Goal: Task Accomplishment & Management: Use online tool/utility

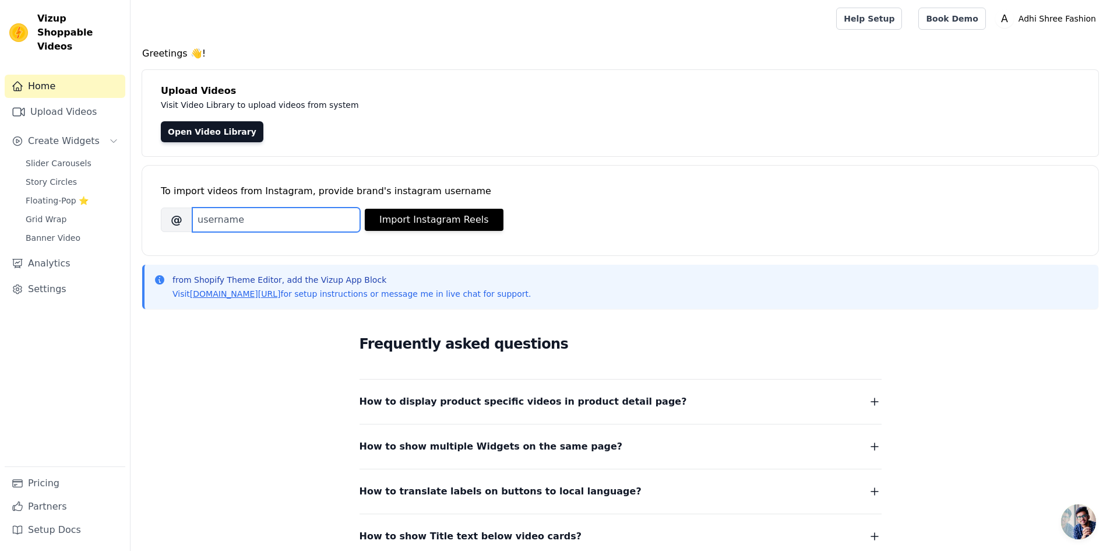
drag, startPoint x: 270, startPoint y: 221, endPoint x: 266, endPoint y: 216, distance: 6.2
click at [270, 219] on input "Brand's Instagram Username" at bounding box center [276, 219] width 168 height 24
type input "adhishreefashion"
click at [395, 222] on button "Import Instagram Reels" at bounding box center [434, 220] width 139 height 22
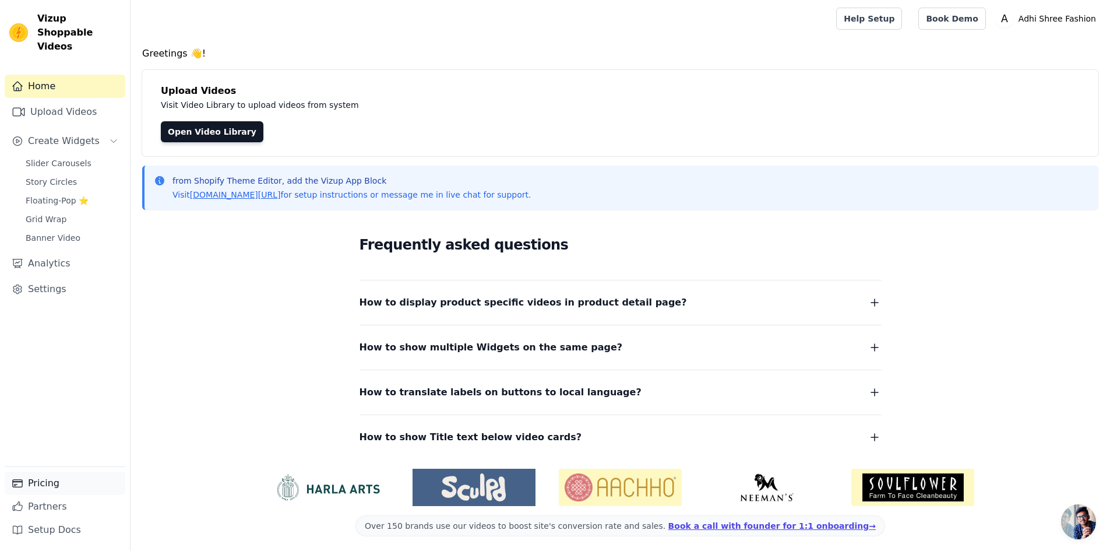
click at [48, 476] on link "Pricing" at bounding box center [65, 482] width 121 height 23
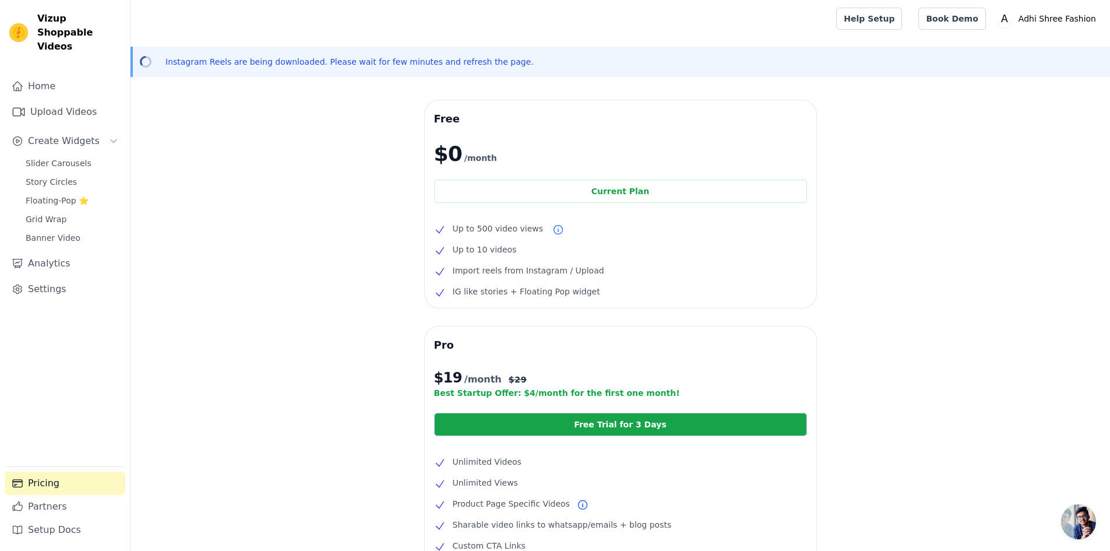
click at [353, 443] on div "Free $0 /month Current Plan Up to 500 video views Up to 10 videos Import reels …" at bounding box center [621, 423] width 980 height 646
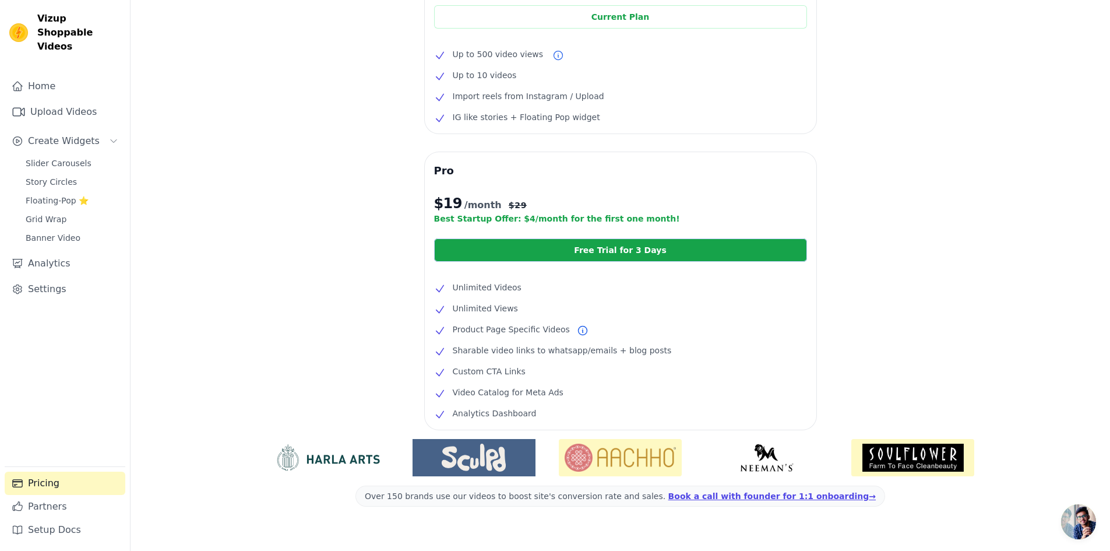
scroll to position [196, 0]
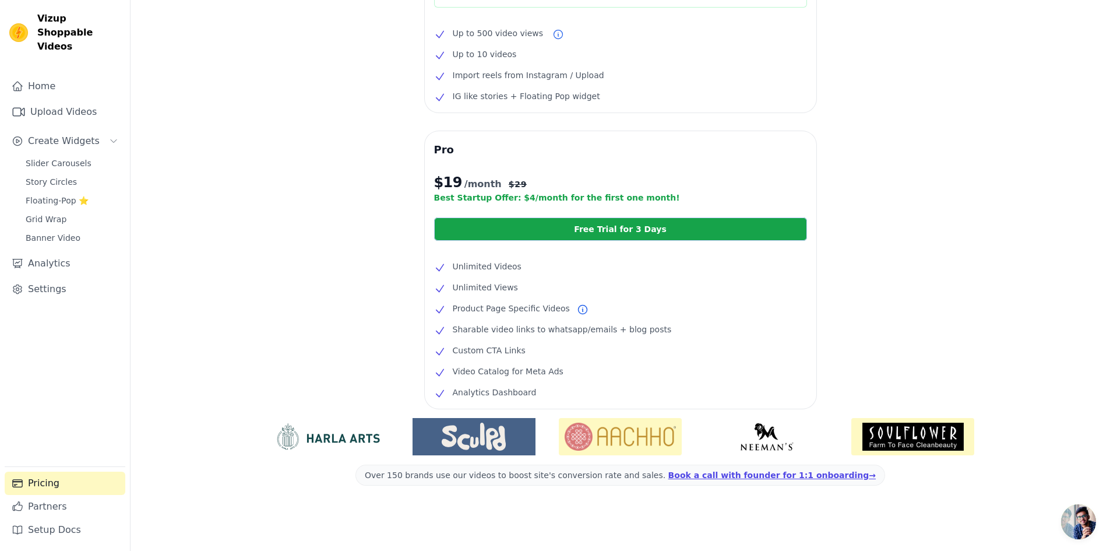
click at [738, 440] on img at bounding box center [766, 436] width 123 height 28
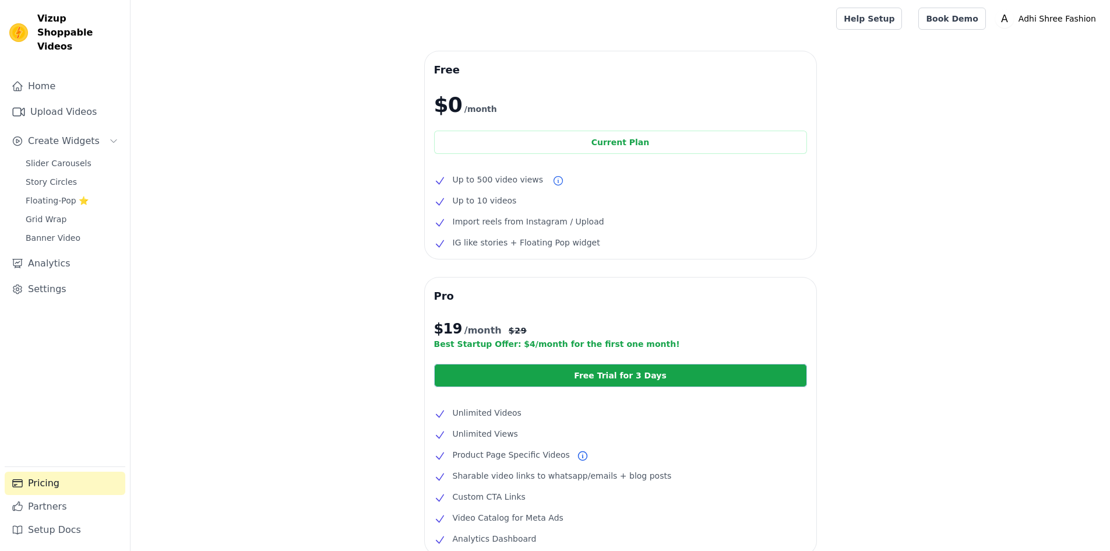
scroll to position [147, 0]
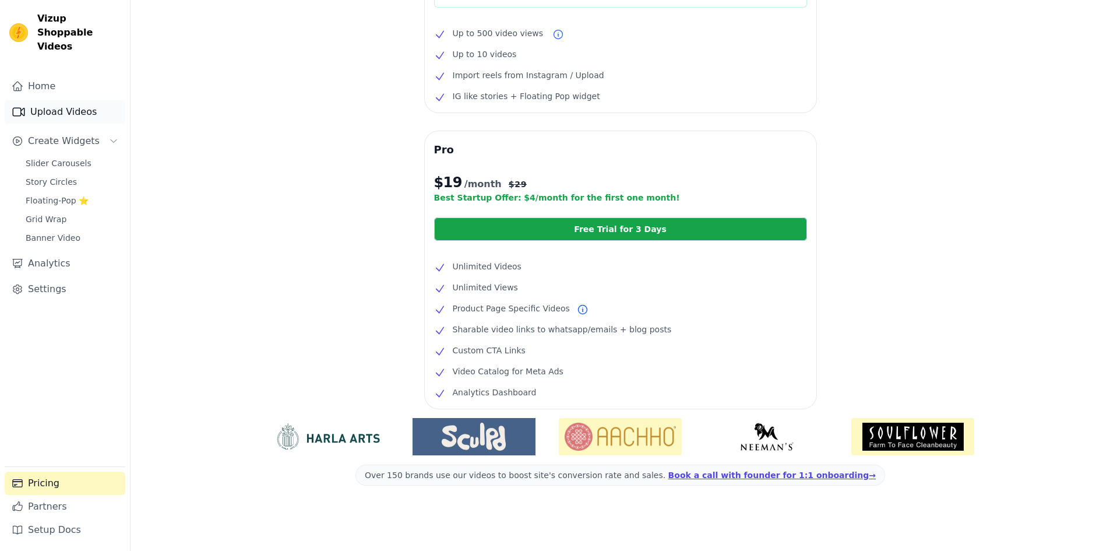
click at [68, 100] on link "Upload Videos" at bounding box center [65, 111] width 121 height 23
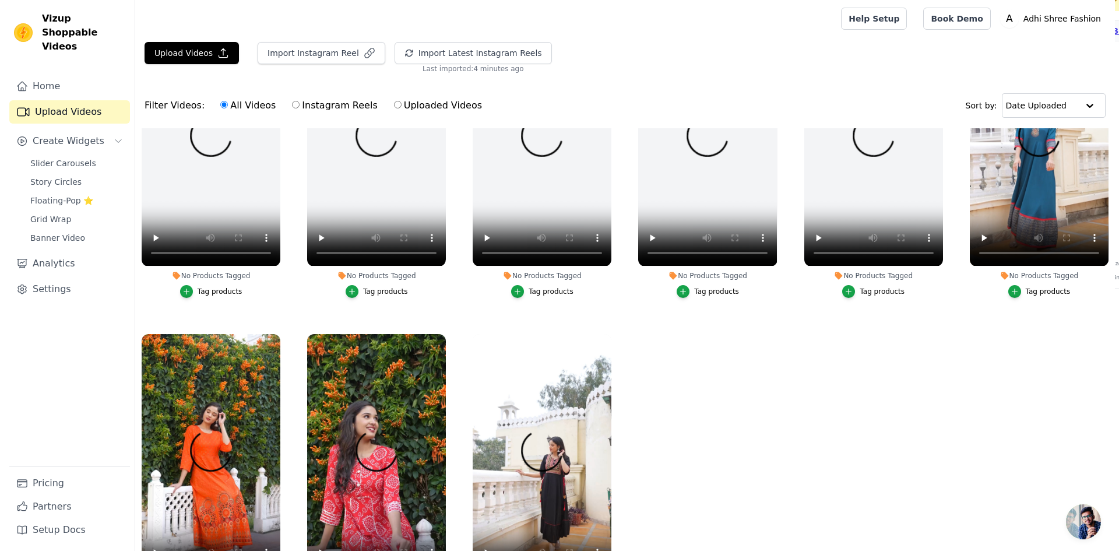
scroll to position [430, 0]
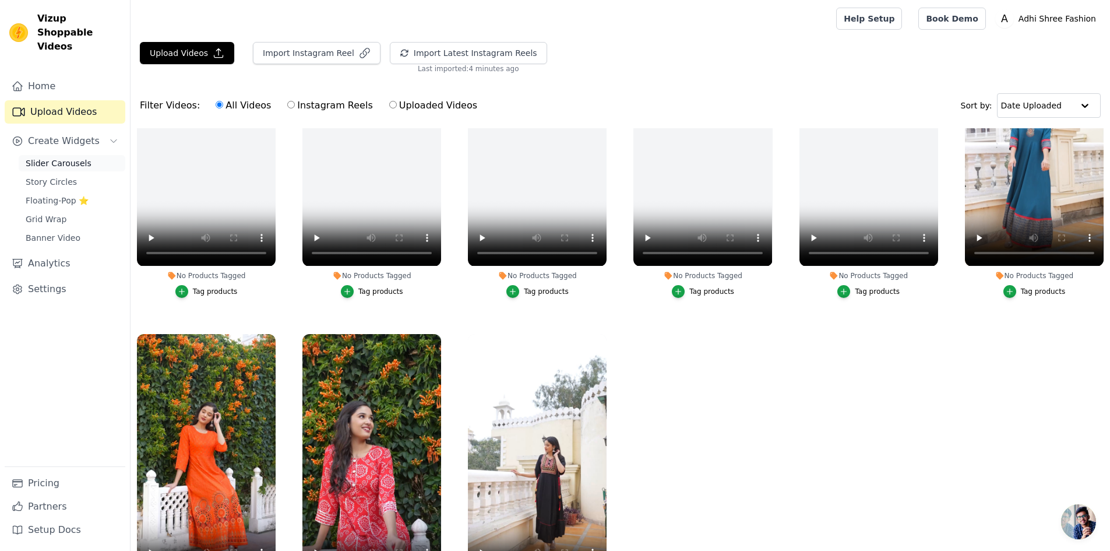
click at [54, 157] on span "Slider Carousels" at bounding box center [59, 163] width 66 height 12
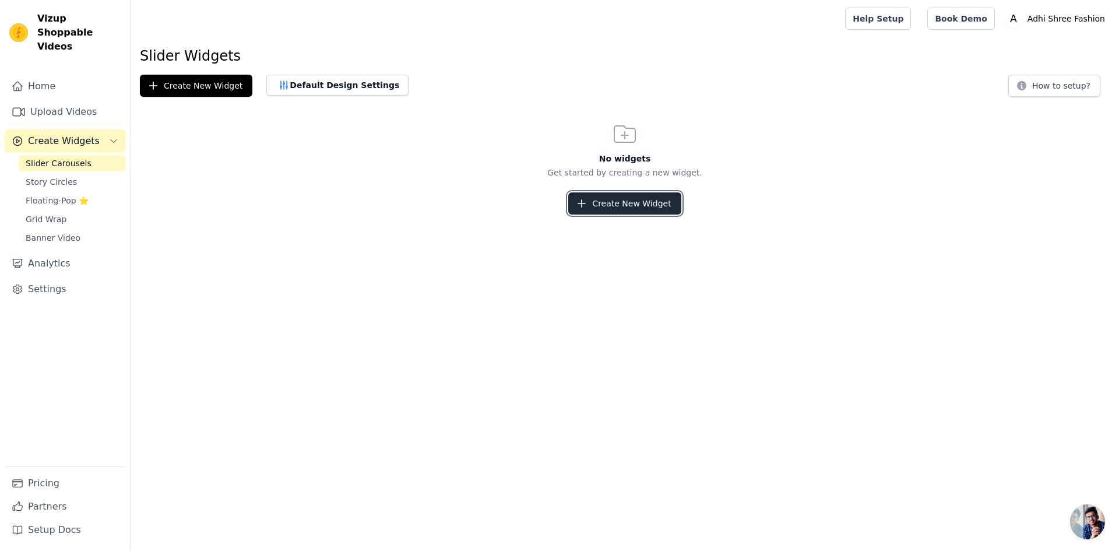
click at [577, 204] on button "Create New Widget" at bounding box center [624, 203] width 112 height 22
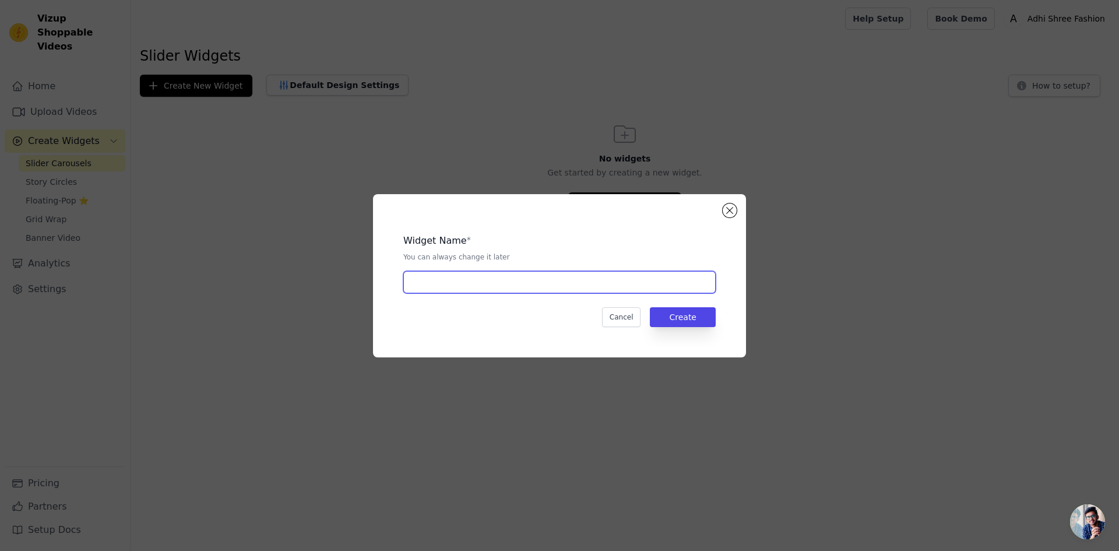
click at [467, 285] on input "text" at bounding box center [559, 282] width 312 height 22
type input "Adhi shree"
click at [693, 323] on button "Create" at bounding box center [683, 317] width 66 height 20
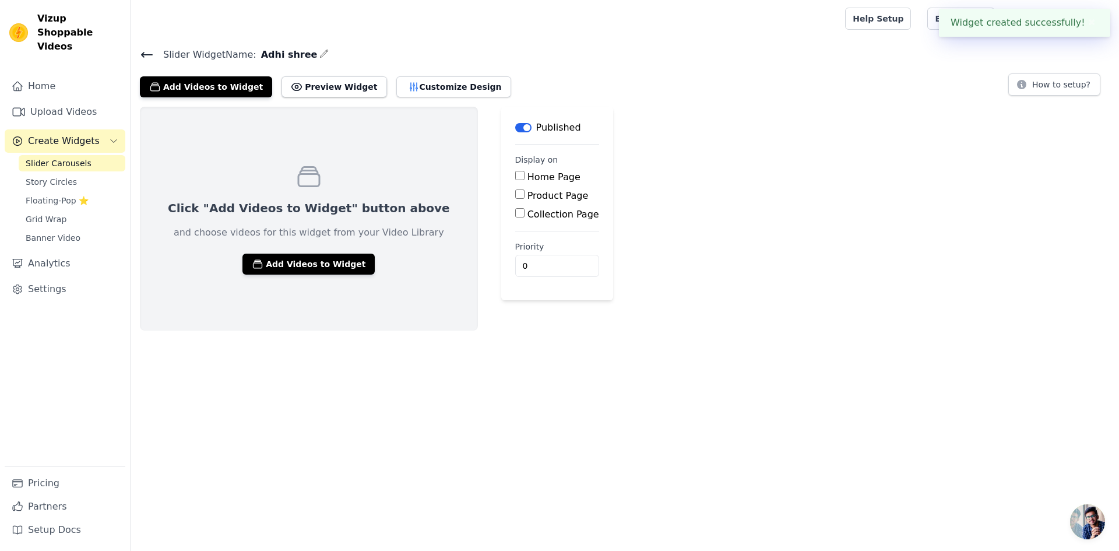
click at [515, 178] on input "Home Page" at bounding box center [519, 175] width 9 height 9
checkbox input "true"
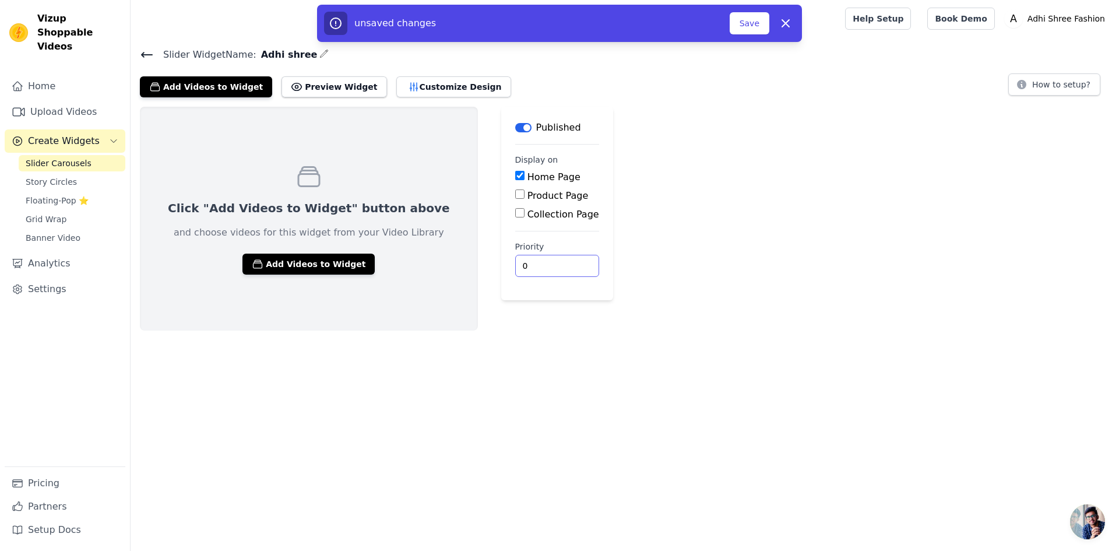
click at [515, 262] on input "0" at bounding box center [557, 266] width 84 height 22
click at [326, 255] on button "Add Videos to Widget" at bounding box center [308, 263] width 132 height 21
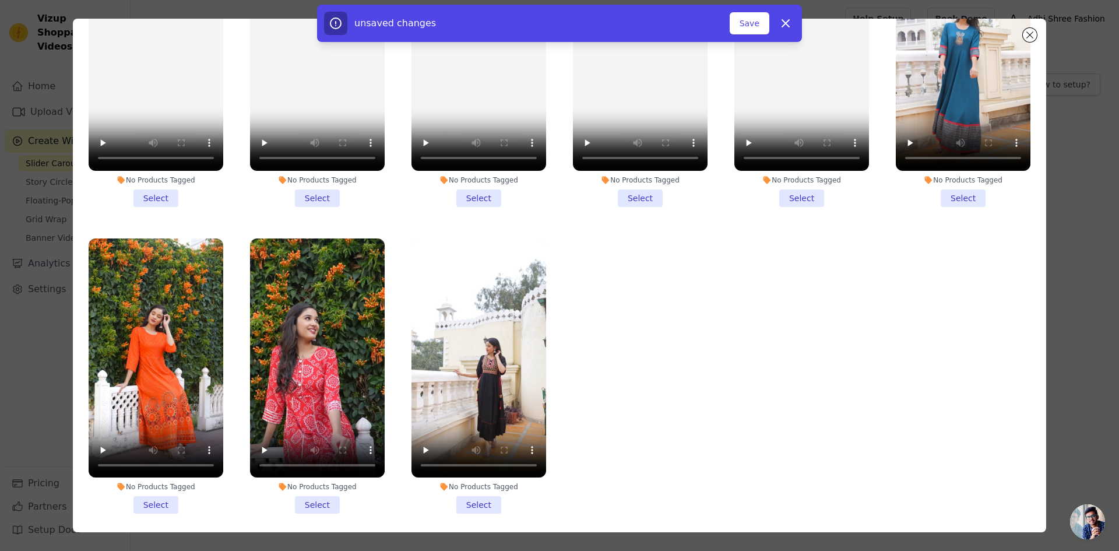
scroll to position [101, 0]
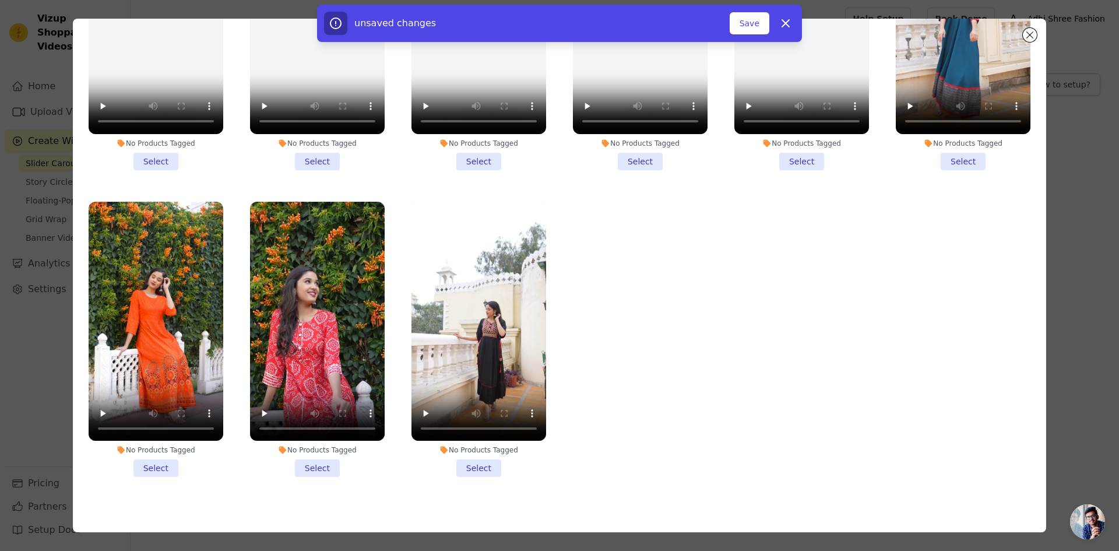
click at [162, 456] on li "No Products Tagged Select" at bounding box center [156, 340] width 135 height 276
click at [0, 0] on input "No Products Tagged Select" at bounding box center [0, 0] width 0 height 0
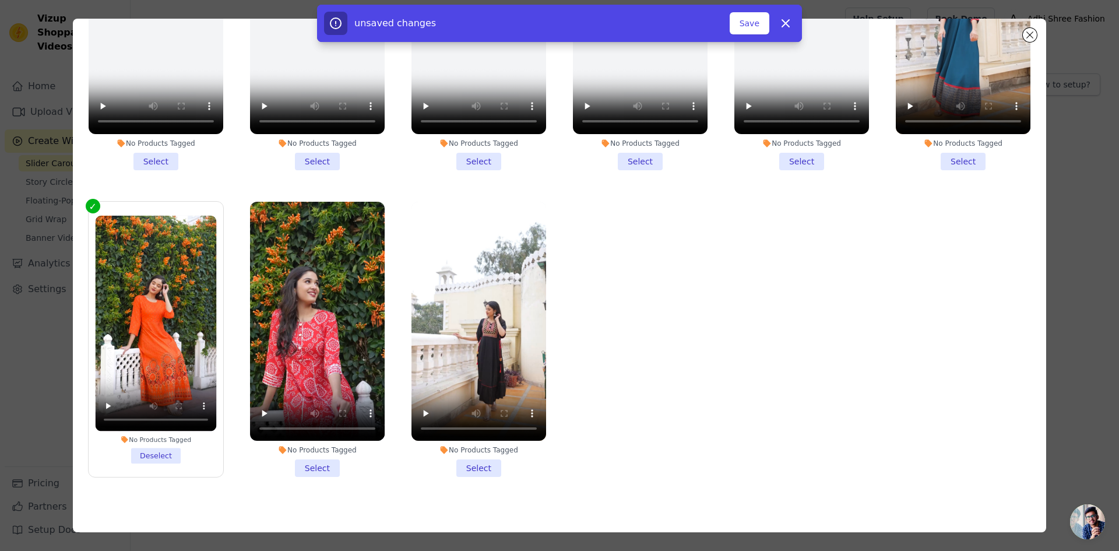
click at [316, 456] on li "No Products Tagged Select" at bounding box center [317, 340] width 135 height 276
click at [0, 0] on input "No Products Tagged Select" at bounding box center [0, 0] width 0 height 0
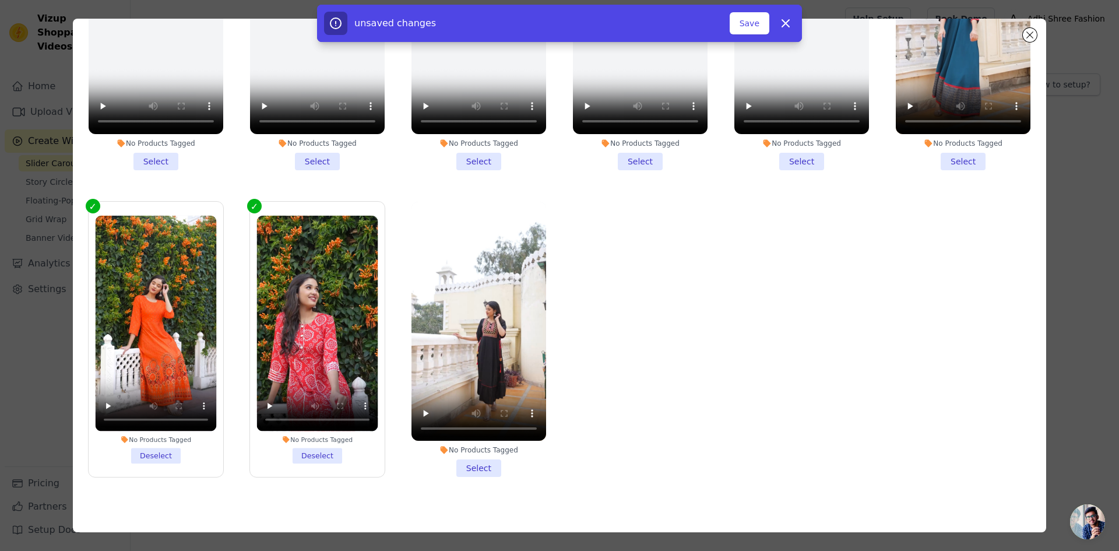
click at [480, 459] on li "No Products Tagged Select" at bounding box center [478, 340] width 135 height 276
click at [0, 0] on input "No Products Tagged Select" at bounding box center [0, 0] width 0 height 0
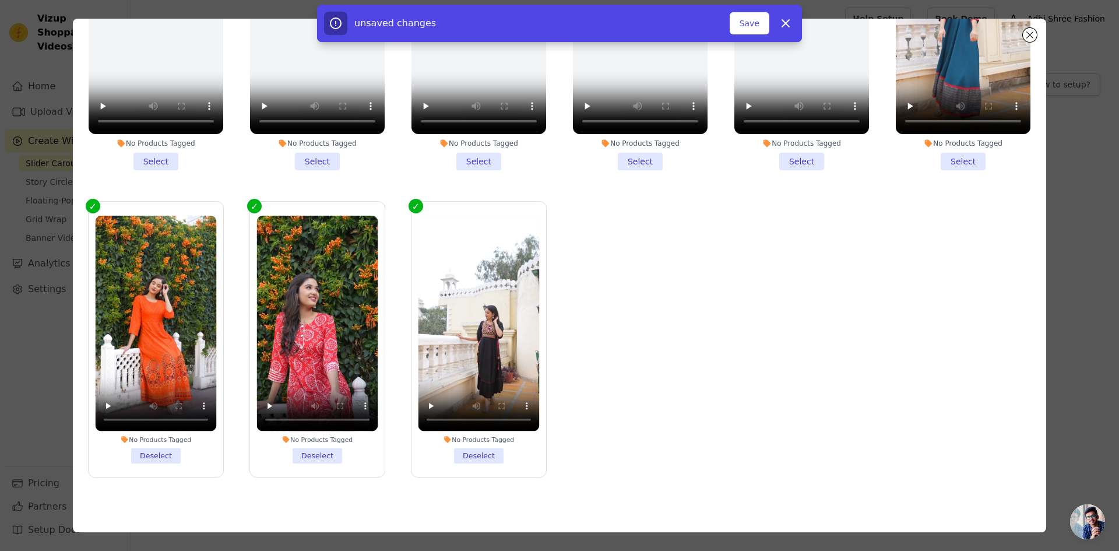
scroll to position [186, 0]
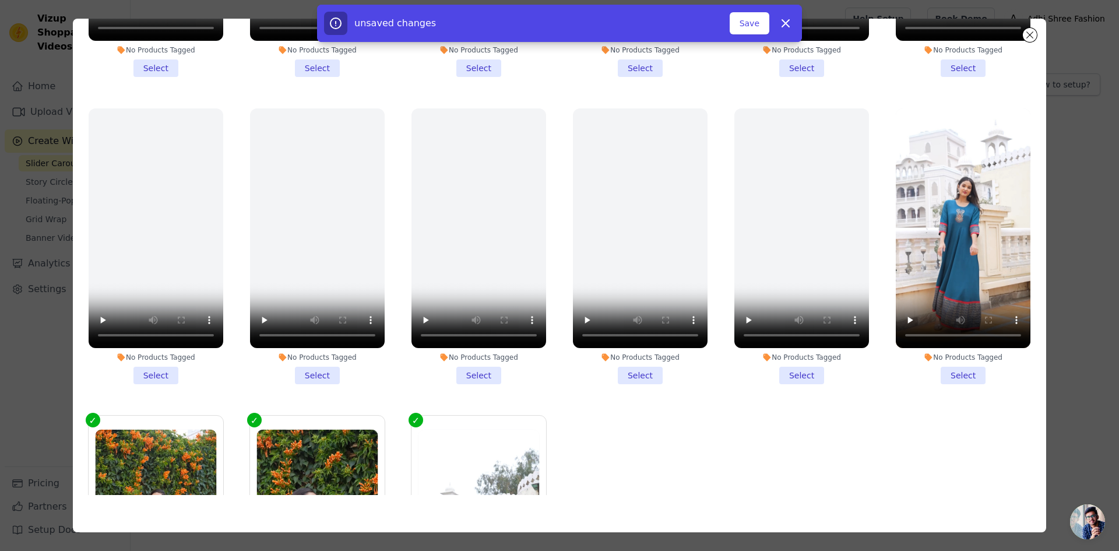
click at [942, 368] on li "No Products Tagged Select" at bounding box center [963, 246] width 135 height 276
click at [0, 0] on input "No Products Tagged Select" at bounding box center [0, 0] width 0 height 0
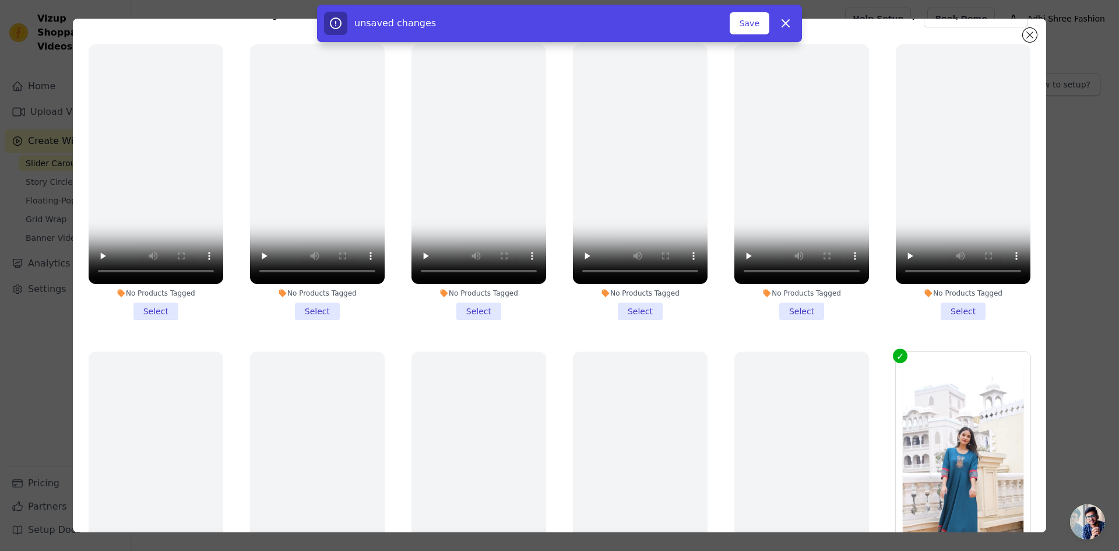
scroll to position [0, 0]
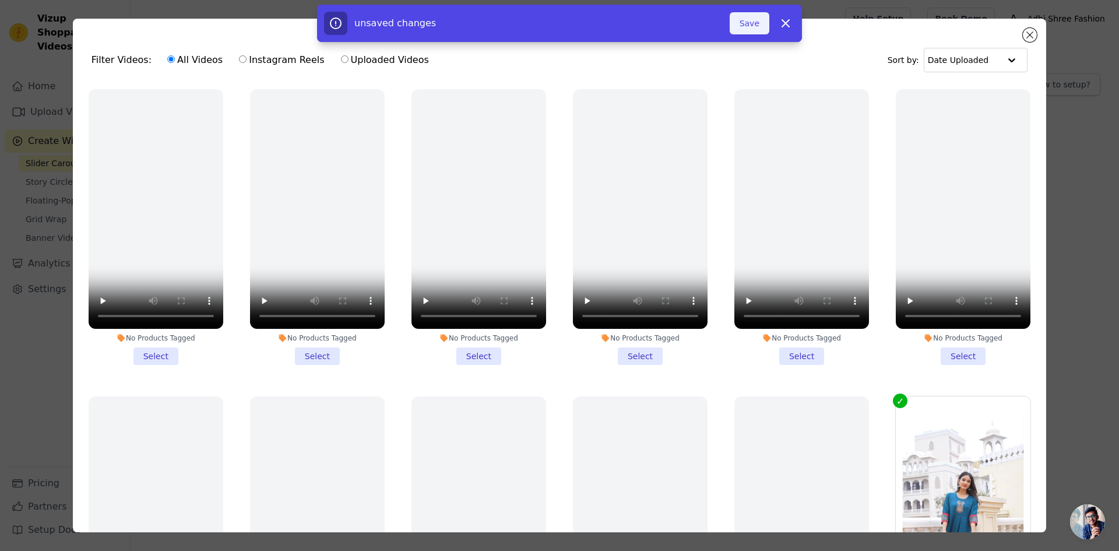
click at [739, 20] on button "Save" at bounding box center [750, 23] width 40 height 22
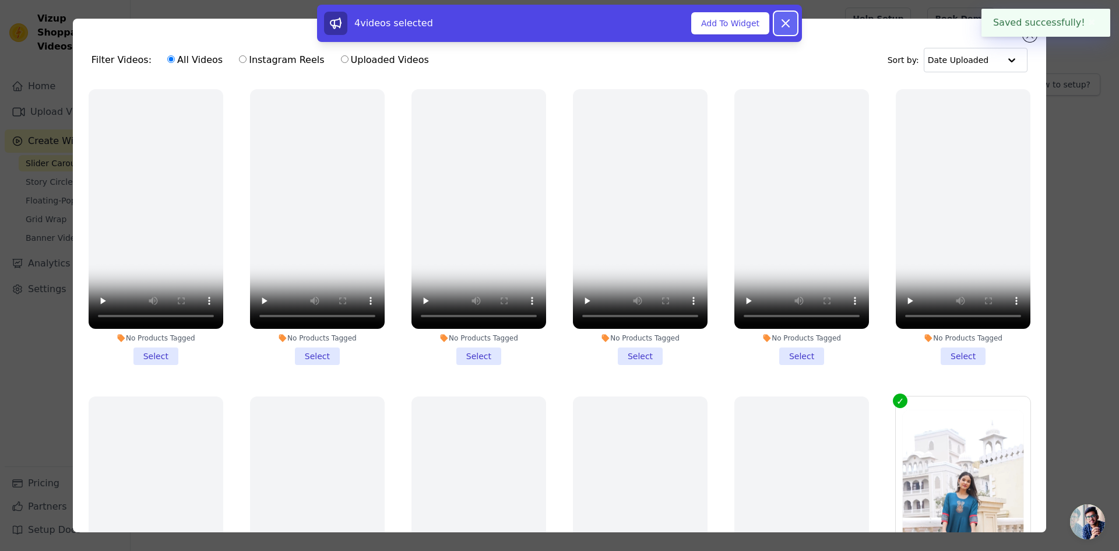
click at [785, 27] on icon at bounding box center [786, 23] width 14 height 14
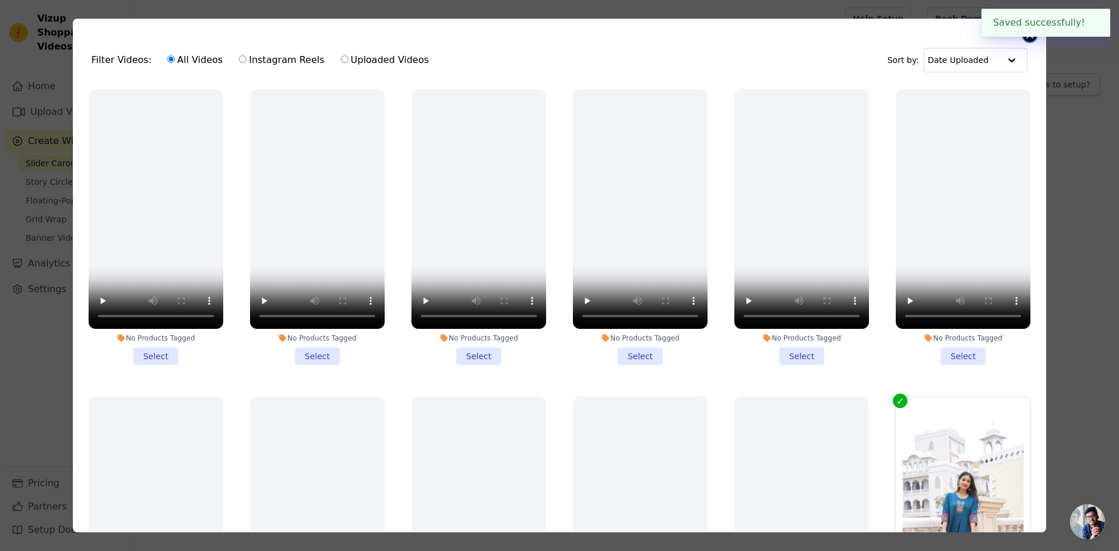
click at [1030, 40] on button "Close modal" at bounding box center [1030, 35] width 14 height 14
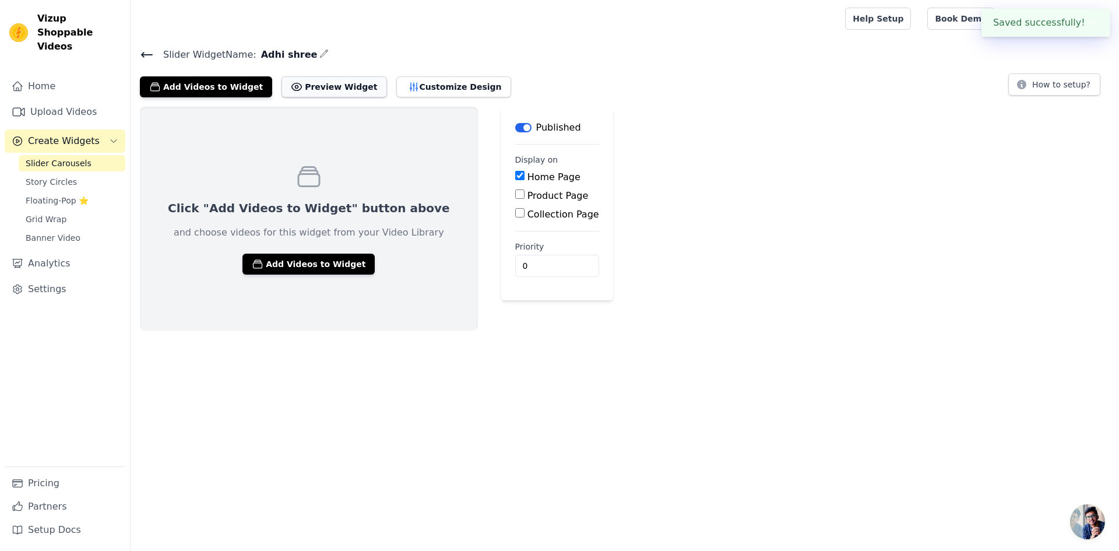
click at [320, 94] on button "Preview Widget" at bounding box center [333, 86] width 105 height 21
click at [515, 129] on button "Label" at bounding box center [523, 127] width 16 height 9
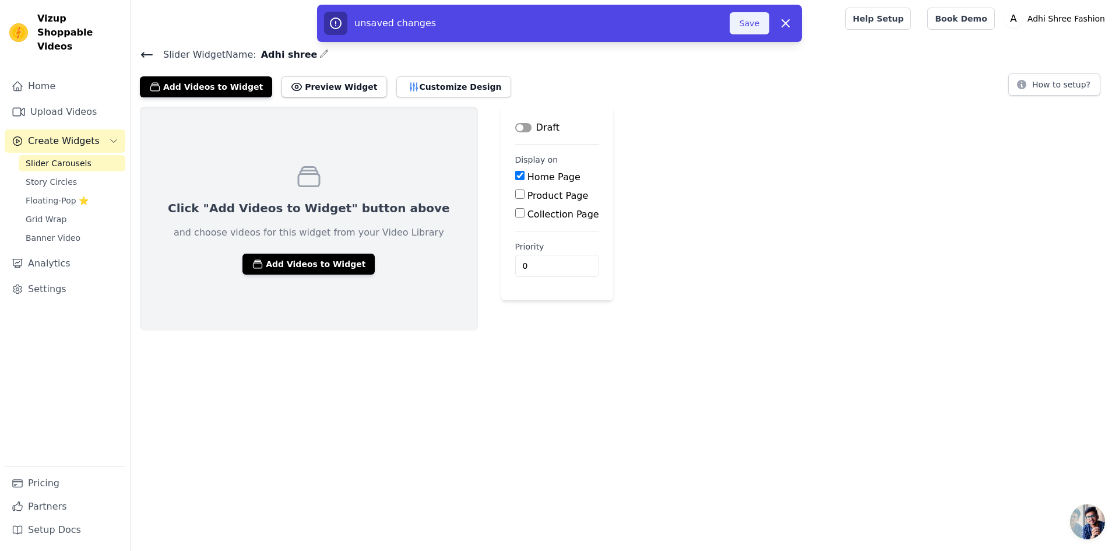
click at [751, 25] on button "Save" at bounding box center [750, 23] width 40 height 22
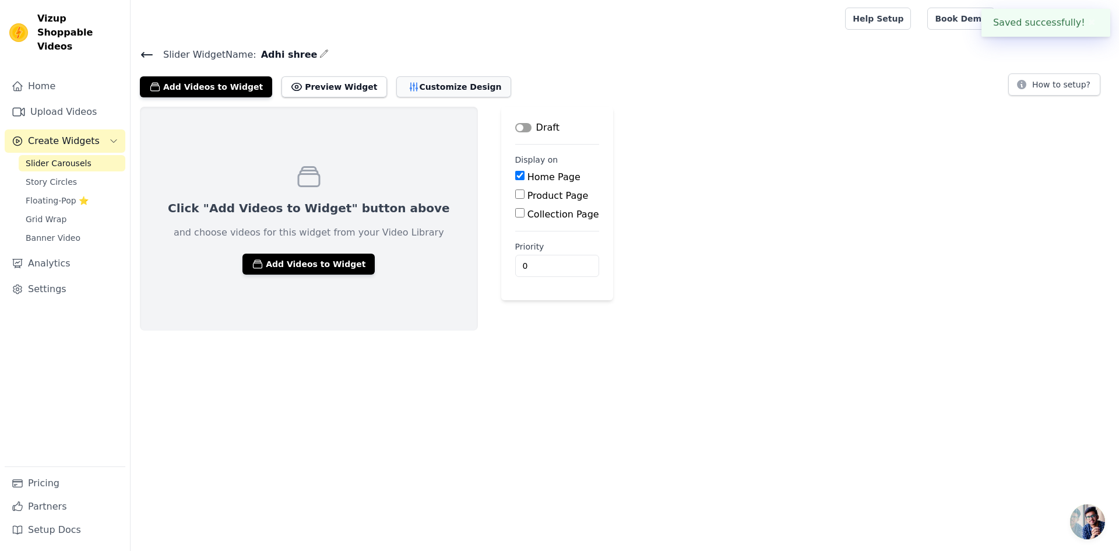
click at [396, 86] on button "Customize Design" at bounding box center [453, 86] width 115 height 21
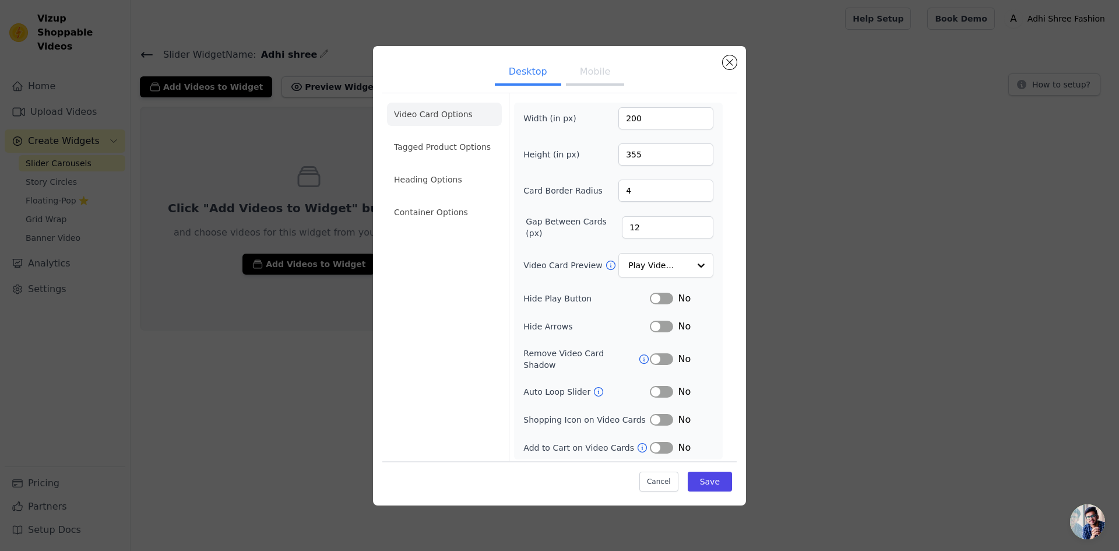
click at [410, 200] on li "Tagged Product Options" at bounding box center [444, 211] width 115 height 23
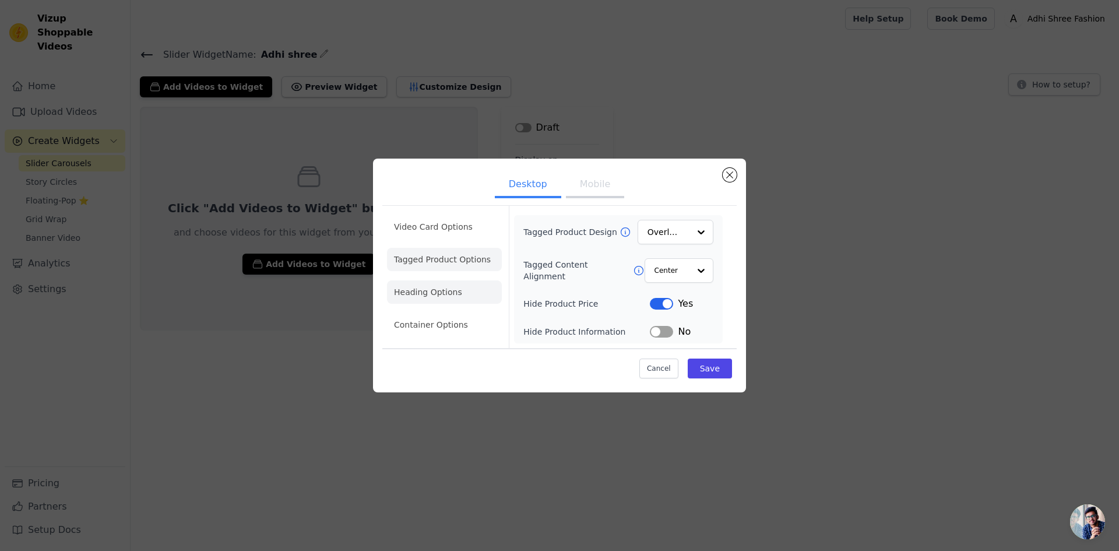
click at [442, 291] on li "Heading Options" at bounding box center [444, 291] width 115 height 23
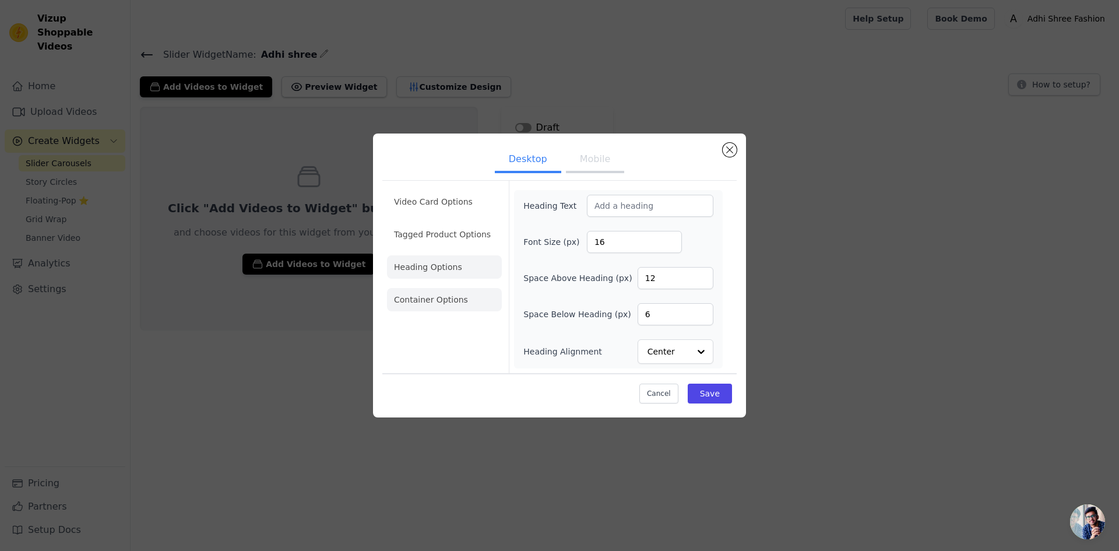
click at [449, 305] on li "Container Options" at bounding box center [444, 299] width 115 height 23
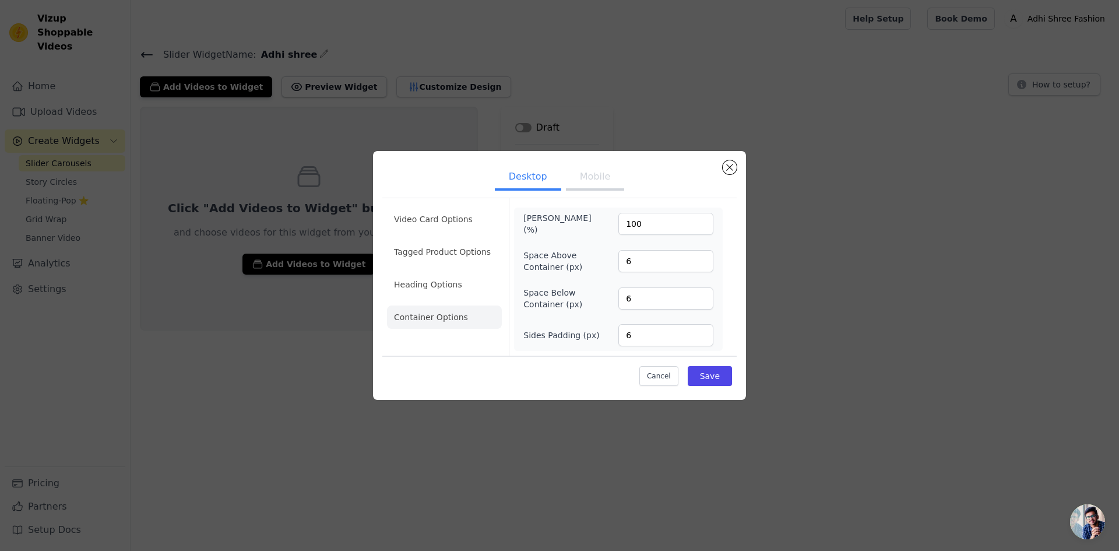
click at [591, 176] on button "Mobile" at bounding box center [595, 178] width 58 height 26
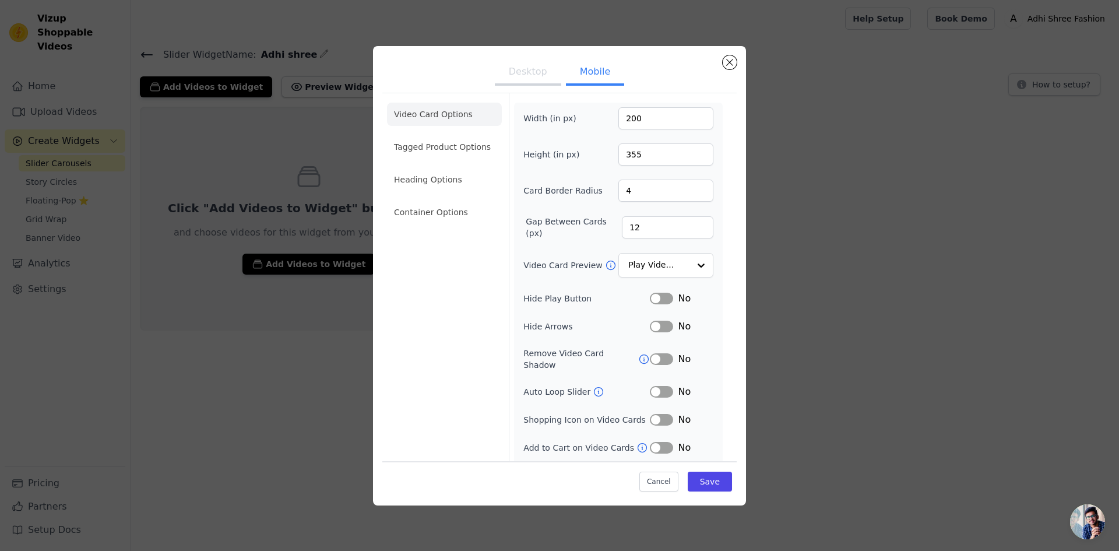
click at [530, 62] on button "Desktop" at bounding box center [528, 73] width 66 height 26
click at [732, 67] on button "Close modal" at bounding box center [730, 62] width 14 height 14
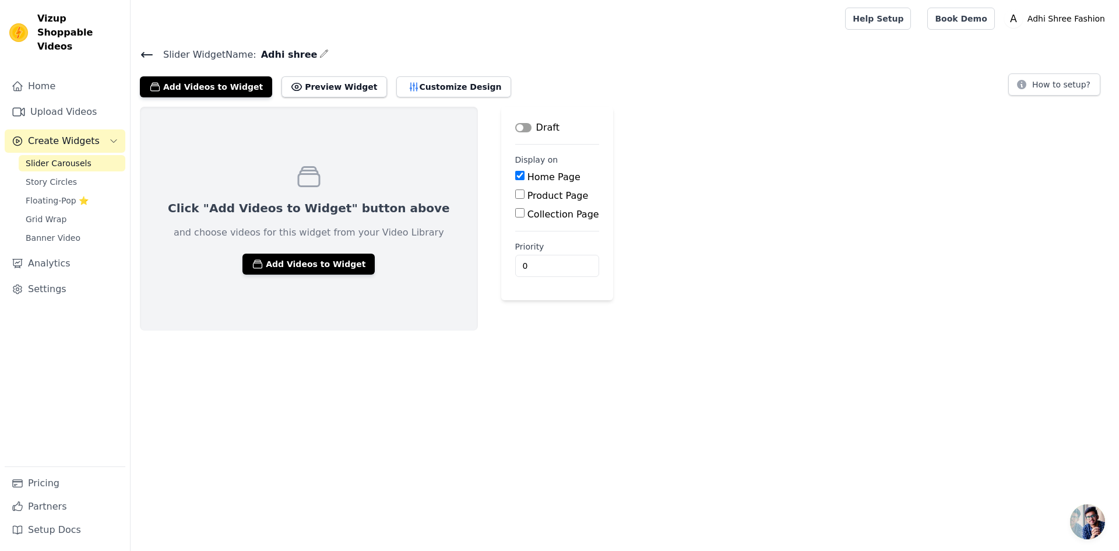
click at [892, 208] on div "Click "Add Videos to Widget" button above and choose videos for this widget fro…" at bounding box center [625, 219] width 988 height 224
click at [61, 176] on span "Story Circles" at bounding box center [51, 182] width 51 height 12
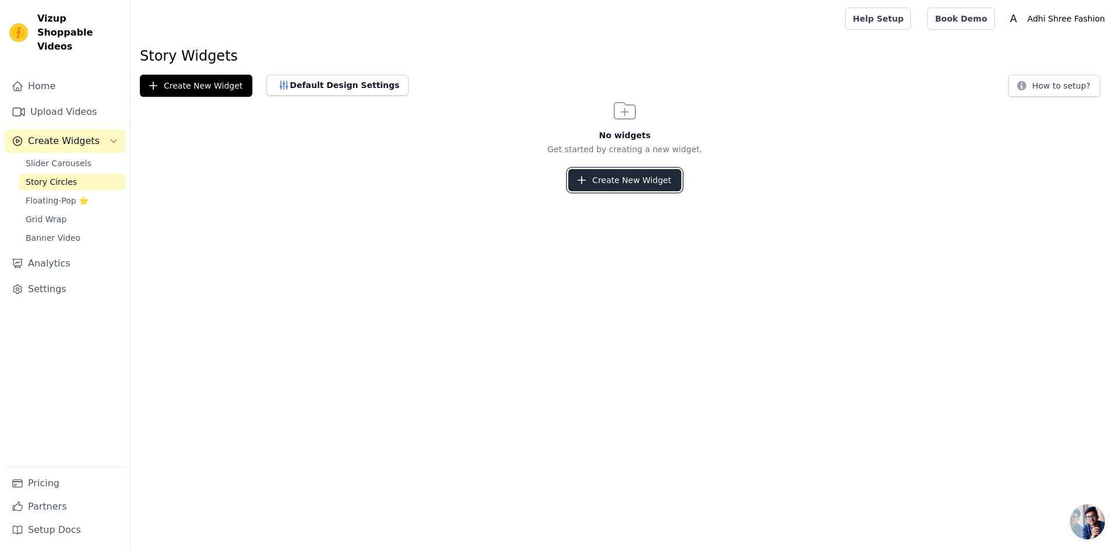
click at [593, 182] on button "Create New Widget" at bounding box center [624, 180] width 112 height 22
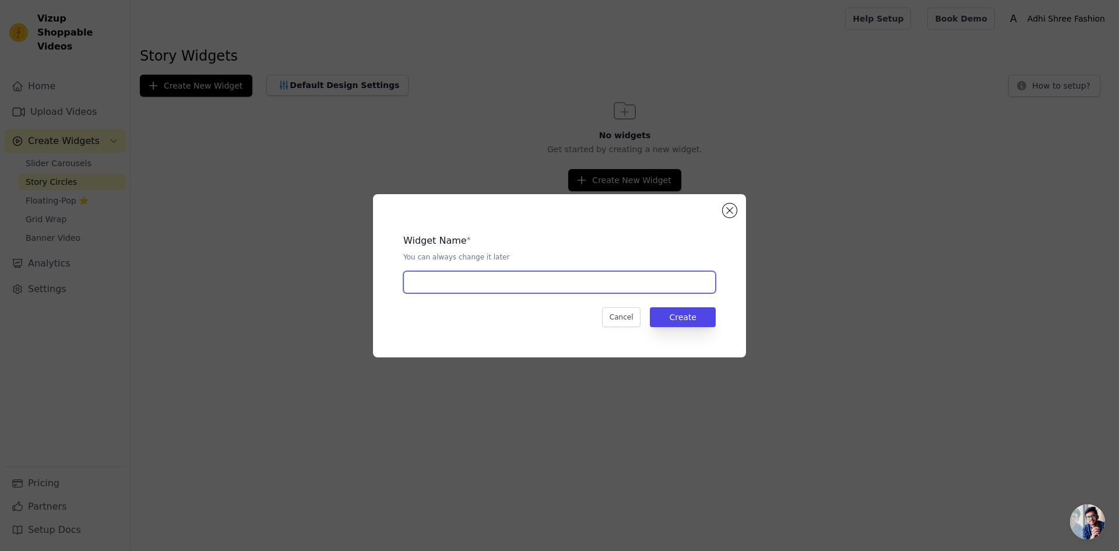
click at [486, 280] on input "text" at bounding box center [559, 282] width 312 height 22
type input "Adhi Shree Story"
click at [701, 321] on button "Create" at bounding box center [683, 317] width 66 height 20
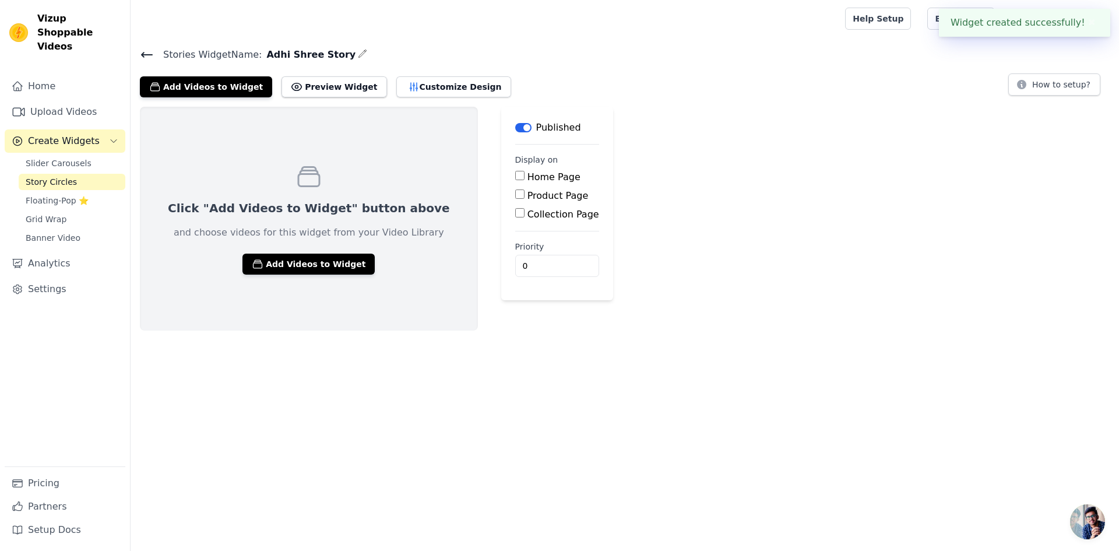
click at [308, 252] on div "Click "Add Videos to Widget" button above and choose videos for this widget fro…" at bounding box center [309, 219] width 338 height 224
click at [308, 255] on button "Add Videos to Widget" at bounding box center [308, 263] width 132 height 21
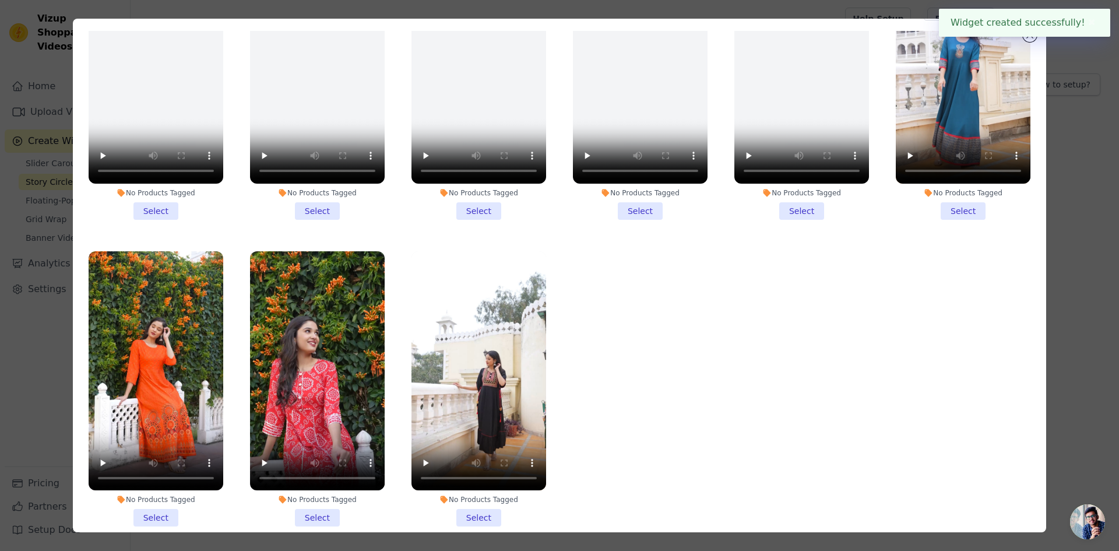
scroll to position [101, 0]
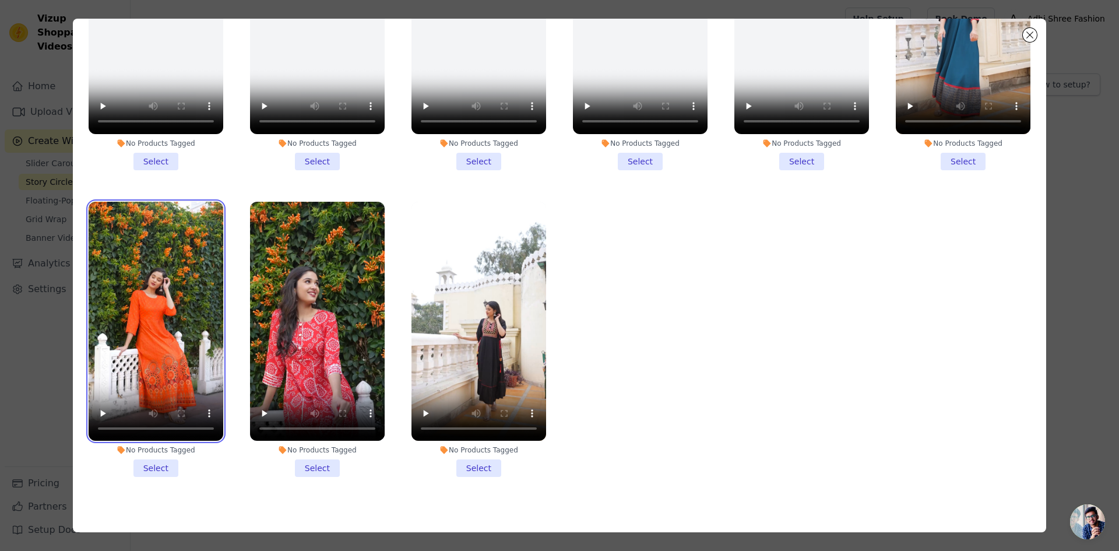
click at [165, 323] on video at bounding box center [156, 322] width 135 height 240
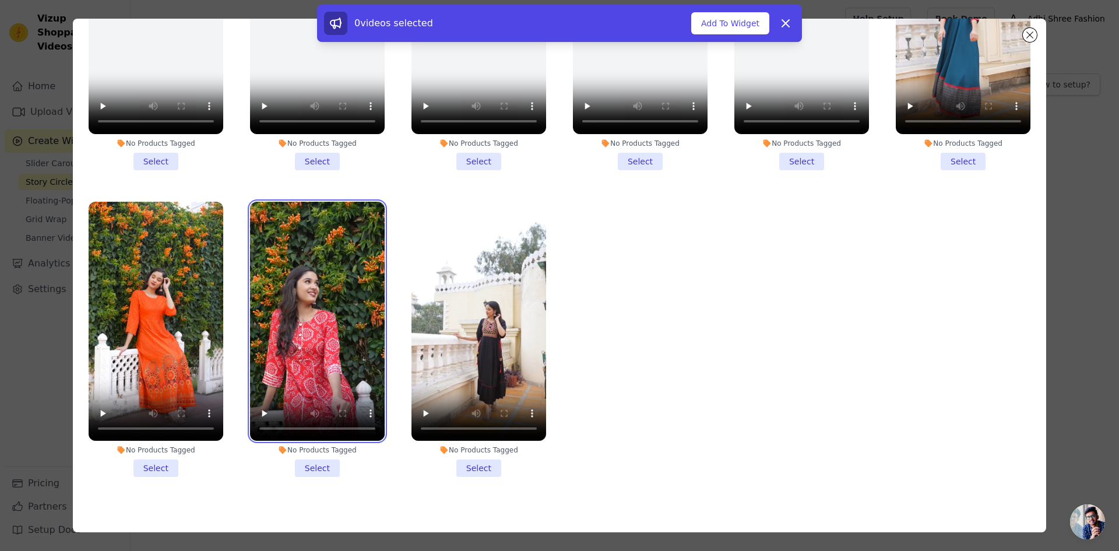
click at [290, 316] on video at bounding box center [317, 322] width 135 height 240
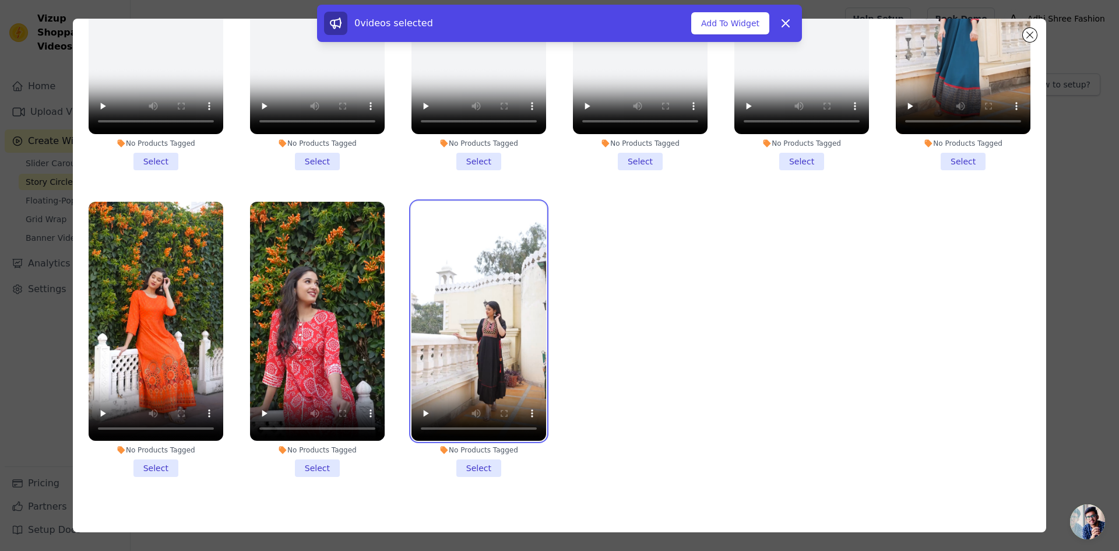
click at [453, 315] on video at bounding box center [478, 322] width 135 height 240
click at [167, 454] on li "No Products Tagged Select" at bounding box center [156, 340] width 135 height 276
click at [0, 0] on input "No Products Tagged Select" at bounding box center [0, 0] width 0 height 0
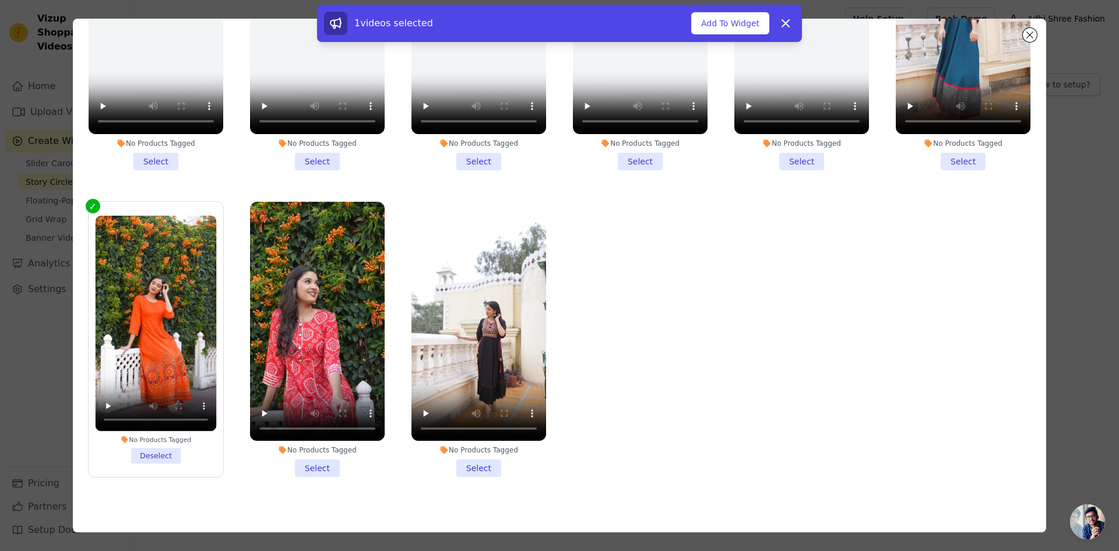
click at [310, 455] on li "No Products Tagged Select" at bounding box center [317, 340] width 135 height 276
click at [0, 0] on input "No Products Tagged Select" at bounding box center [0, 0] width 0 height 0
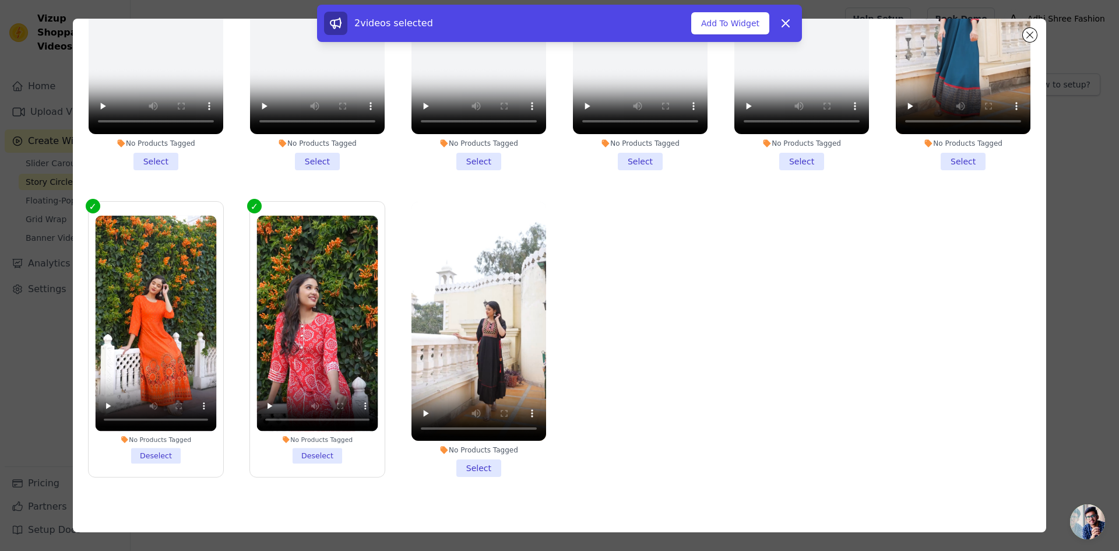
click at [455, 450] on li "No Products Tagged Select" at bounding box center [478, 340] width 135 height 276
click at [0, 0] on input "No Products Tagged Select" at bounding box center [0, 0] width 0 height 0
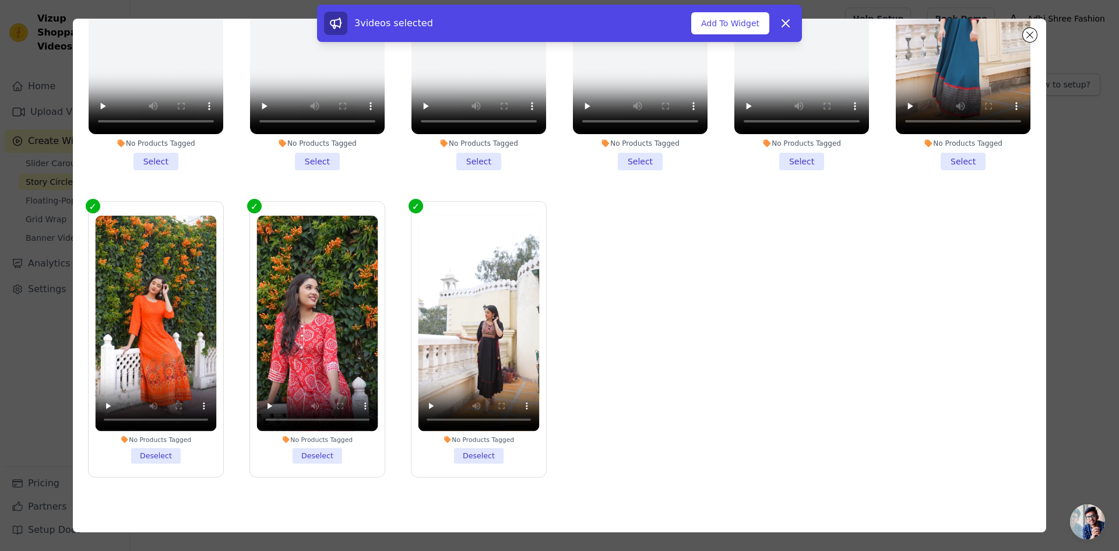
click at [951, 159] on li "No Products Tagged Select" at bounding box center [963, 33] width 135 height 276
click at [0, 0] on input "No Products Tagged Select" at bounding box center [0, 0] width 0 height 0
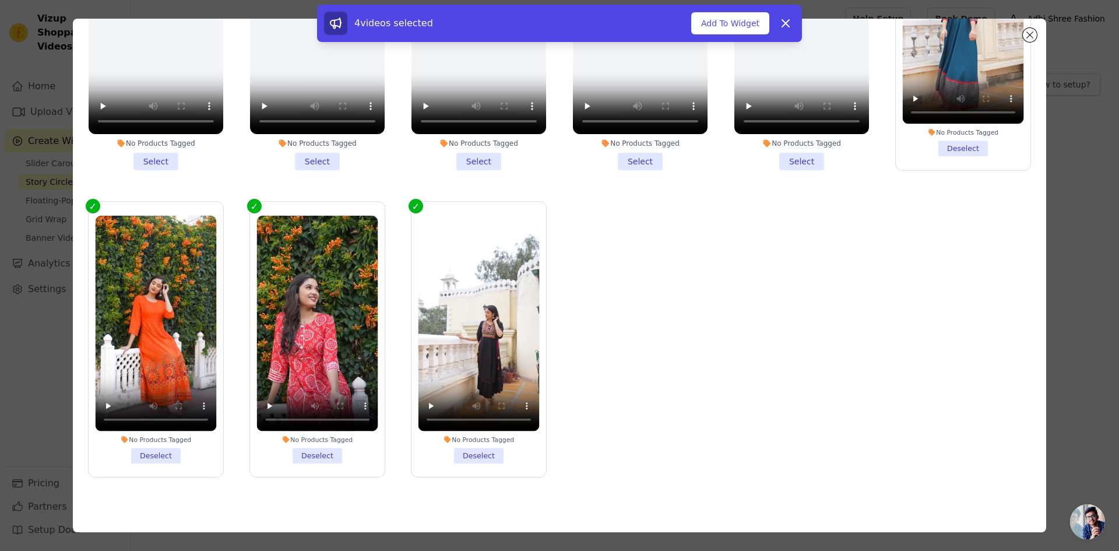
click at [812, 161] on label "No Products Tagged Select" at bounding box center [802, 32] width 136 height 277
click at [0, 0] on input "No Products Tagged Select" at bounding box center [0, 0] width 0 height 0
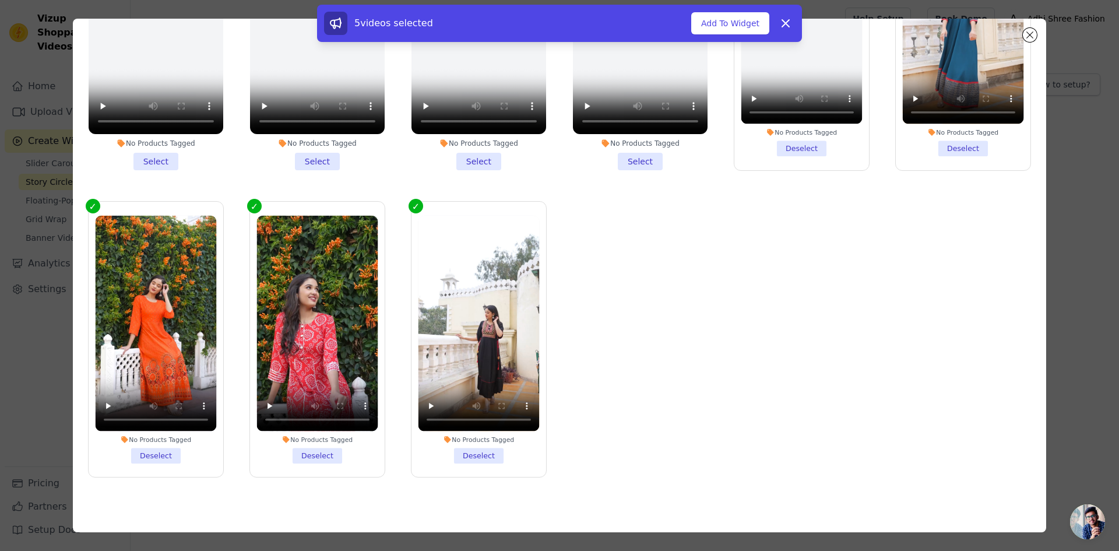
click at [603, 145] on li "No Products Tagged Select" at bounding box center [640, 33] width 135 height 276
click at [0, 0] on input "No Products Tagged Select" at bounding box center [0, 0] width 0 height 0
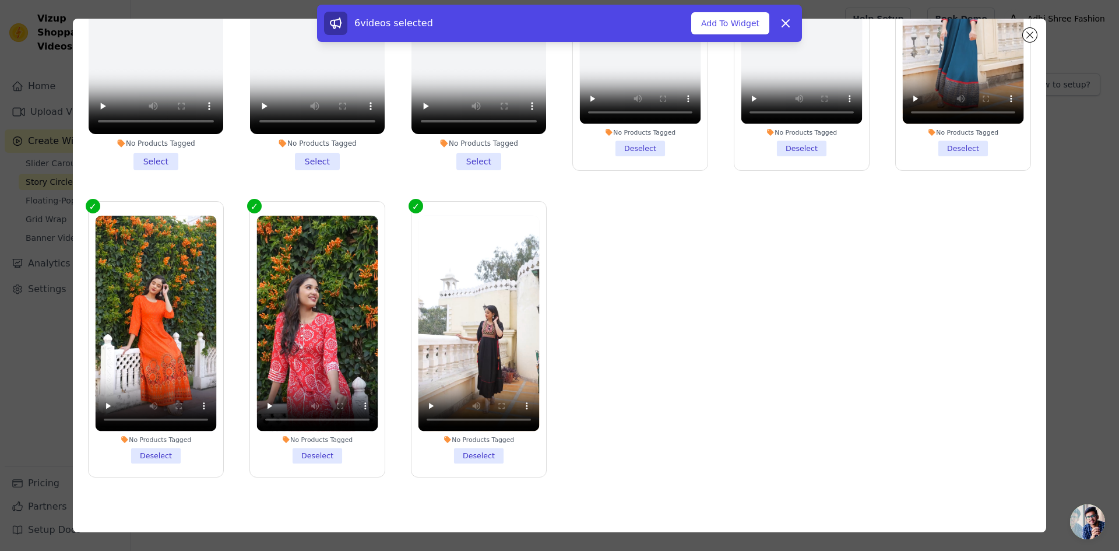
drag, startPoint x: 639, startPoint y: 142, endPoint x: 715, endPoint y: 144, distance: 75.8
click at [639, 142] on li "No Products Tagged Deselect" at bounding box center [640, 32] width 121 height 248
click at [0, 0] on input "No Products Tagged Deselect" at bounding box center [0, 0] width 0 height 0
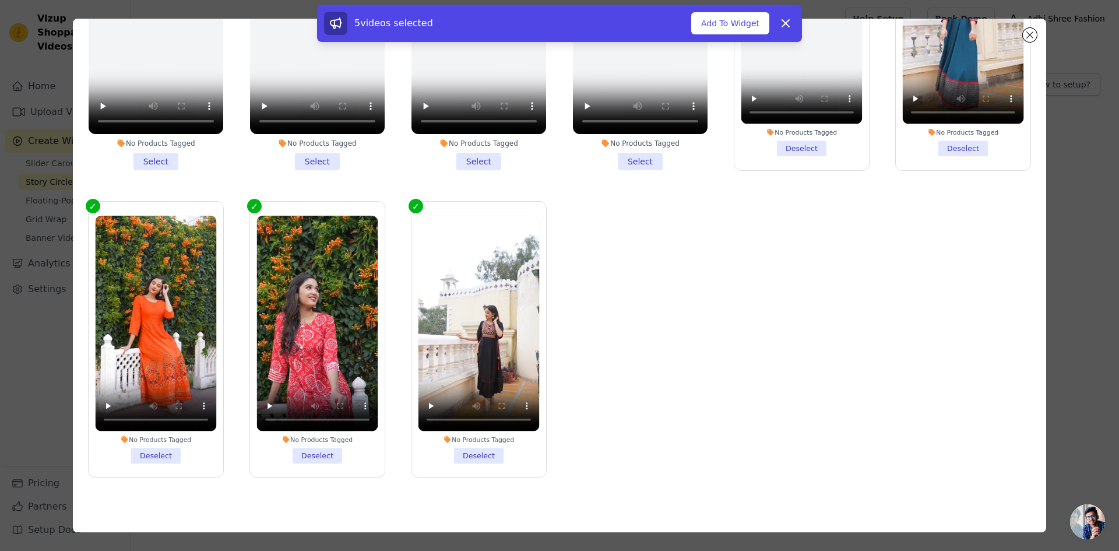
click at [783, 145] on li "No Products Tagged Deselect" at bounding box center [801, 32] width 121 height 248
click at [0, 0] on input "No Products Tagged Deselect" at bounding box center [0, 0] width 0 height 0
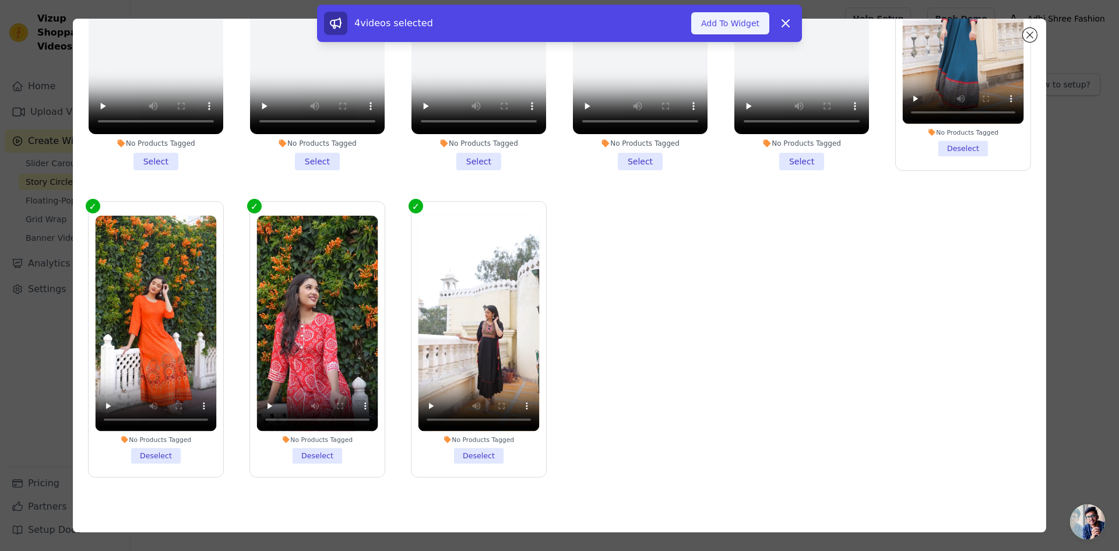
click at [706, 23] on button "Add To Widget" at bounding box center [730, 23] width 78 height 22
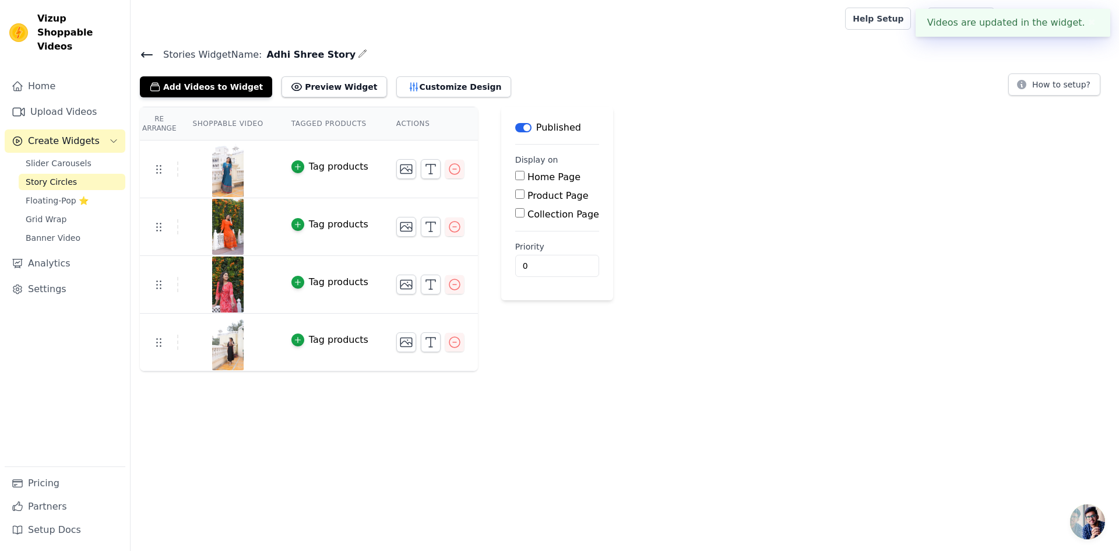
click at [515, 129] on button "Label" at bounding box center [523, 127] width 16 height 9
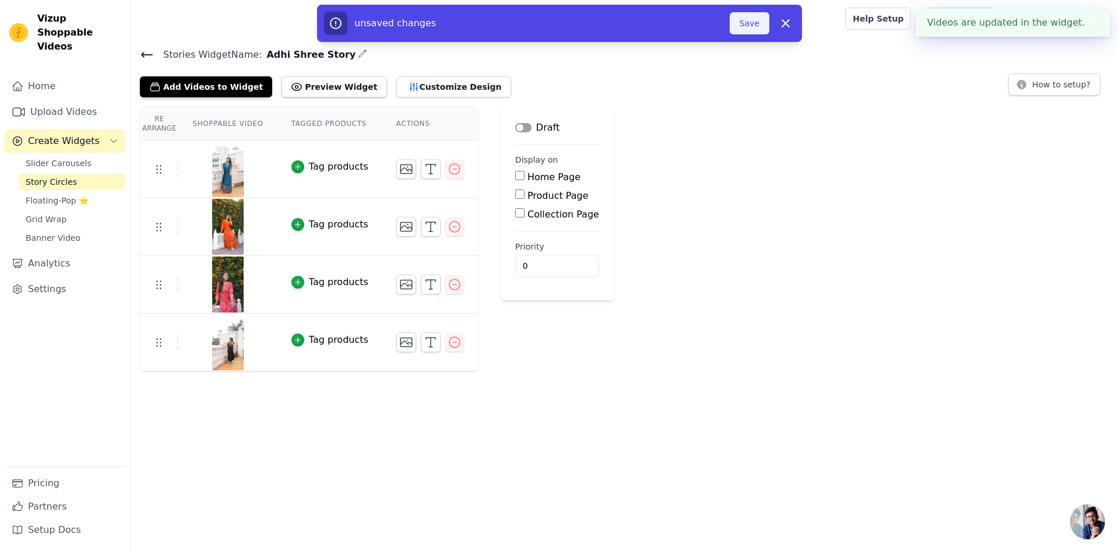
click at [749, 22] on button "Save" at bounding box center [750, 23] width 40 height 22
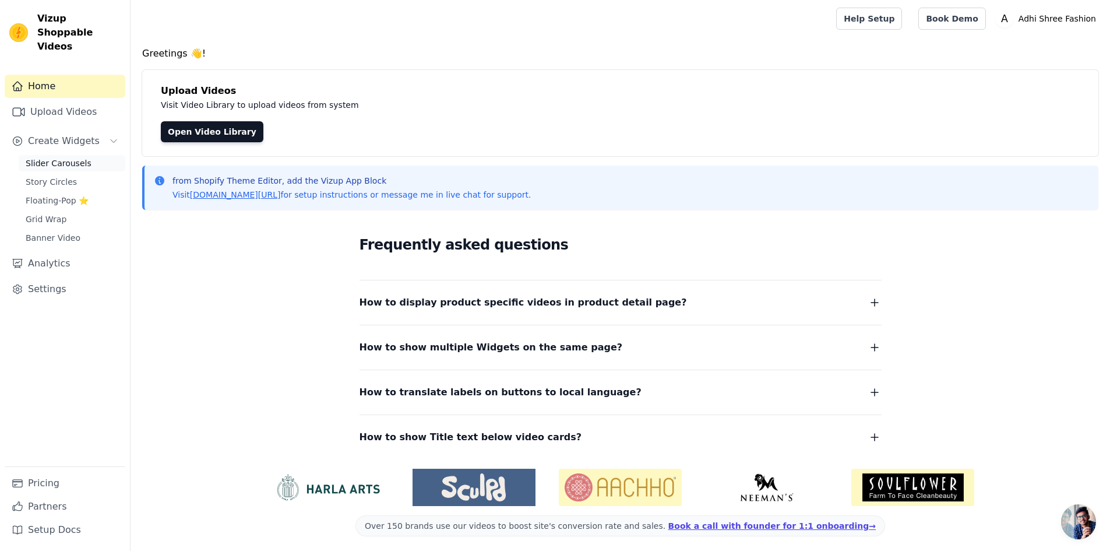
click at [48, 156] on link "Slider Carousels" at bounding box center [72, 163] width 107 height 16
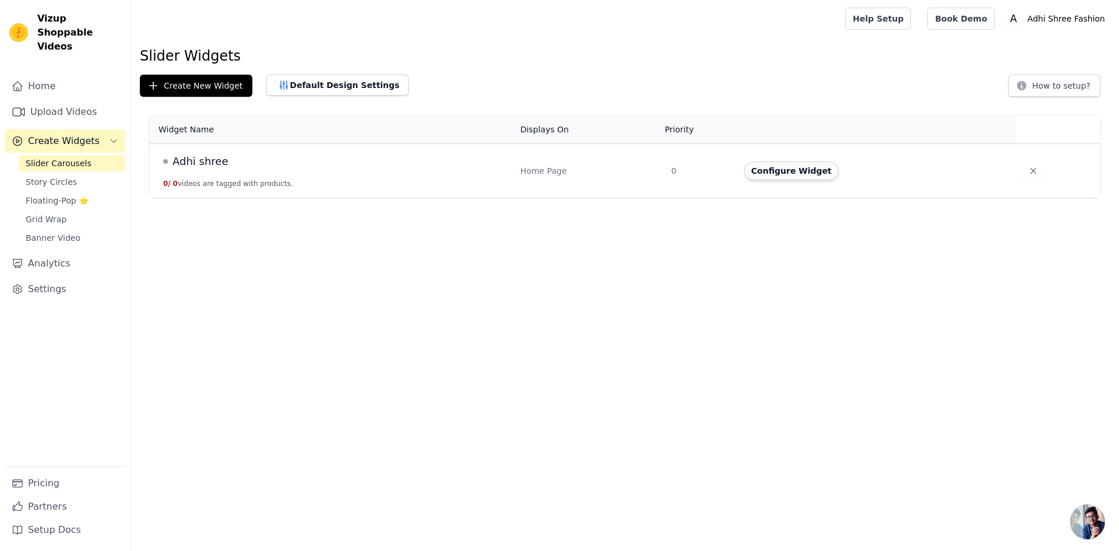
click at [763, 169] on button "Configure Widget" at bounding box center [791, 170] width 94 height 19
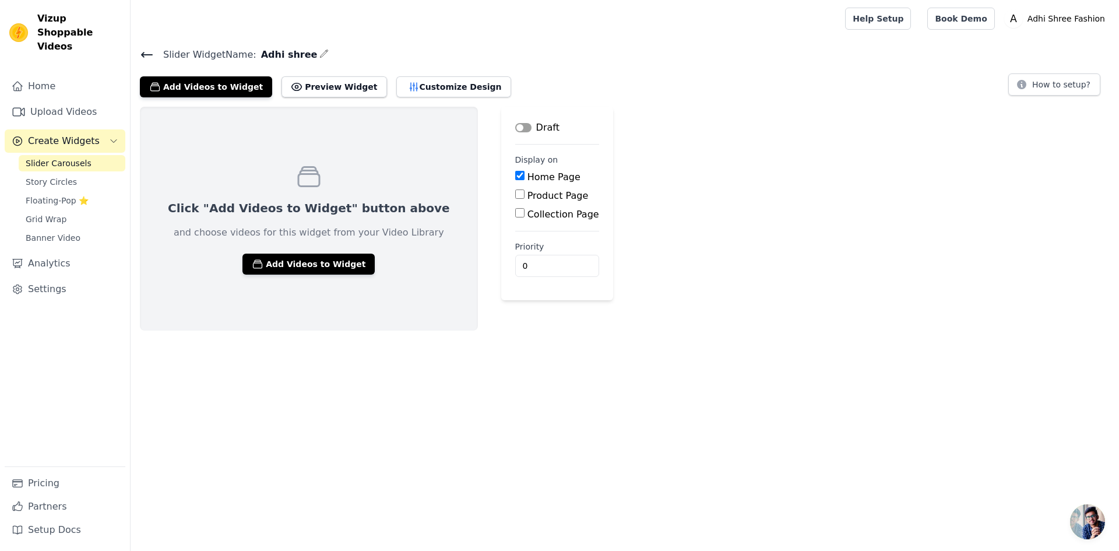
click at [527, 190] on label "Product Page" at bounding box center [557, 195] width 61 height 11
click at [515, 189] on input "Product Page" at bounding box center [519, 193] width 9 height 9
checkbox input "true"
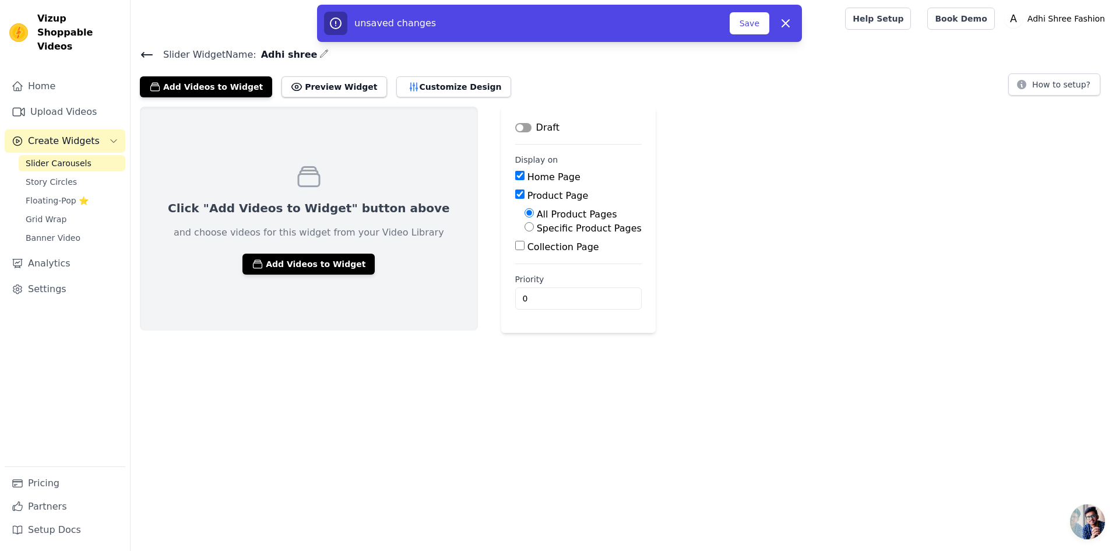
click at [527, 241] on label "Collection Page" at bounding box center [563, 246] width 72 height 11
click at [515, 241] on input "Collection Page" at bounding box center [519, 245] width 9 height 9
checkbox input "true"
click at [515, 248] on div "Collection Page" at bounding box center [584, 247] width 138 height 14
click at [524, 216] on input "All Product Pages" at bounding box center [528, 212] width 9 height 9
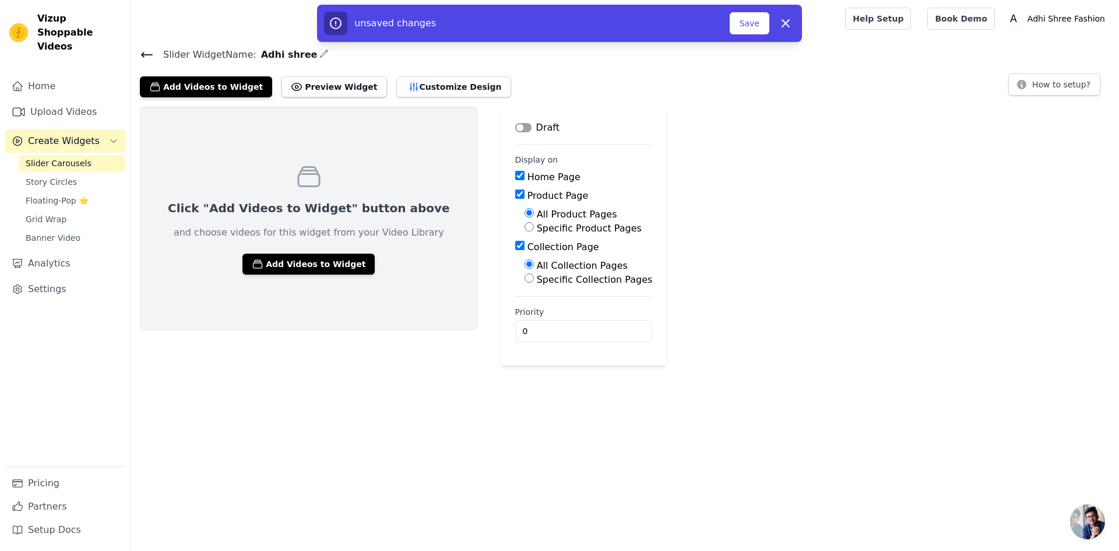
click at [515, 240] on div "Collection Page" at bounding box center [584, 247] width 138 height 14
click at [515, 193] on input "Product Page" at bounding box center [519, 193] width 9 height 9
checkbox input "false"
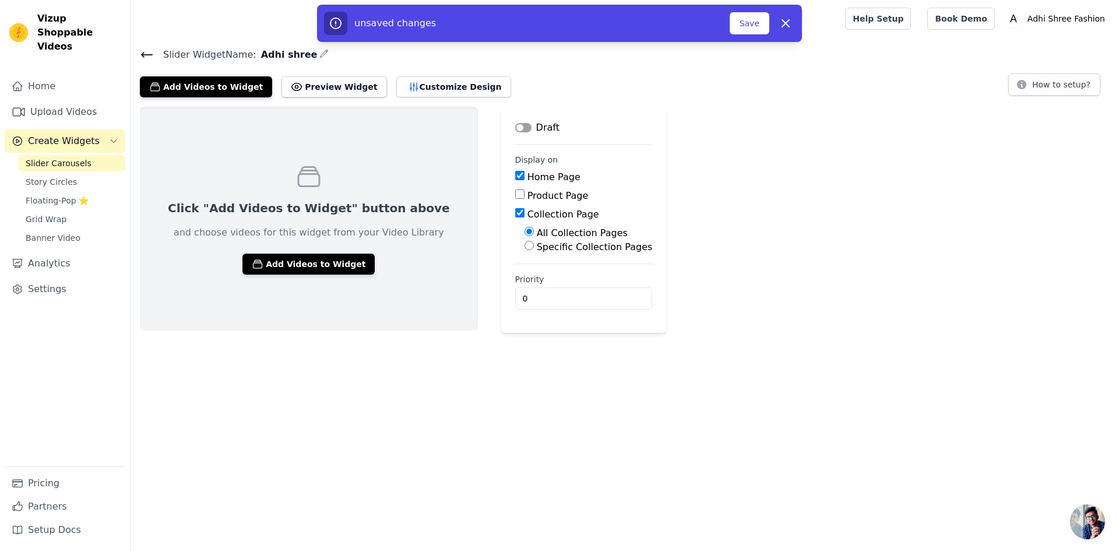
click at [515, 207] on div "Collection Page" at bounding box center [584, 214] width 138 height 14
click at [515, 208] on input "Collection Page" at bounding box center [519, 212] width 9 height 9
checkbox input "false"
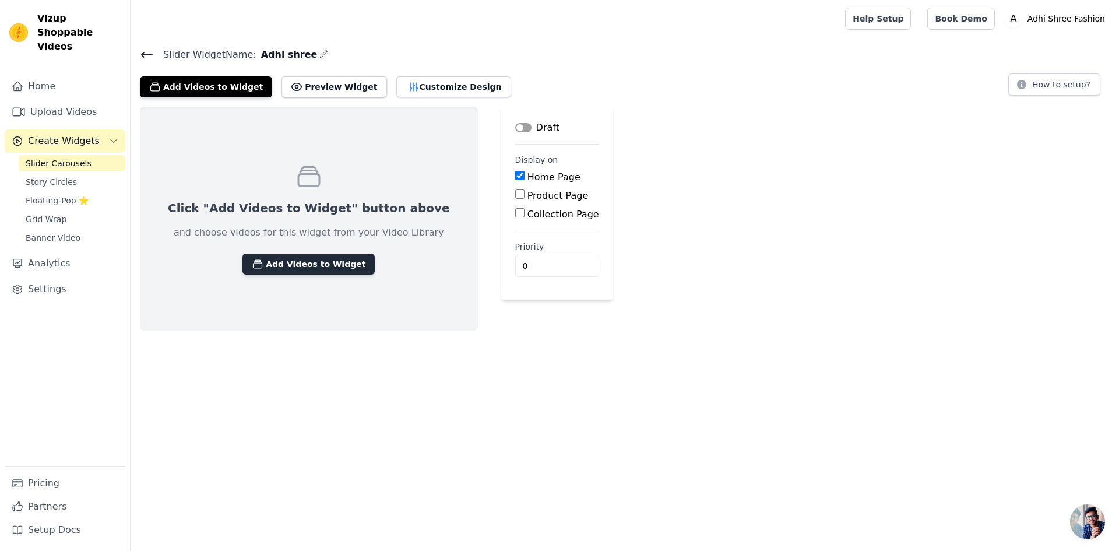
click at [330, 253] on button "Add Videos to Widget" at bounding box center [308, 263] width 132 height 21
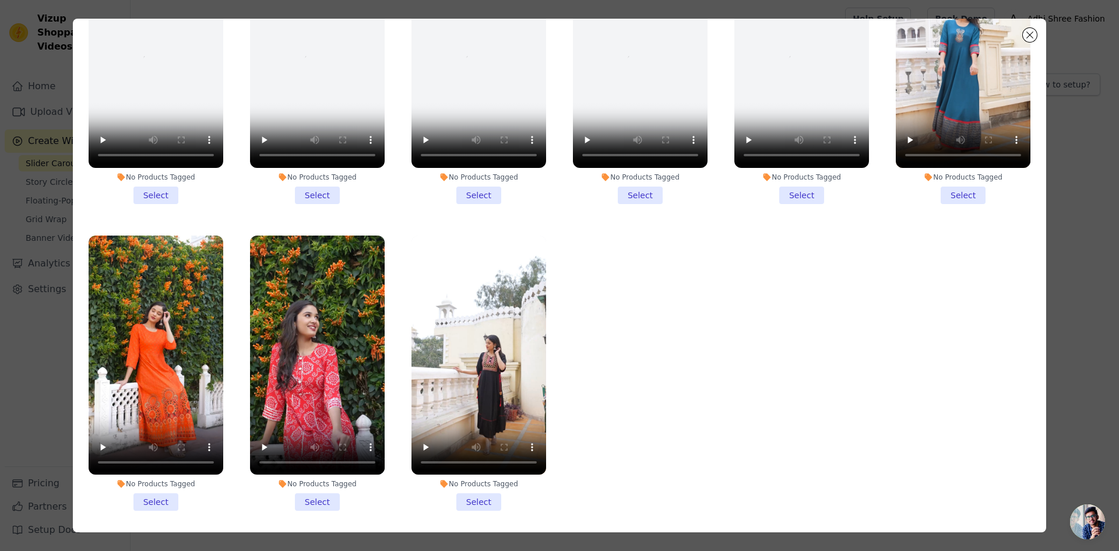
scroll to position [101, 0]
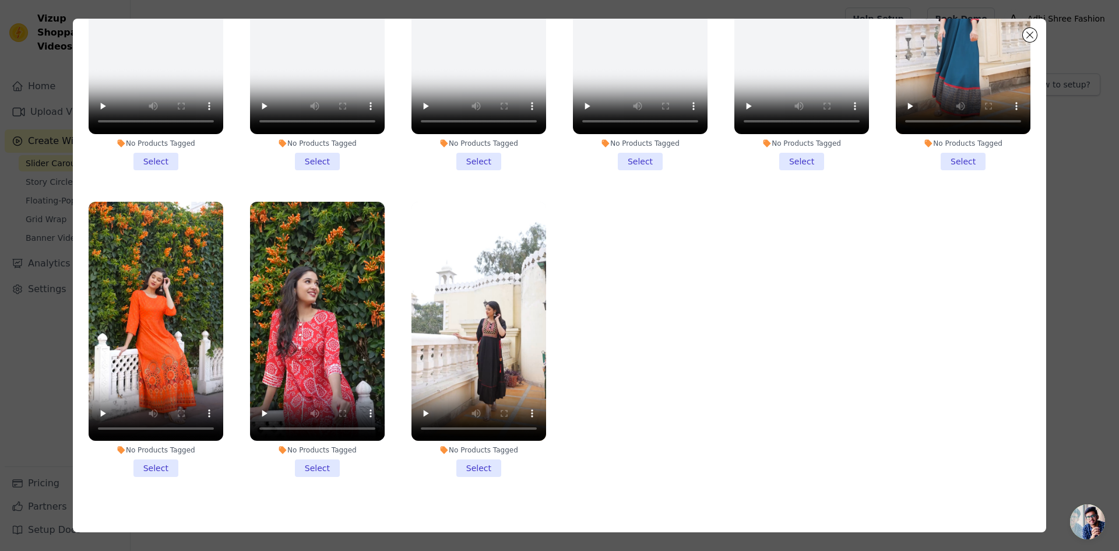
click at [460, 460] on li "No Products Tagged Select" at bounding box center [478, 340] width 135 height 276
click at [0, 0] on input "No Products Tagged Select" at bounding box center [0, 0] width 0 height 0
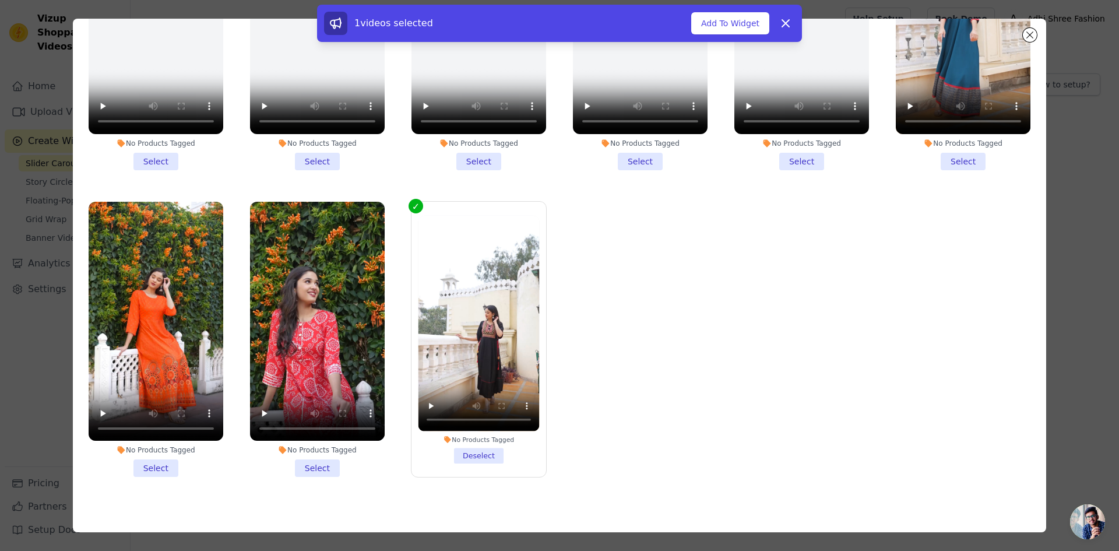
click at [327, 448] on li "No Products Tagged Select" at bounding box center [317, 340] width 135 height 276
click at [0, 0] on input "No Products Tagged Select" at bounding box center [0, 0] width 0 height 0
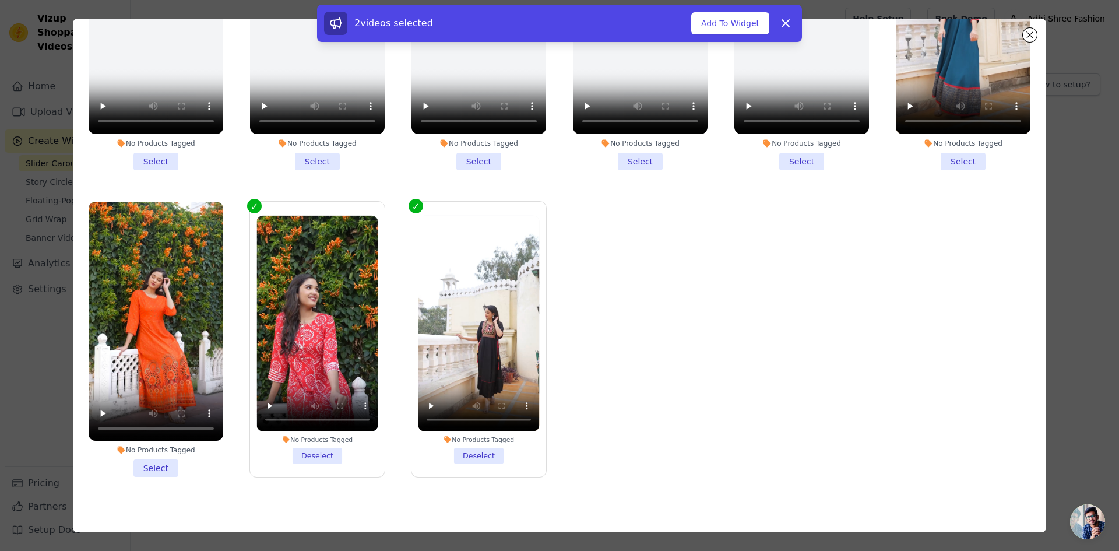
click at [156, 448] on li "No Products Tagged Select" at bounding box center [156, 340] width 135 height 276
click at [0, 0] on input "No Products Tagged Select" at bounding box center [0, 0] width 0 height 0
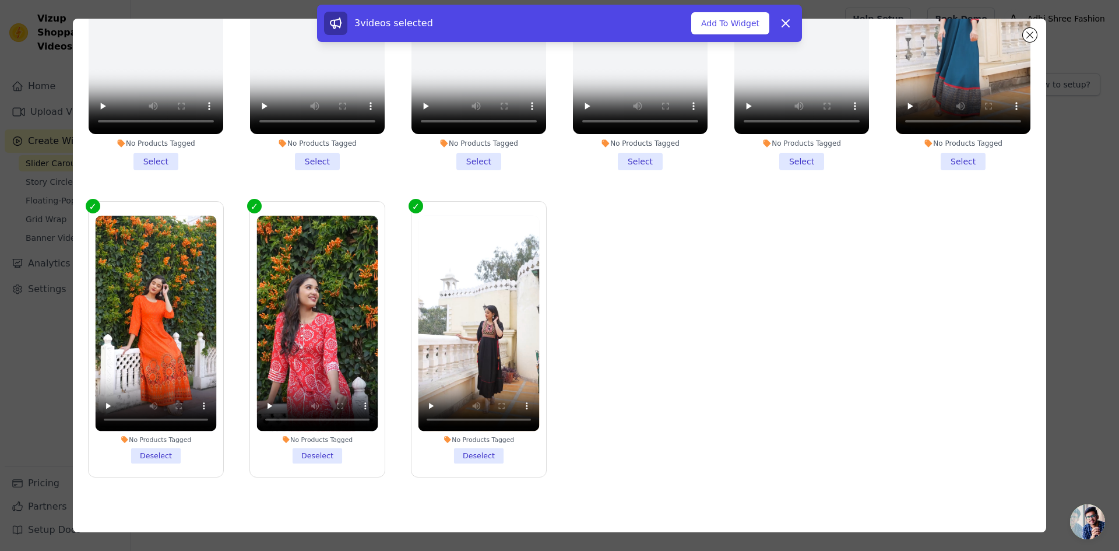
click at [965, 153] on li "No Products Tagged Select" at bounding box center [963, 33] width 135 height 276
click at [0, 0] on input "No Products Tagged Select" at bounding box center [0, 0] width 0 height 0
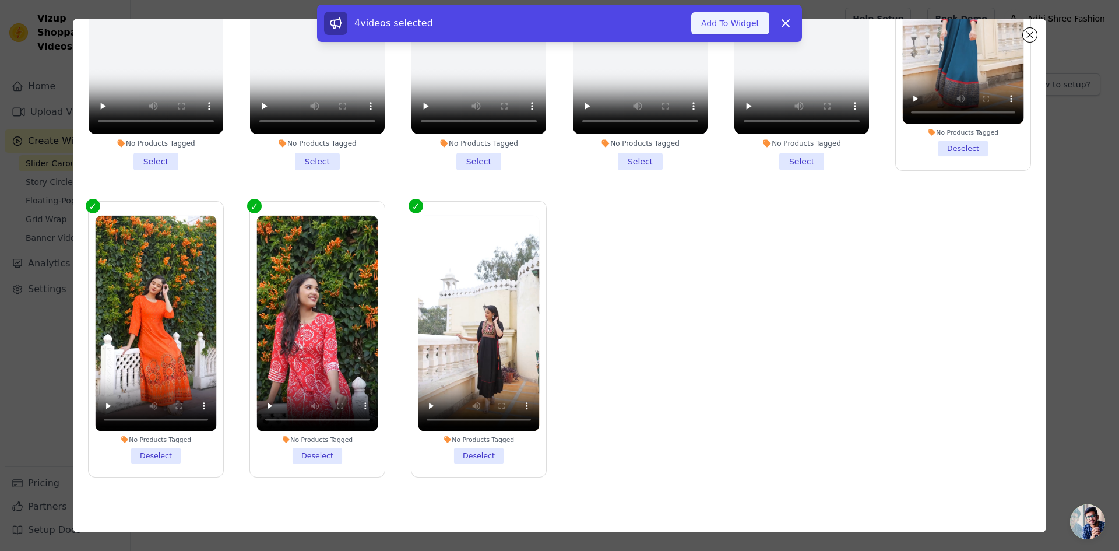
click at [738, 26] on button "Add To Widget" at bounding box center [730, 23] width 78 height 22
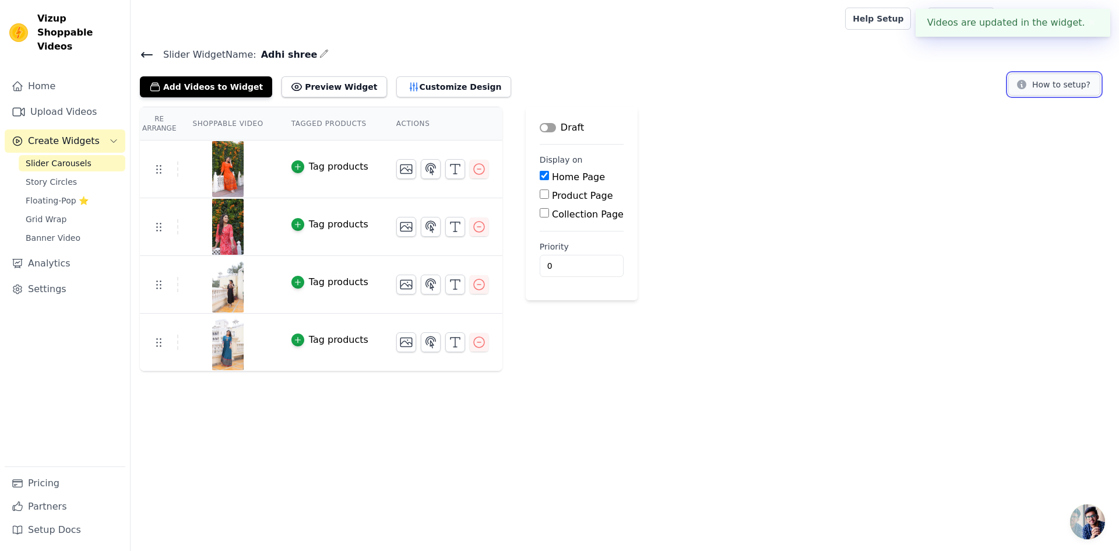
click at [1044, 87] on button "How to setup?" at bounding box center [1054, 84] width 92 height 22
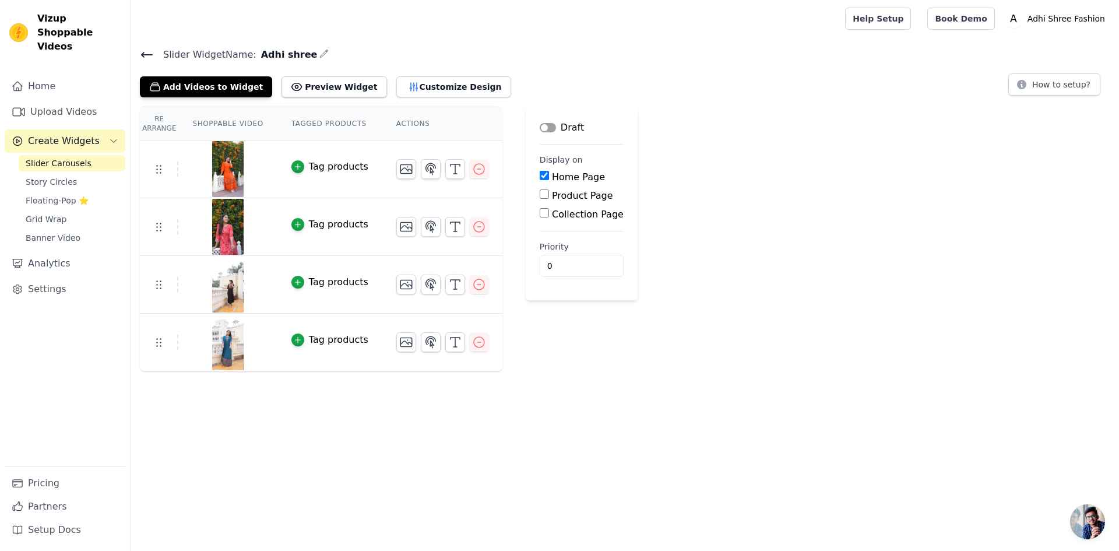
click at [777, 170] on div "Re Arrange Shoppable Video Tagged Products Actions Tag products Tag products Ta…" at bounding box center [625, 239] width 988 height 265
click at [540, 128] on button "Label" at bounding box center [548, 127] width 16 height 9
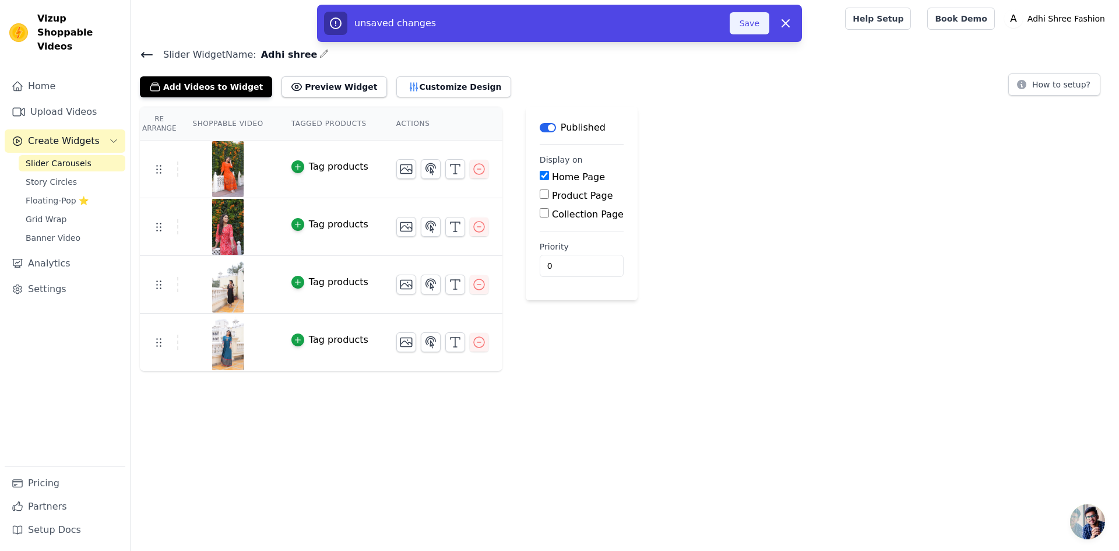
click at [745, 23] on button "Save" at bounding box center [750, 23] width 40 height 22
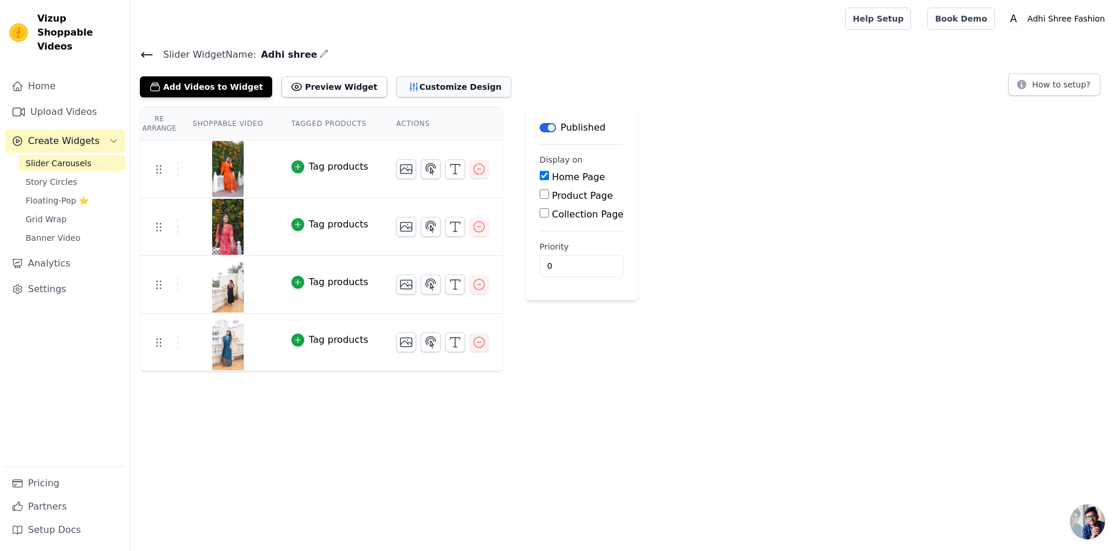
click at [396, 82] on button "Customize Design" at bounding box center [453, 86] width 115 height 21
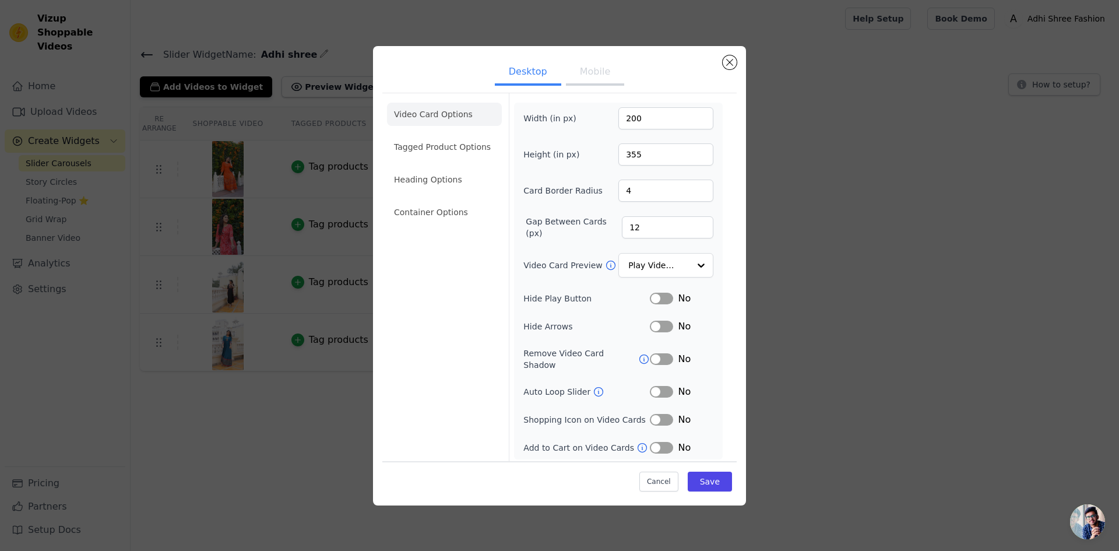
click at [449, 126] on li "Video Card Options" at bounding box center [444, 114] width 115 height 23
click at [644, 158] on input "355" at bounding box center [665, 154] width 95 height 22
click at [644, 189] on input "4" at bounding box center [665, 190] width 95 height 22
drag, startPoint x: 644, startPoint y: 189, endPoint x: 607, endPoint y: 190, distance: 37.9
click at [607, 190] on div "Card Border Radius 4" at bounding box center [618, 190] width 190 height 22
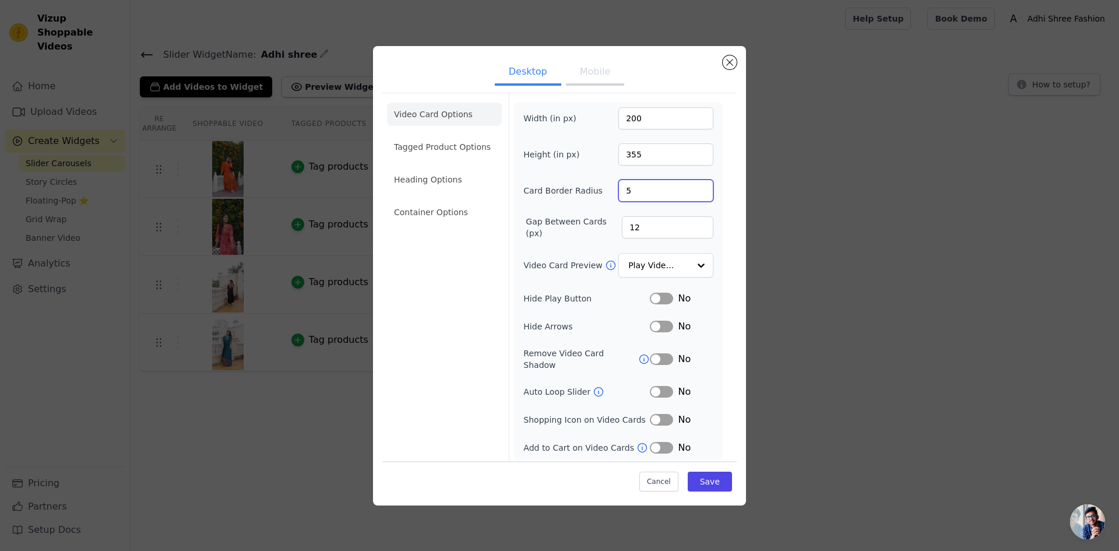
type input "5"
click at [755, 223] on div "Desktop Mobile Video Card Options Tagged Product Options Heading Options Contai…" at bounding box center [560, 275] width 1082 height 496
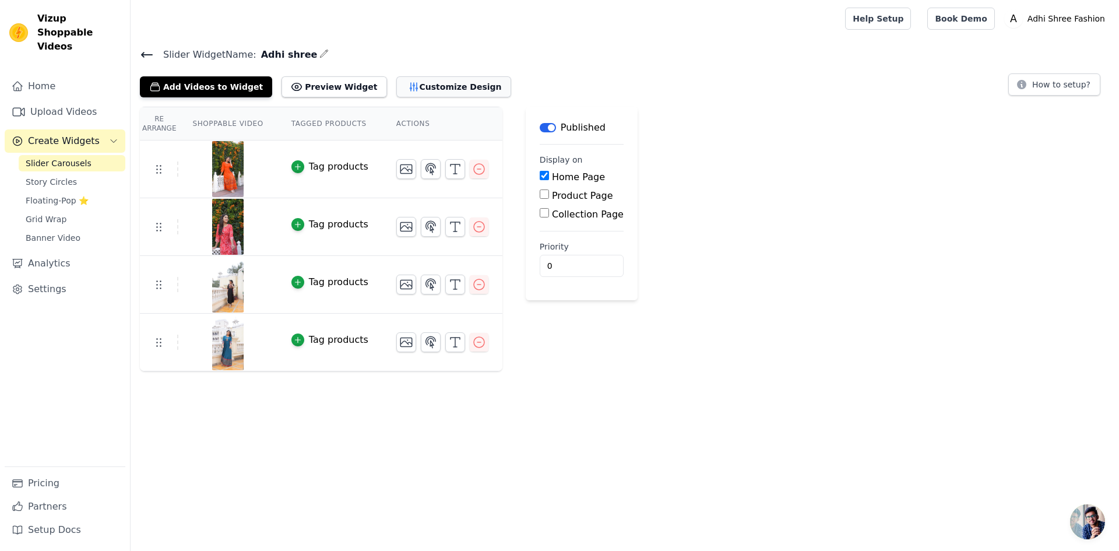
click at [396, 87] on button "Customize Design" at bounding box center [453, 86] width 115 height 21
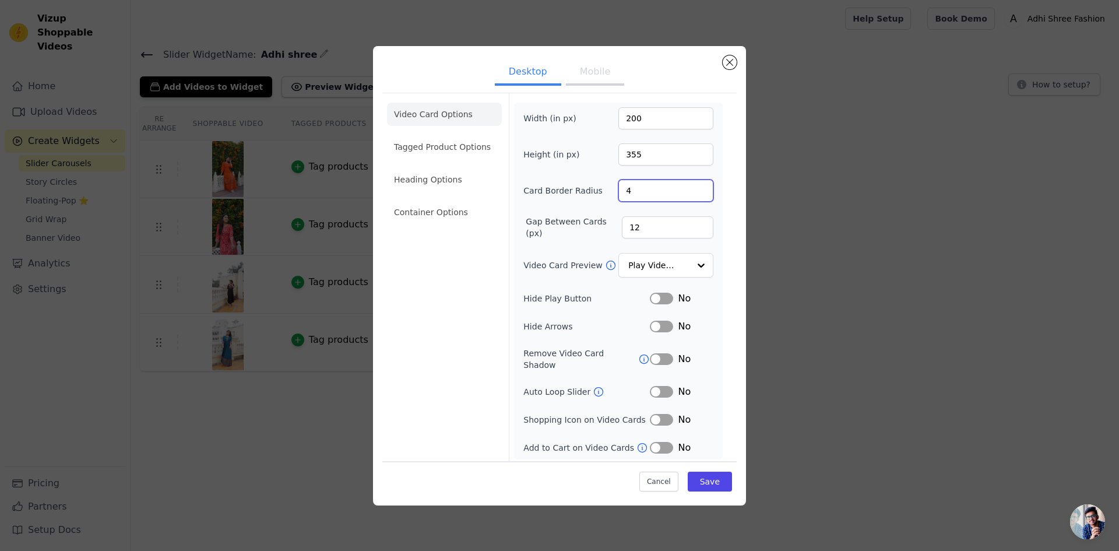
drag, startPoint x: 638, startPoint y: 196, endPoint x: 627, endPoint y: 196, distance: 10.5
click at [627, 196] on input "4" at bounding box center [665, 190] width 95 height 22
type input "5"
click at [712, 480] on button "Save" at bounding box center [710, 481] width 44 height 20
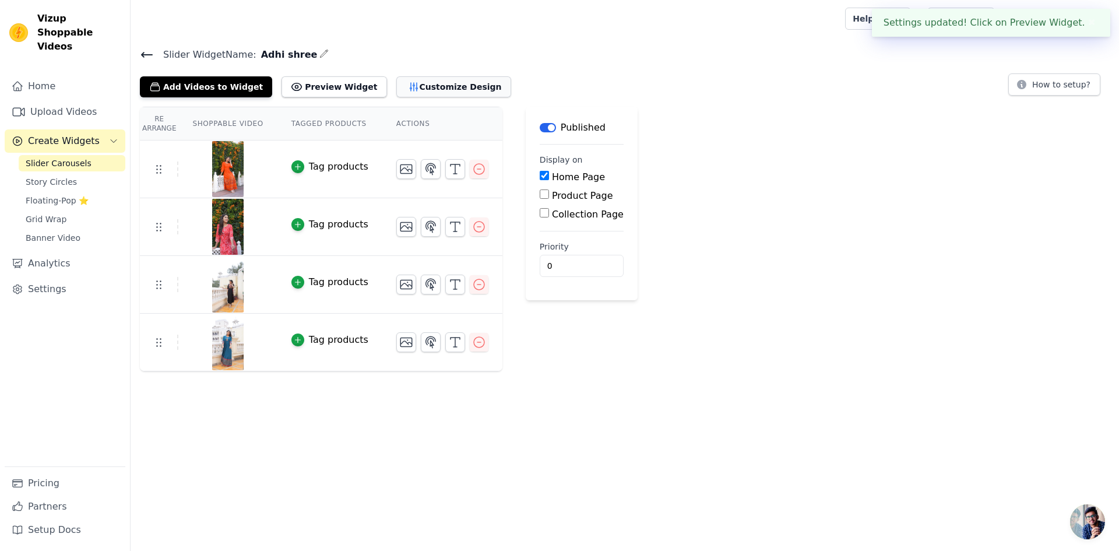
click at [410, 84] on icon "button" at bounding box center [414, 87] width 8 height 8
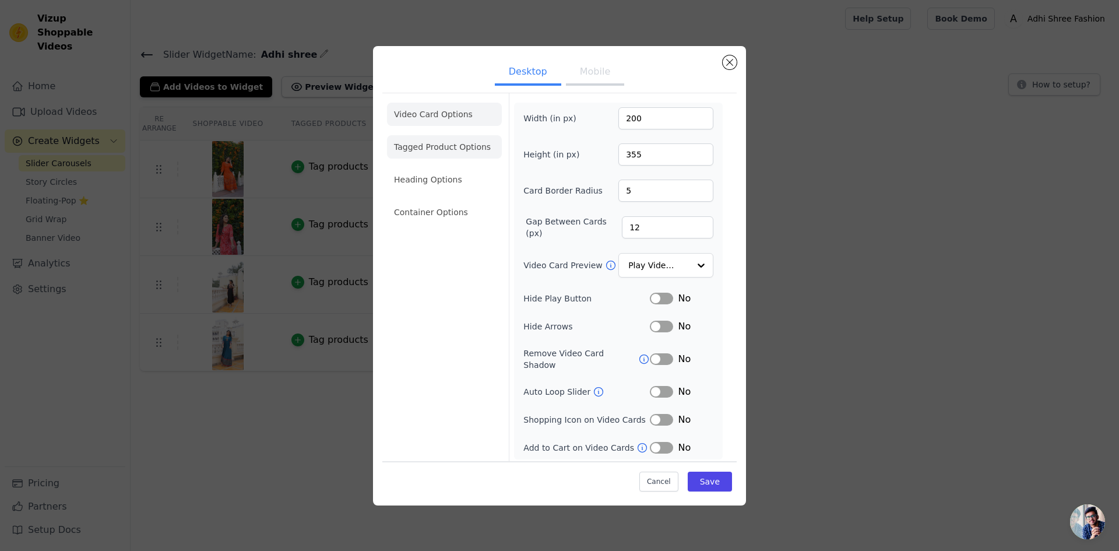
click at [421, 200] on li "Tagged Product Options" at bounding box center [444, 211] width 115 height 23
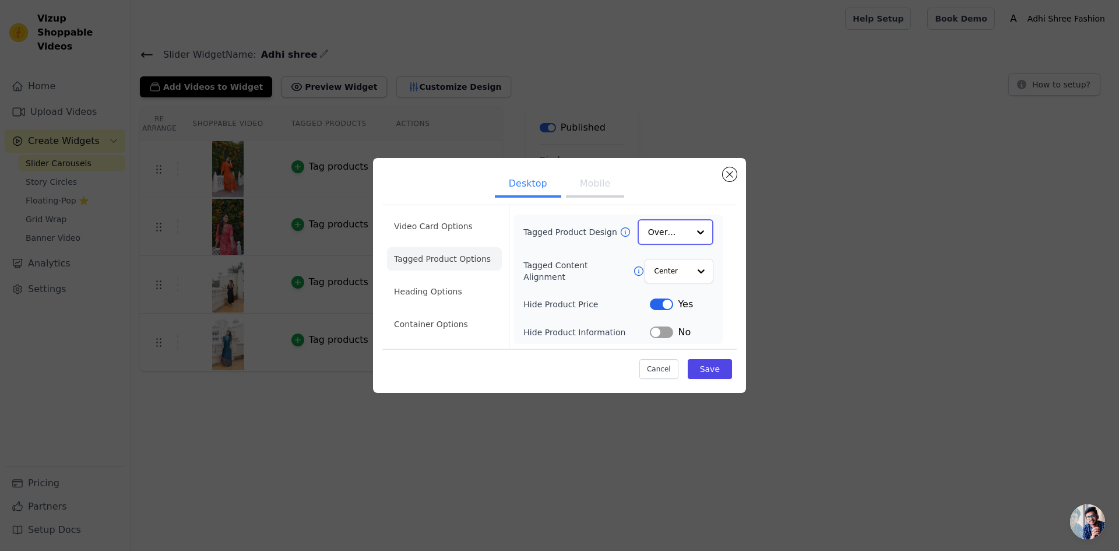
click at [648, 236] on input "Tagged Product Design" at bounding box center [668, 231] width 41 height 23
click at [650, 234] on input "Tagged Product Design" at bounding box center [668, 231] width 41 height 23
click at [665, 272] on input "Tagged Content Alignment" at bounding box center [671, 270] width 35 height 23
click at [663, 297] on div "Center" at bounding box center [676, 298] width 67 height 24
click at [695, 271] on div at bounding box center [700, 270] width 23 height 23
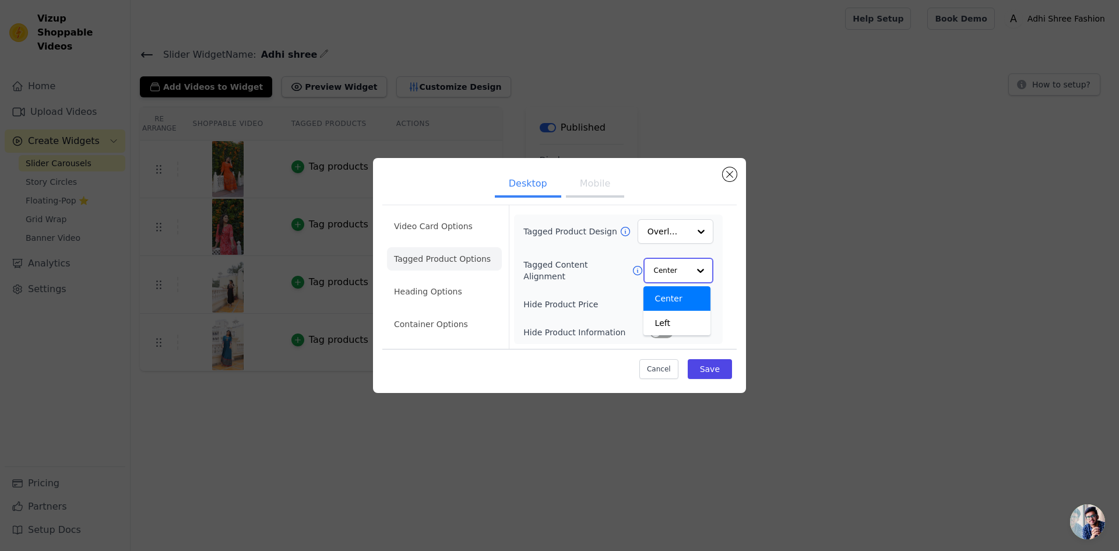
click at [695, 271] on div at bounding box center [700, 270] width 23 height 23
click at [396, 286] on li "Heading Options" at bounding box center [444, 291] width 115 height 23
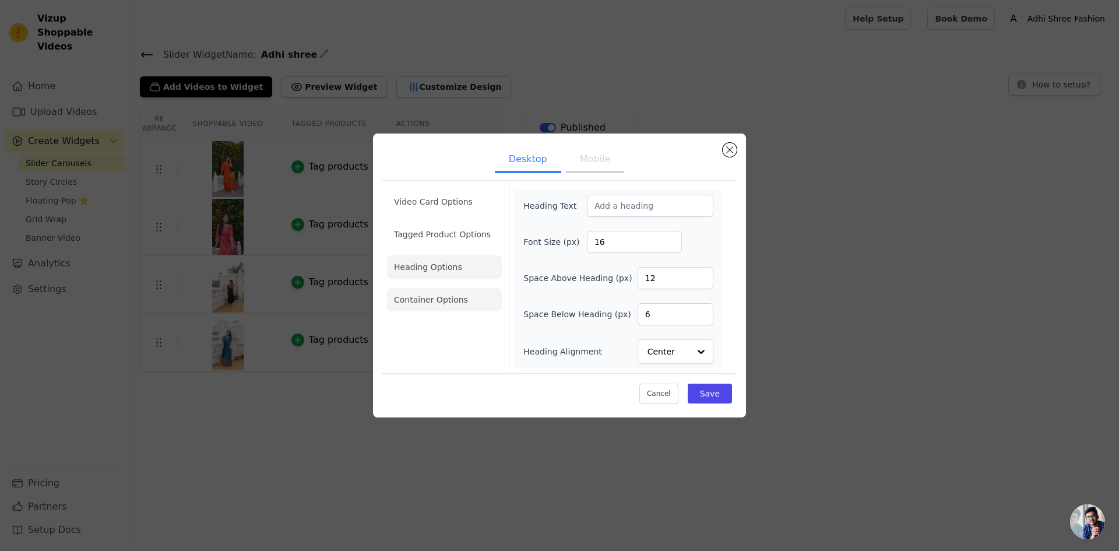
click at [430, 303] on li "Container Options" at bounding box center [444, 299] width 115 height 23
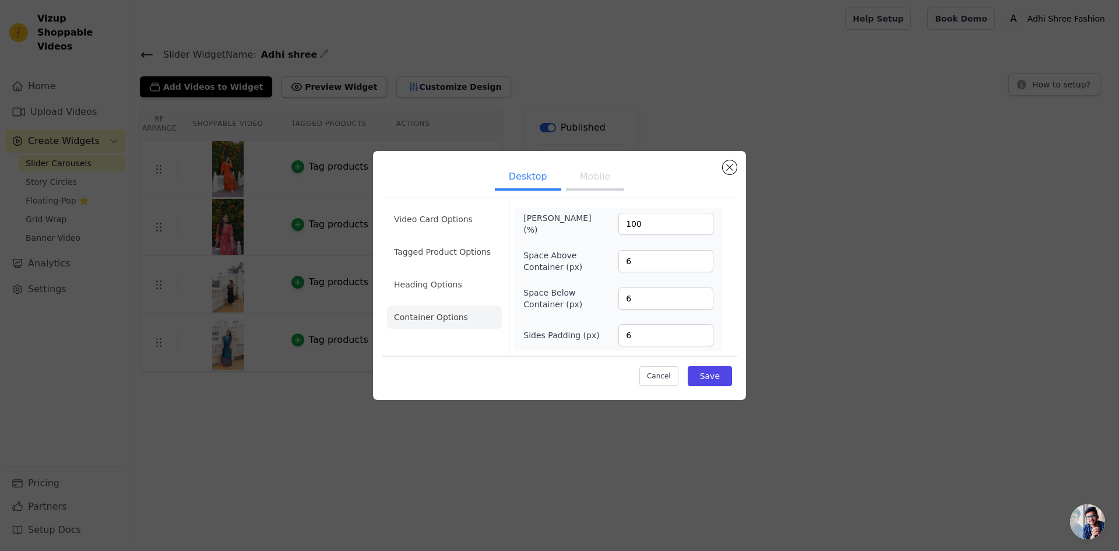
click at [592, 178] on button "Mobile" at bounding box center [595, 178] width 58 height 26
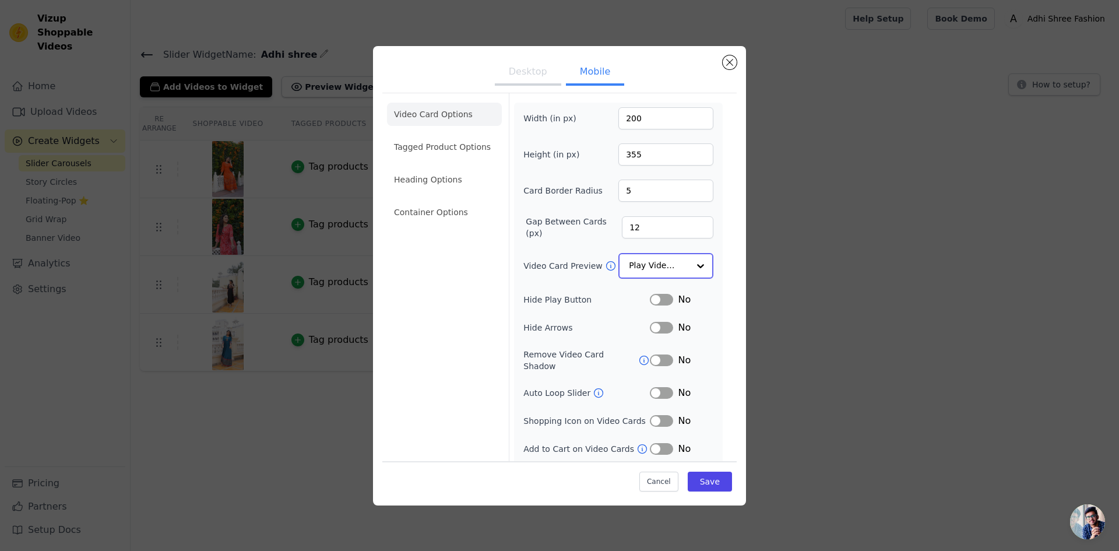
click at [643, 263] on input "Video Card Preview" at bounding box center [659, 265] width 60 height 23
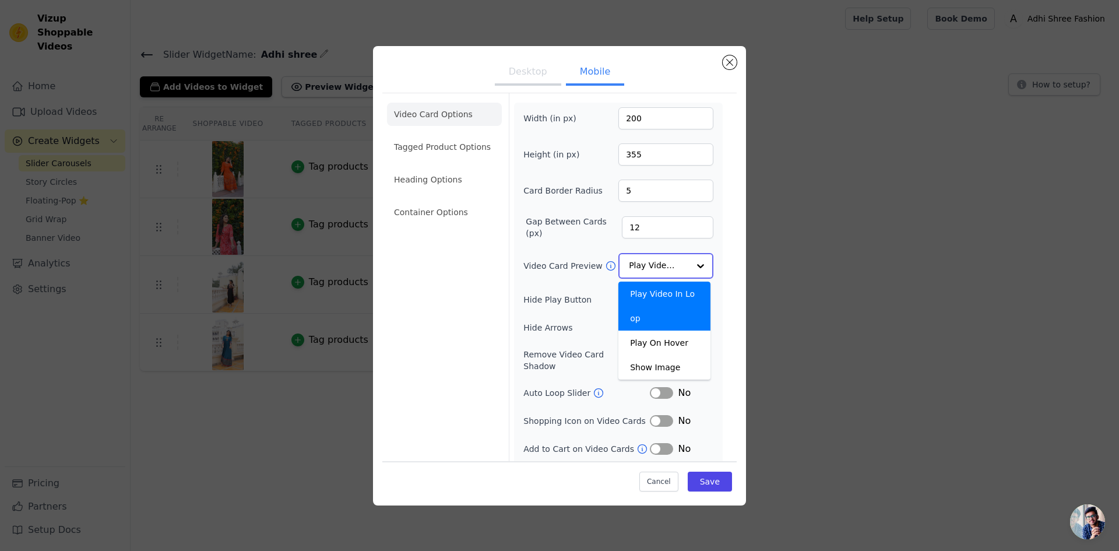
click at [644, 263] on input "Video Card Preview" at bounding box center [659, 265] width 60 height 23
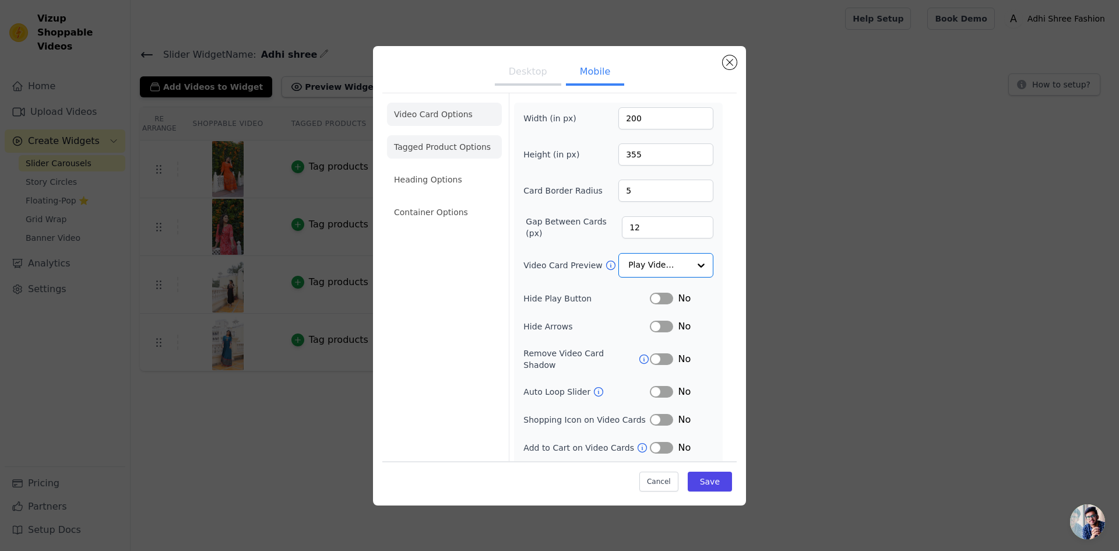
click at [444, 200] on li "Tagged Product Options" at bounding box center [444, 211] width 115 height 23
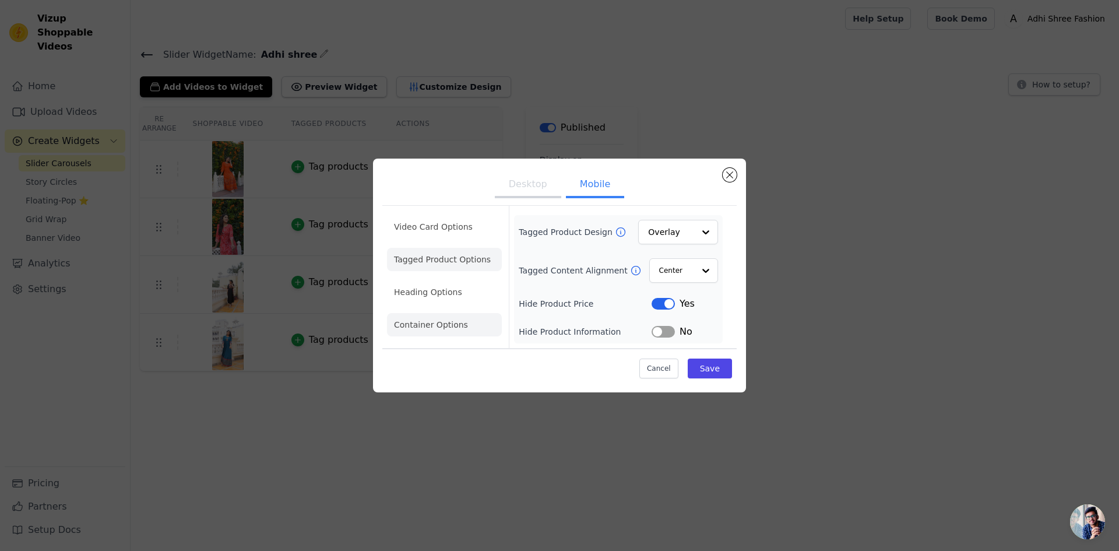
click at [450, 322] on li "Container Options" at bounding box center [444, 324] width 115 height 23
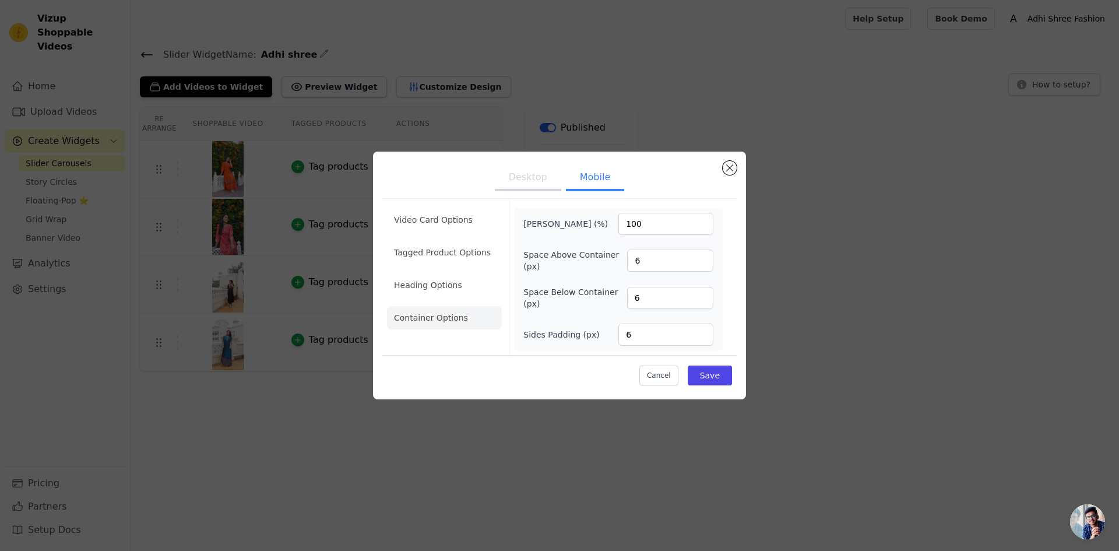
click at [535, 170] on button "Desktop" at bounding box center [528, 178] width 66 height 26
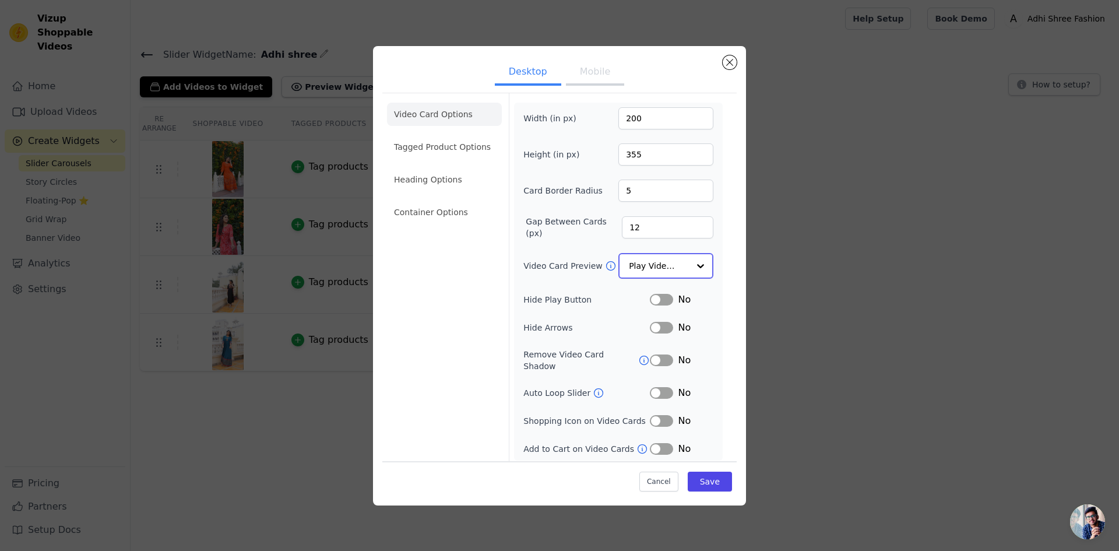
click at [660, 270] on input "Video Card Preview" at bounding box center [659, 265] width 60 height 23
click at [767, 281] on div "Desktop Mobile Video Card Options Tagged Product Options Heading Options Contai…" at bounding box center [560, 275] width 1082 height 496
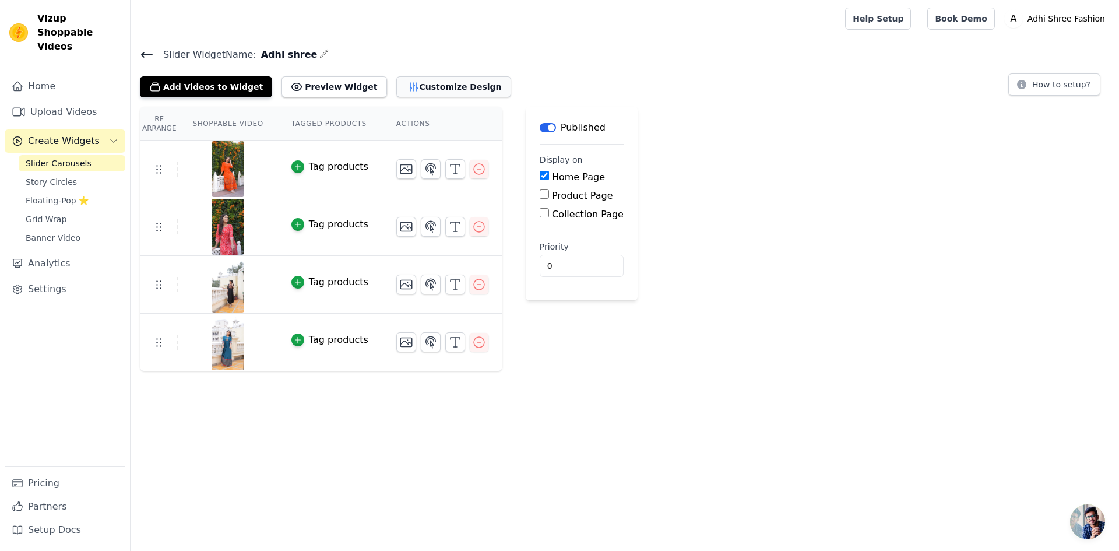
click at [424, 77] on button "Customize Design" at bounding box center [453, 86] width 115 height 21
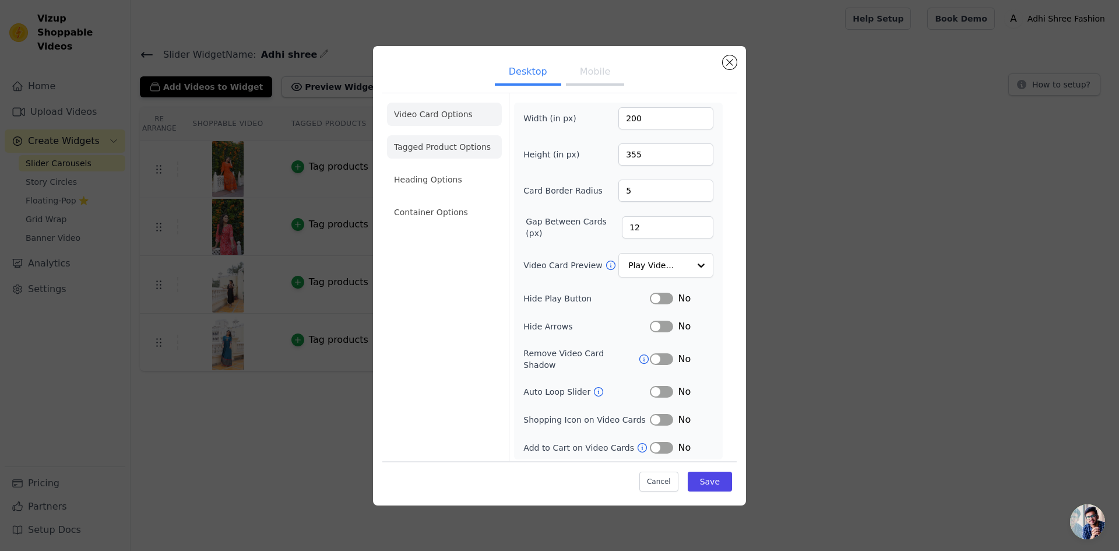
click at [459, 200] on li "Tagged Product Options" at bounding box center [444, 211] width 115 height 23
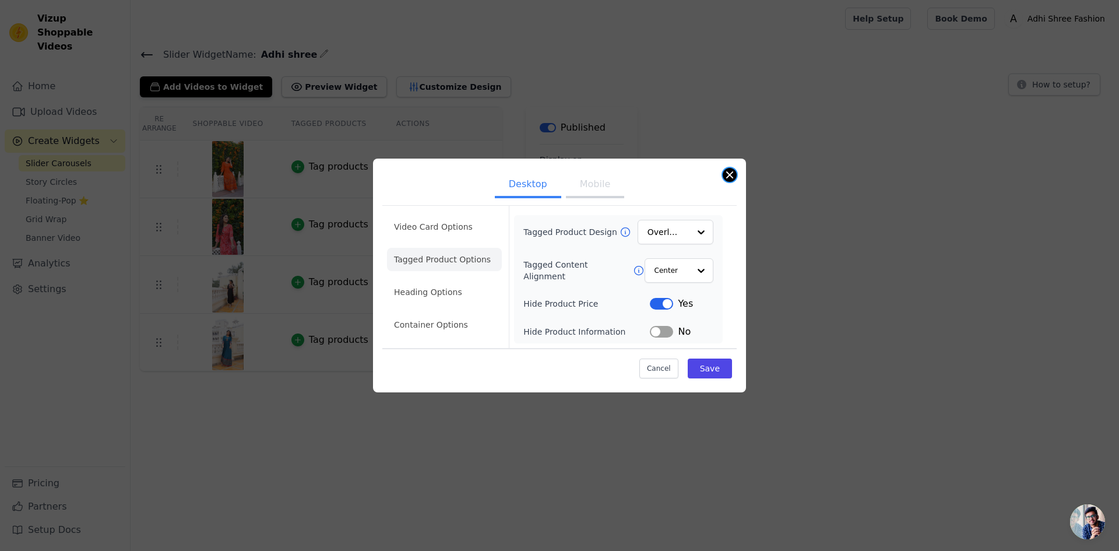
click at [728, 175] on button "Close modal" at bounding box center [730, 175] width 14 height 14
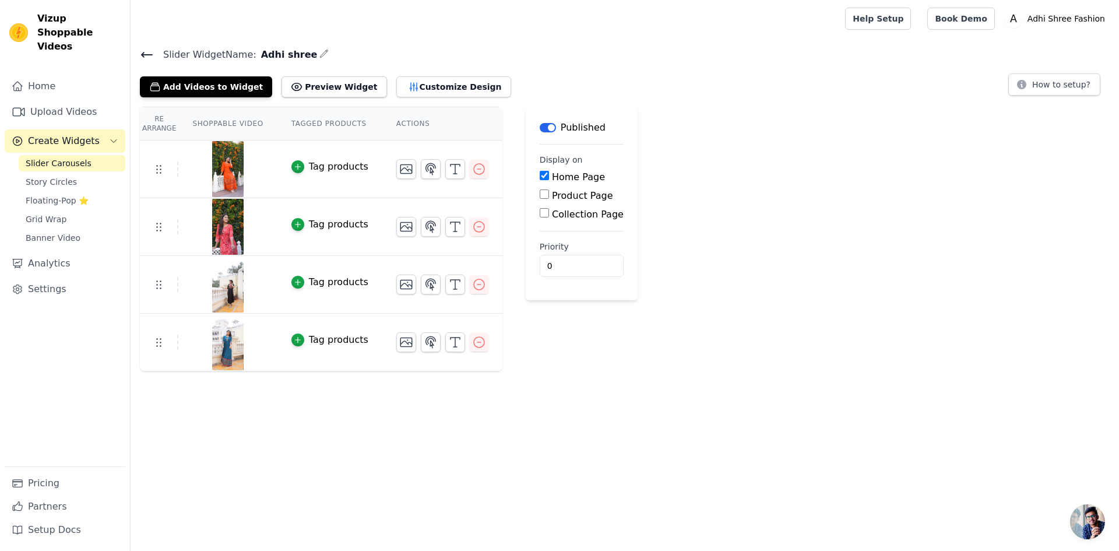
click at [322, 164] on div "Tag products" at bounding box center [338, 167] width 59 height 14
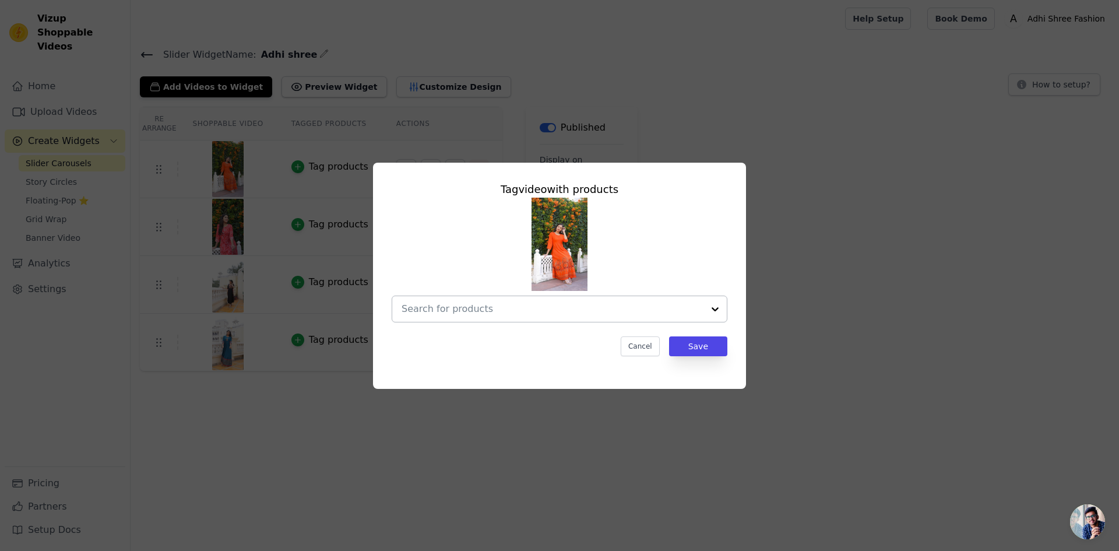
click at [441, 304] on input "text" at bounding box center [553, 309] width 302 height 14
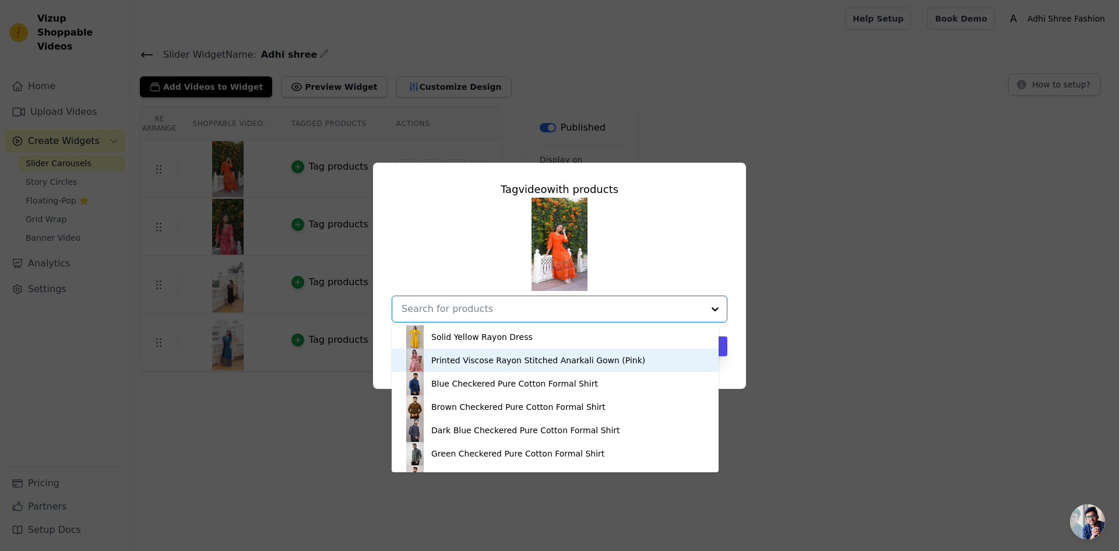
click at [463, 360] on div "Printed Viscose Rayon Stitched Anarkali Gown (Pink)" at bounding box center [538, 360] width 214 height 12
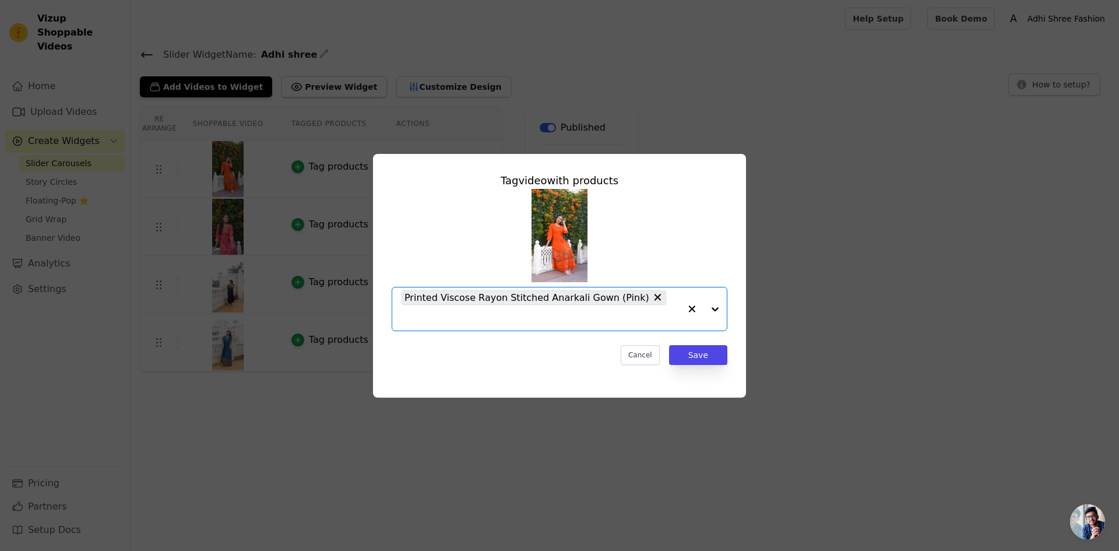
click at [696, 308] on icon "button" at bounding box center [692, 309] width 12 height 12
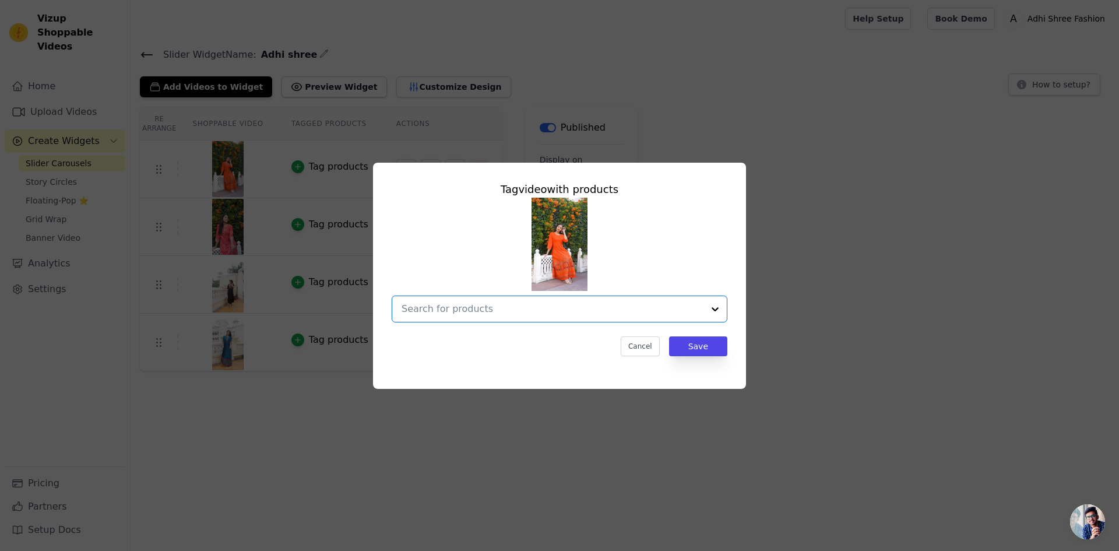
click at [568, 315] on input "text" at bounding box center [553, 309] width 302 height 14
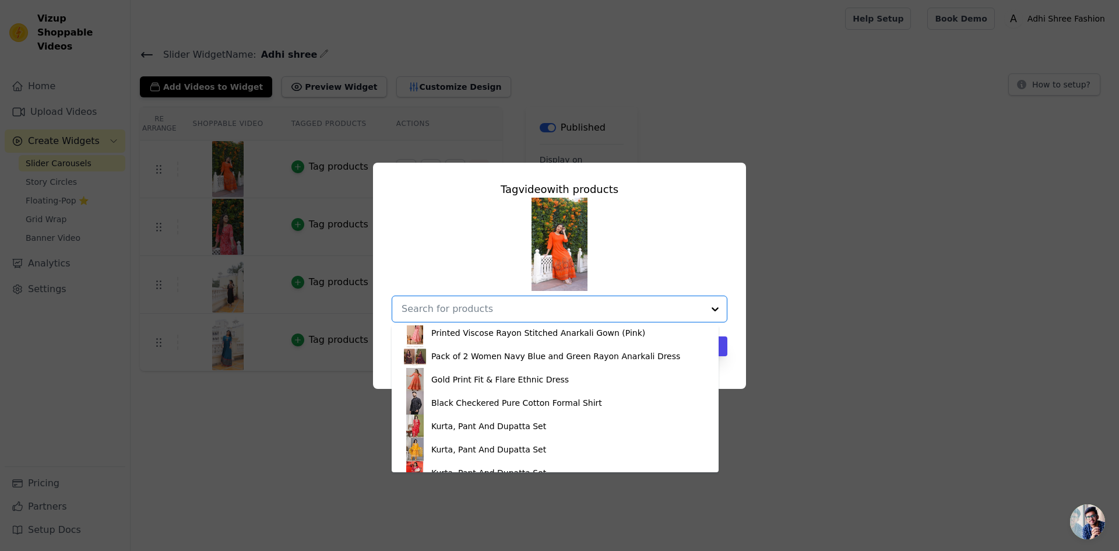
scroll to position [641, 0]
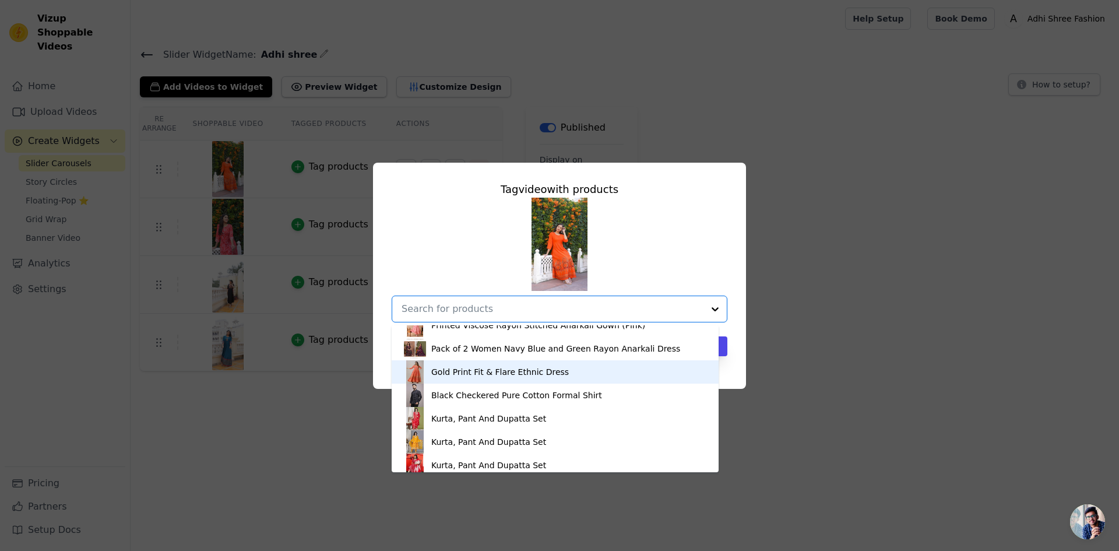
click at [480, 374] on div "Gold Print Fit & Flare Ethnic Dress" at bounding box center [500, 372] width 138 height 12
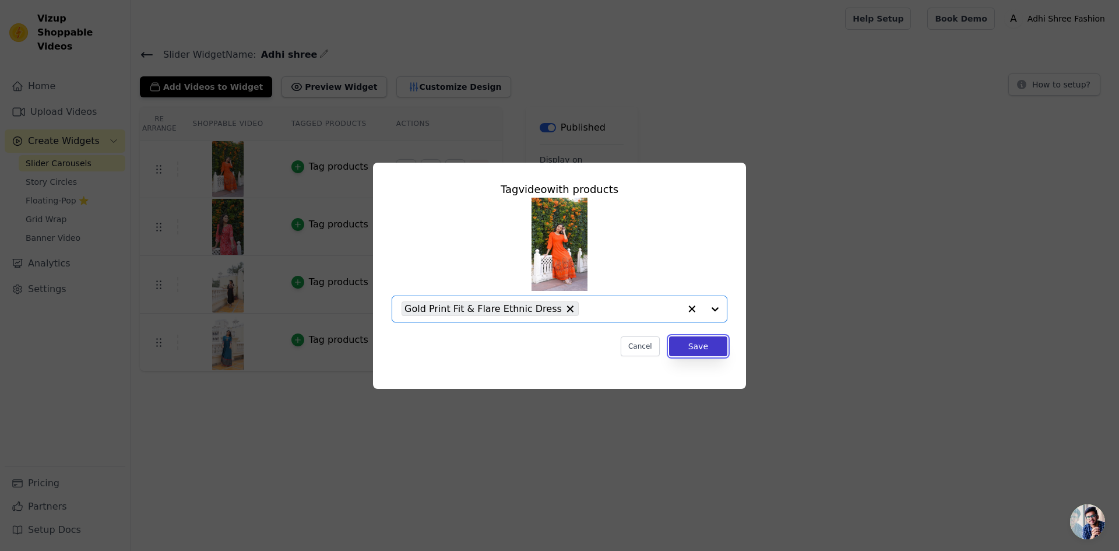
click at [693, 348] on button "Save" at bounding box center [698, 346] width 58 height 20
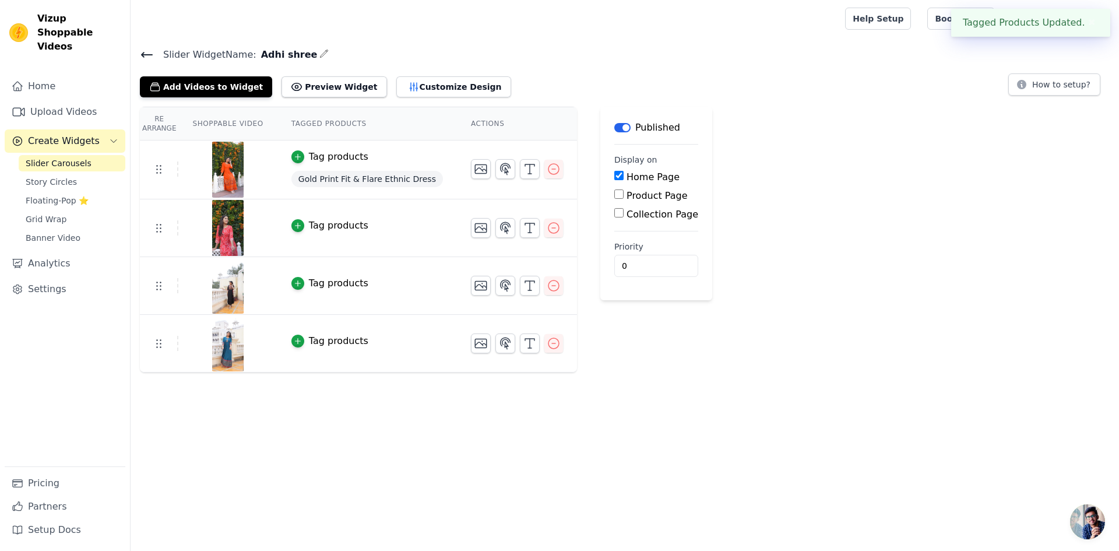
click at [310, 229] on div "Tag products" at bounding box center [338, 226] width 59 height 14
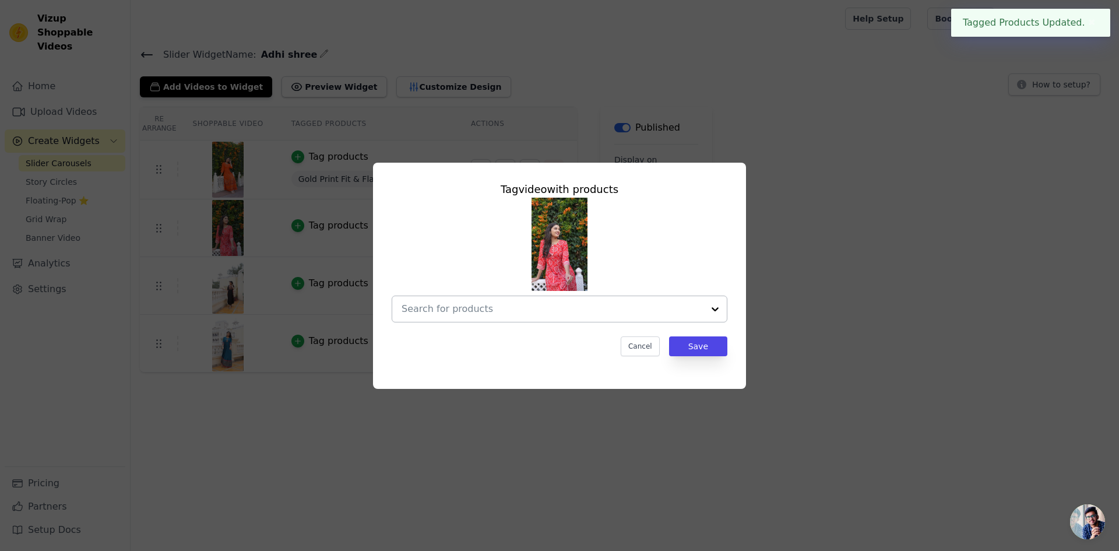
click at [601, 307] on input "text" at bounding box center [553, 309] width 302 height 14
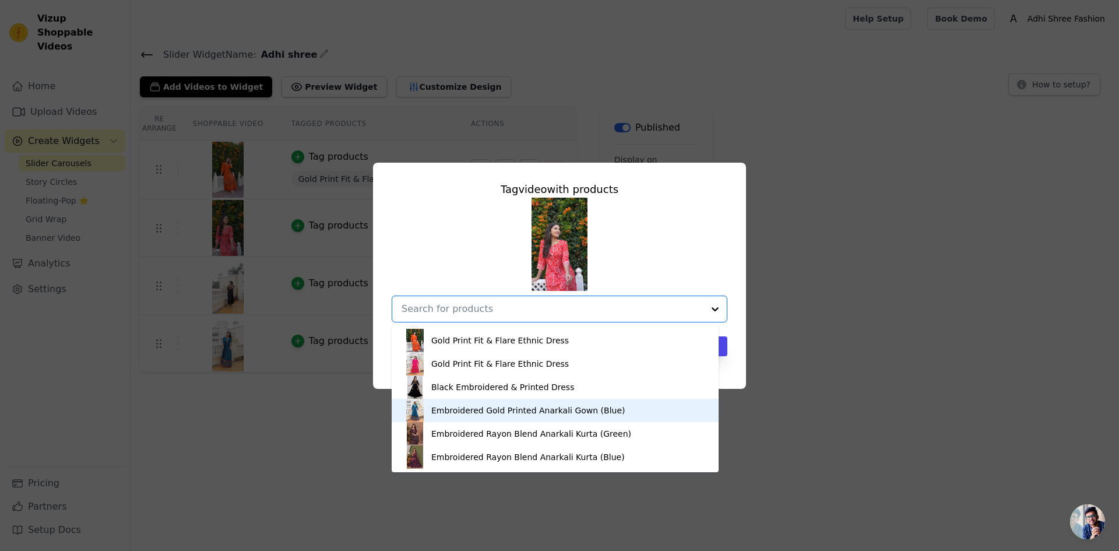
scroll to position [878, 0]
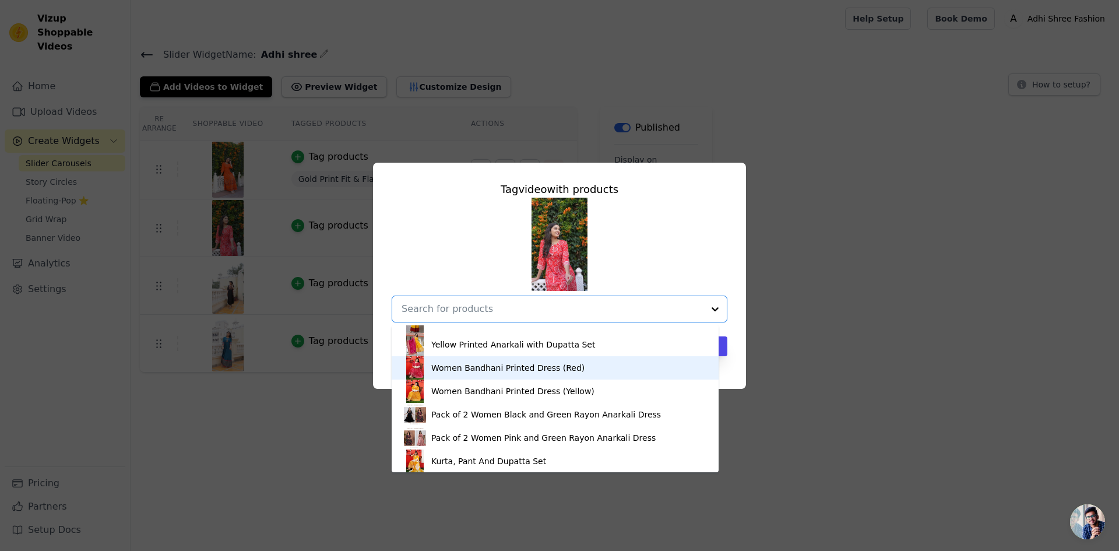
click at [463, 375] on div "Women Bandhani Printed Dress (Red)" at bounding box center [555, 367] width 304 height 23
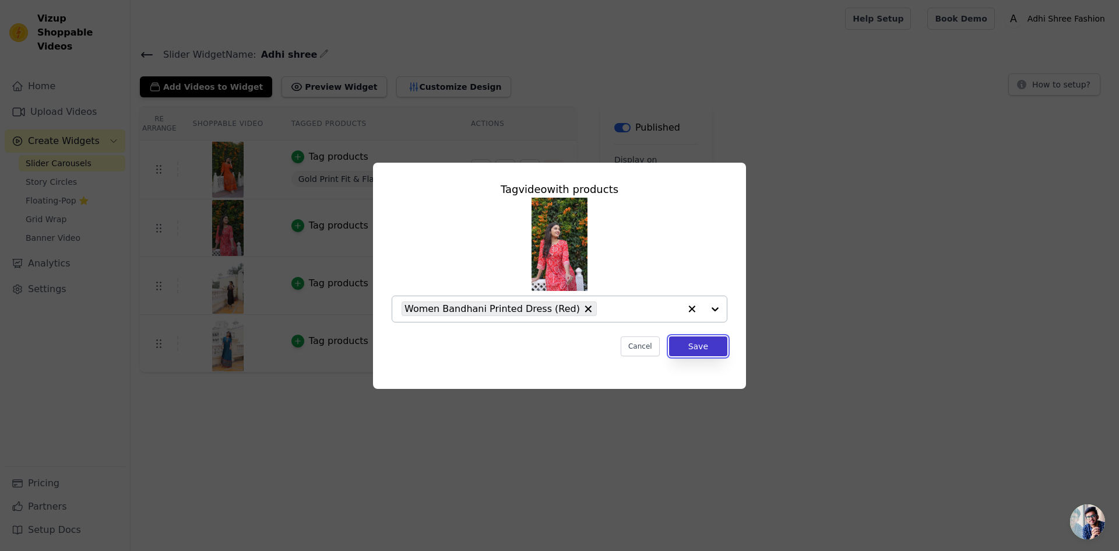
click at [693, 344] on button "Save" at bounding box center [698, 346] width 58 height 20
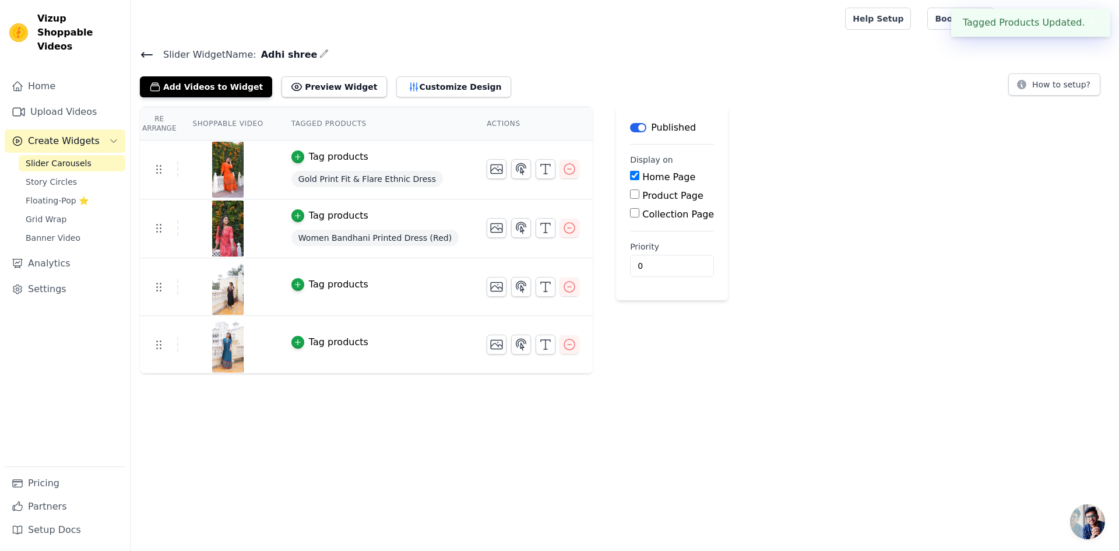
click at [294, 291] on td "Tag products" at bounding box center [374, 287] width 195 height 58
click at [296, 287] on button "Tag products" at bounding box center [329, 284] width 77 height 14
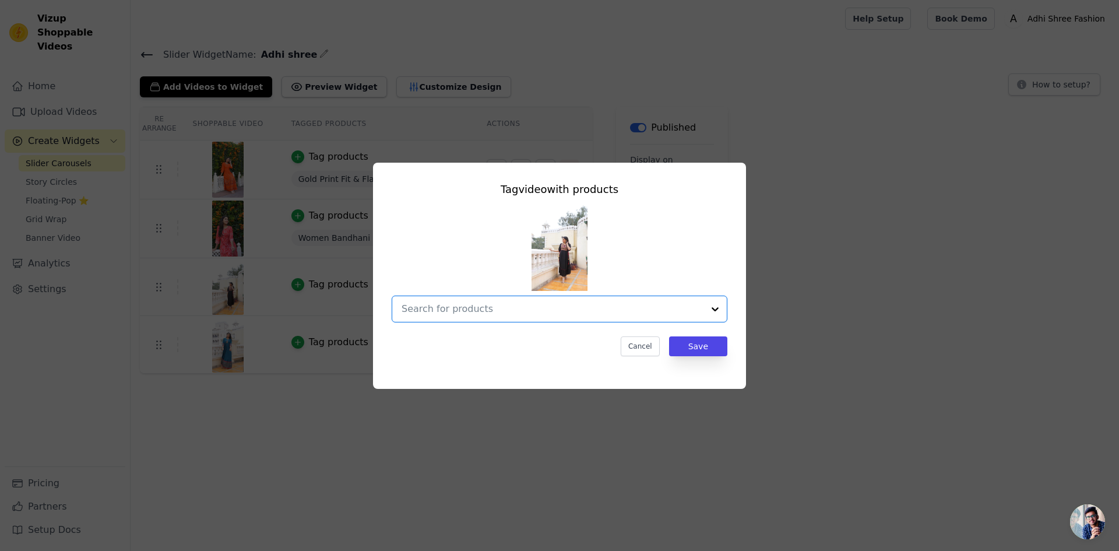
click at [482, 312] on input "text" at bounding box center [553, 309] width 302 height 14
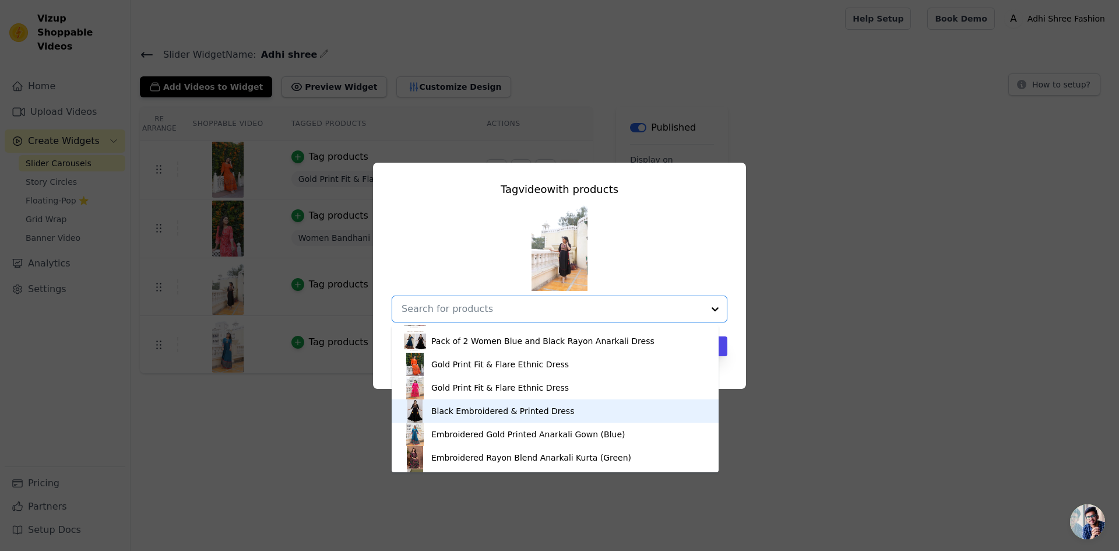
scroll to position [1089, 0]
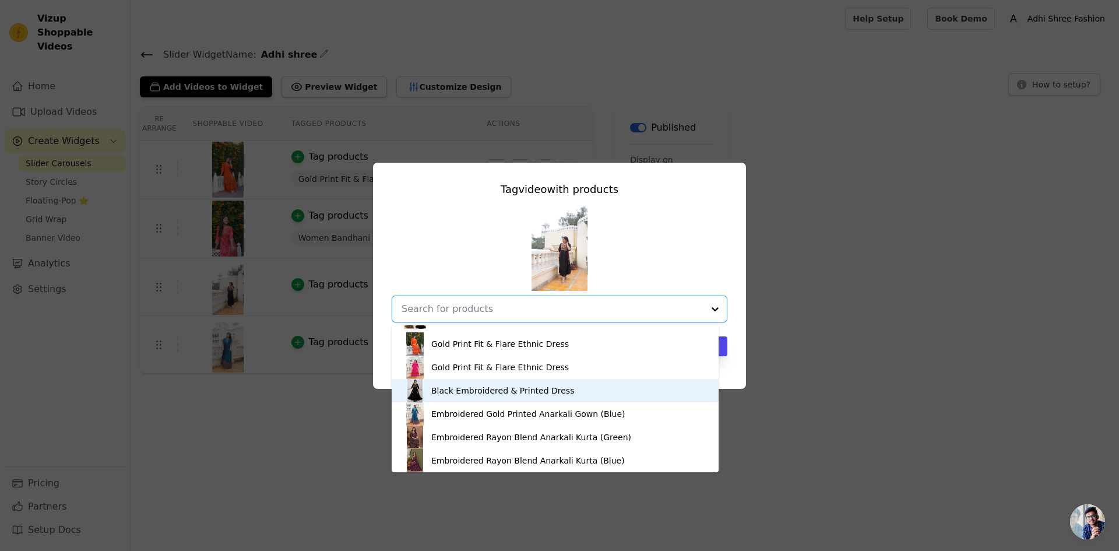
drag, startPoint x: 450, startPoint y: 396, endPoint x: 499, endPoint y: 431, distance: 61.0
click at [450, 395] on div "Black Embroidered & Printed Dress" at bounding box center [502, 391] width 143 height 12
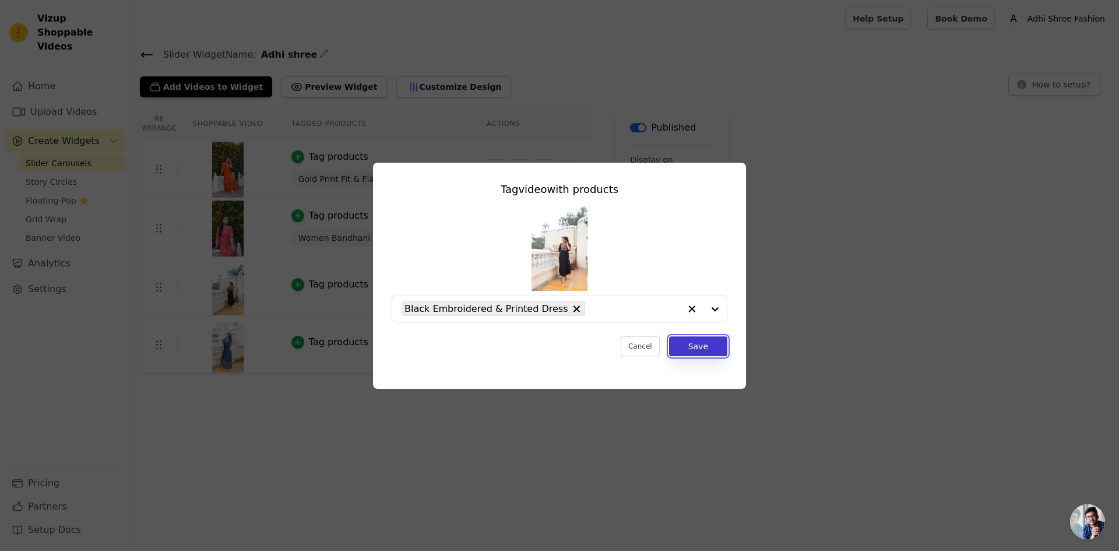
click at [714, 350] on button "Save" at bounding box center [698, 346] width 58 height 20
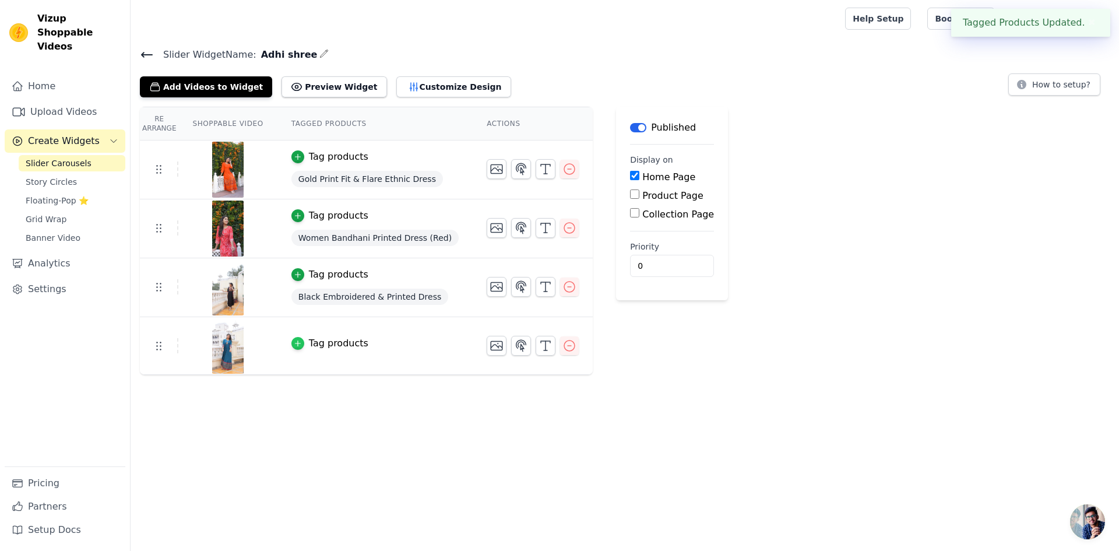
click at [294, 341] on icon "button" at bounding box center [298, 343] width 8 height 8
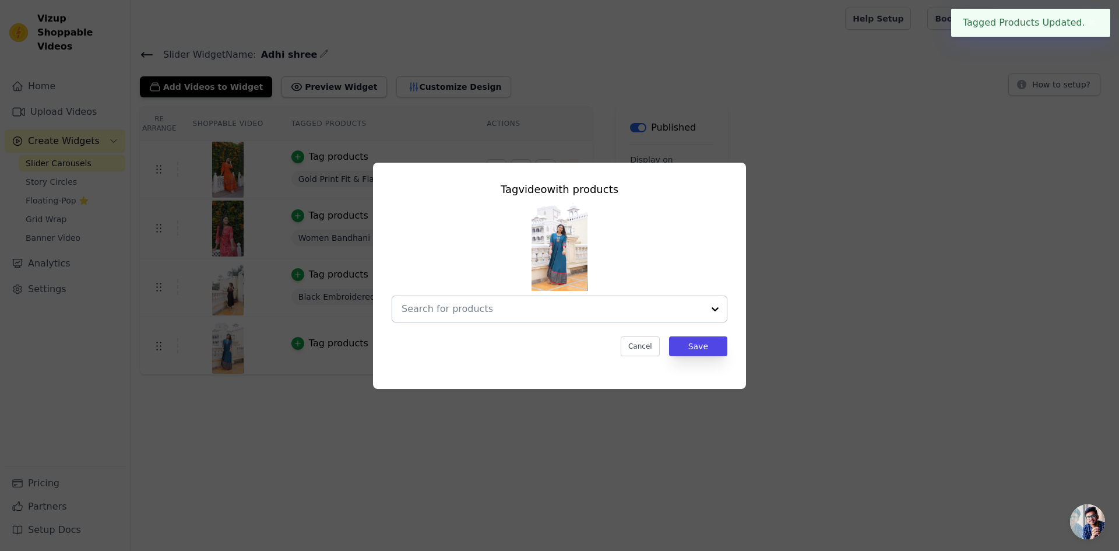
click at [562, 300] on div at bounding box center [553, 309] width 302 height 26
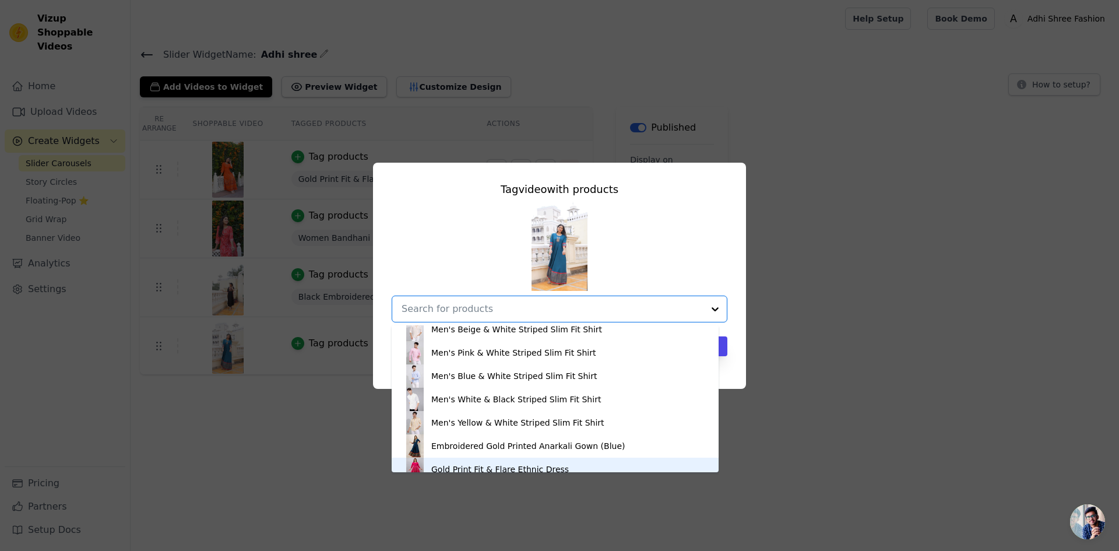
scroll to position [436, 0]
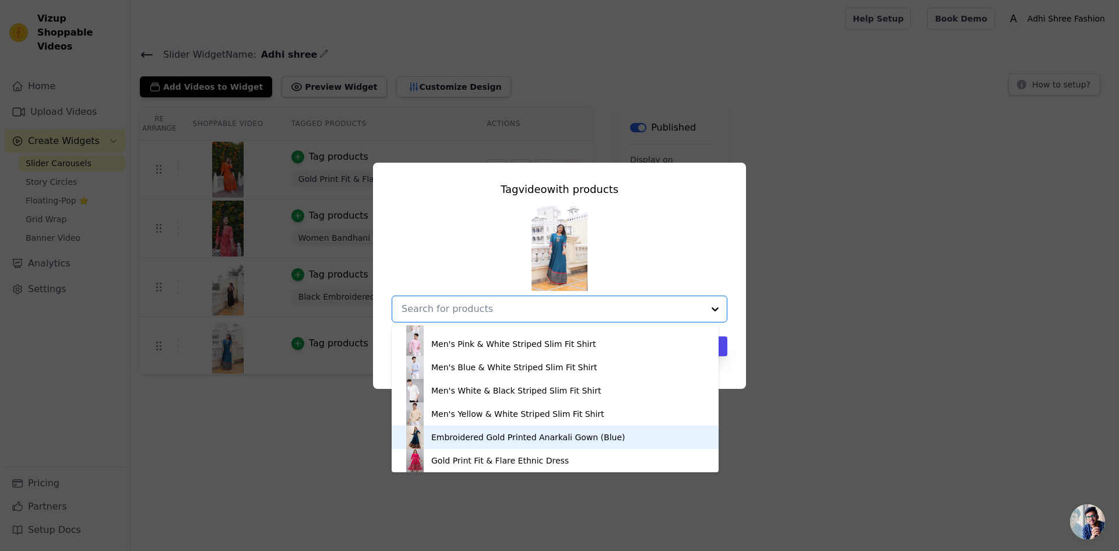
click at [463, 444] on div "Embroidered Gold Printed Anarkali Gown (Blue)" at bounding box center [555, 436] width 304 height 23
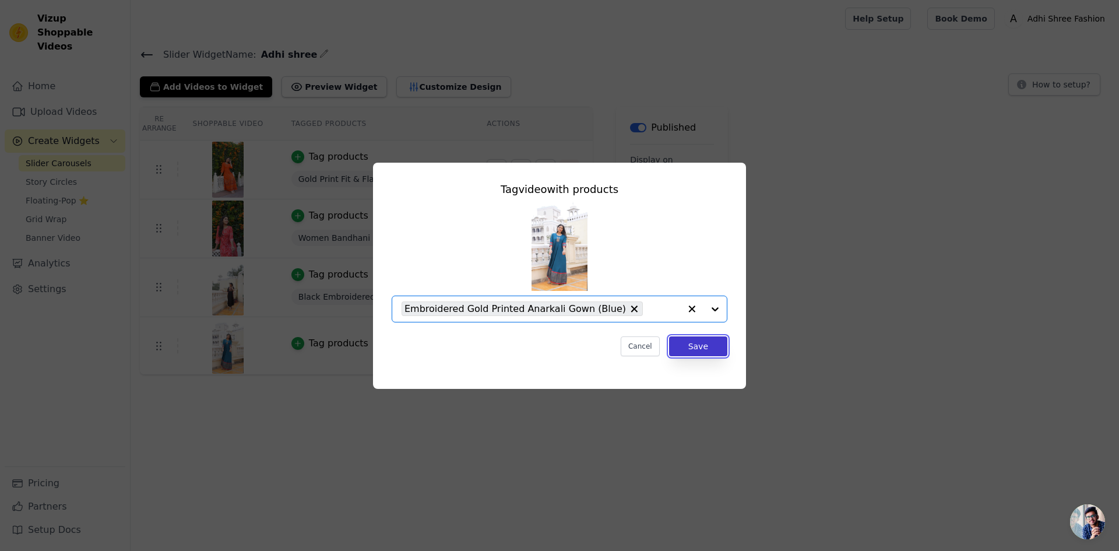
click at [693, 345] on button "Save" at bounding box center [698, 346] width 58 height 20
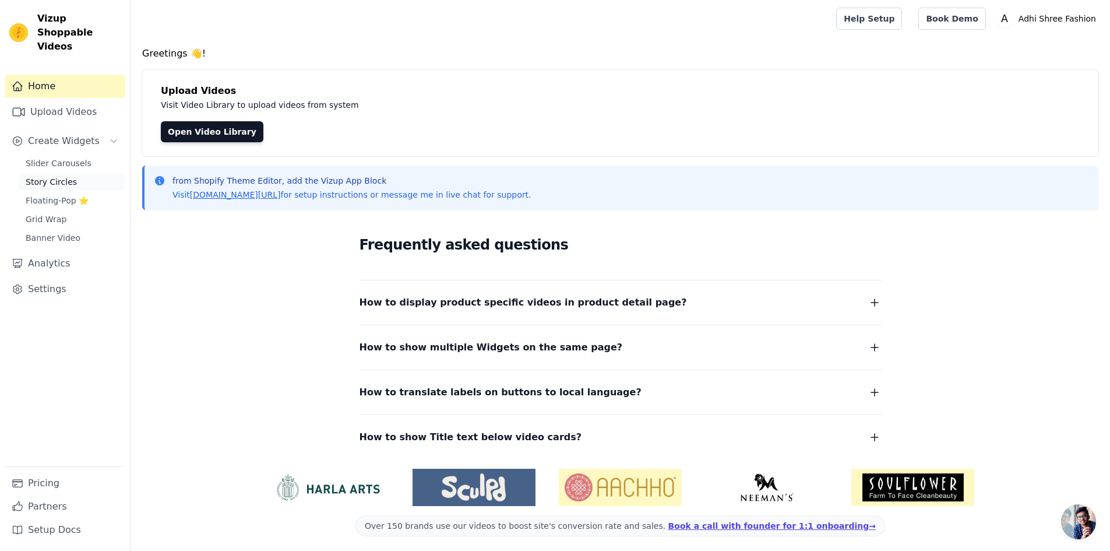
click at [68, 176] on span "Story Circles" at bounding box center [51, 182] width 51 height 12
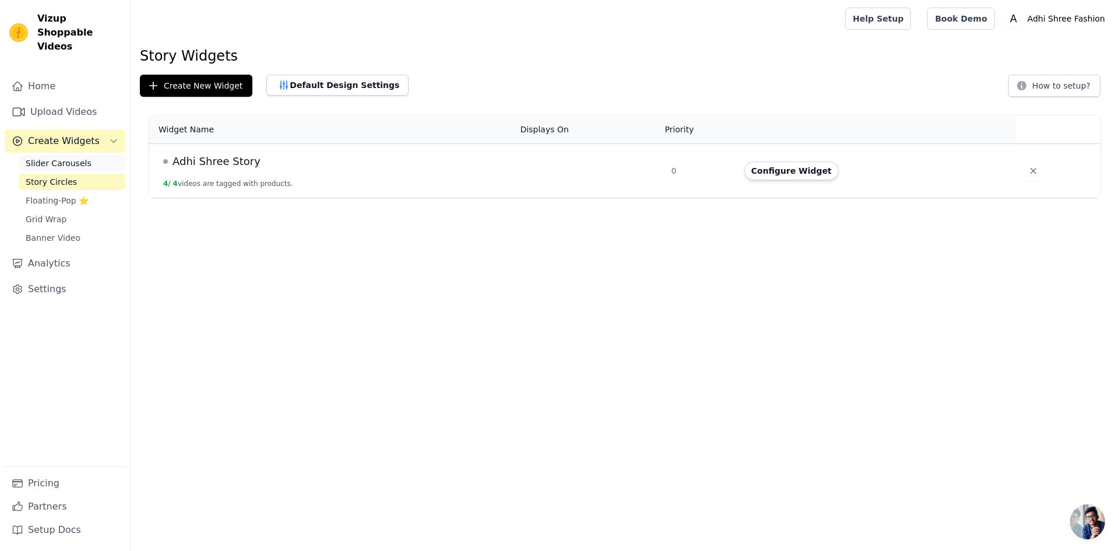
click at [78, 157] on span "Slider Carousels" at bounding box center [59, 163] width 66 height 12
click at [76, 252] on link "Analytics" at bounding box center [65, 263] width 121 height 23
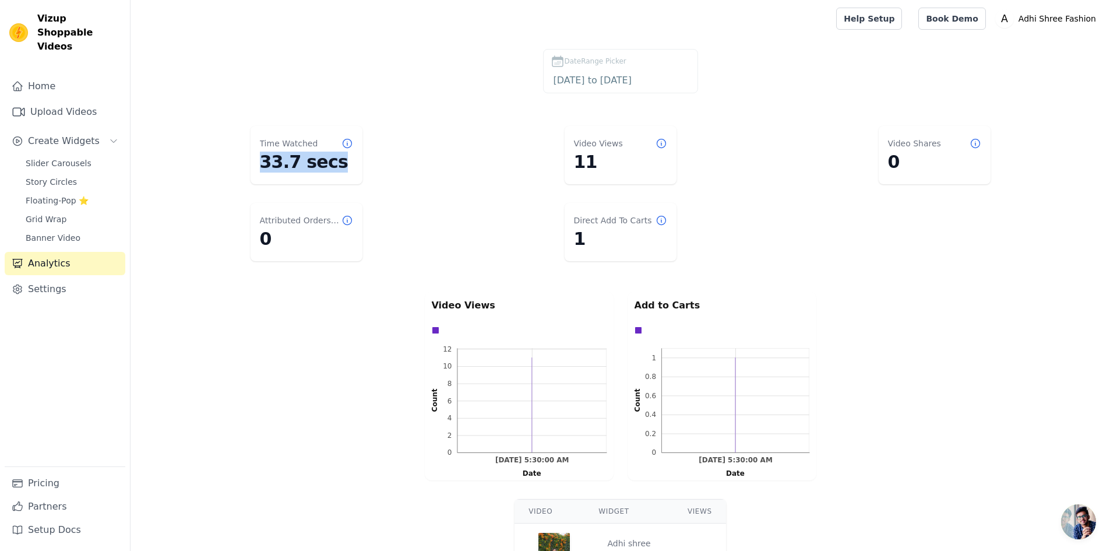
drag, startPoint x: 314, startPoint y: 172, endPoint x: 333, endPoint y: 171, distance: 19.3
click at [333, 171] on dd "33.7 secs" at bounding box center [306, 162] width 93 height 21
click at [341, 171] on dd "33.7 secs" at bounding box center [306, 162] width 93 height 21
click at [55, 277] on link "Settings" at bounding box center [65, 288] width 121 height 23
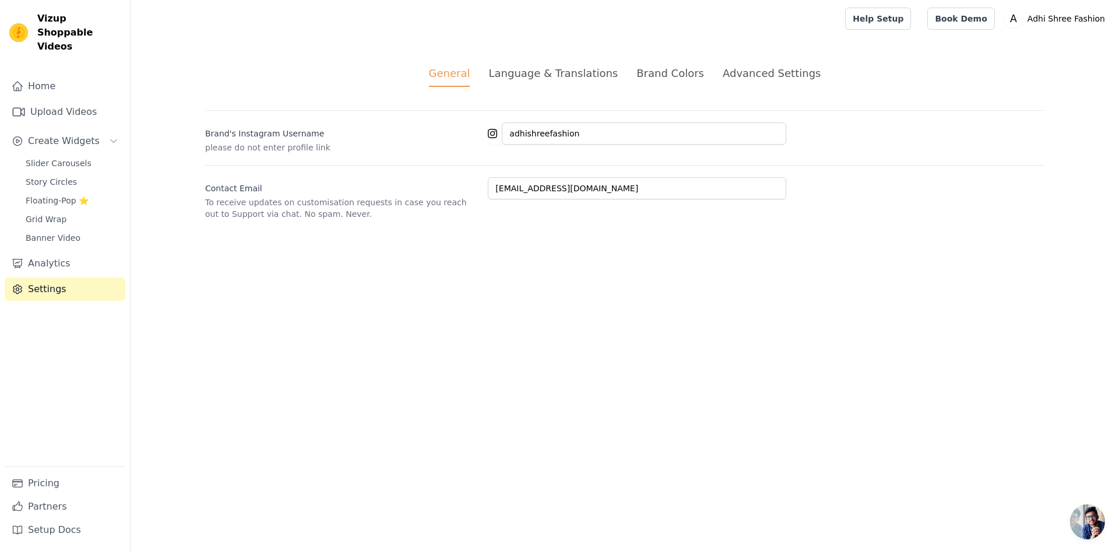
click at [539, 79] on div "Language & Translations" at bounding box center [552, 73] width 129 height 16
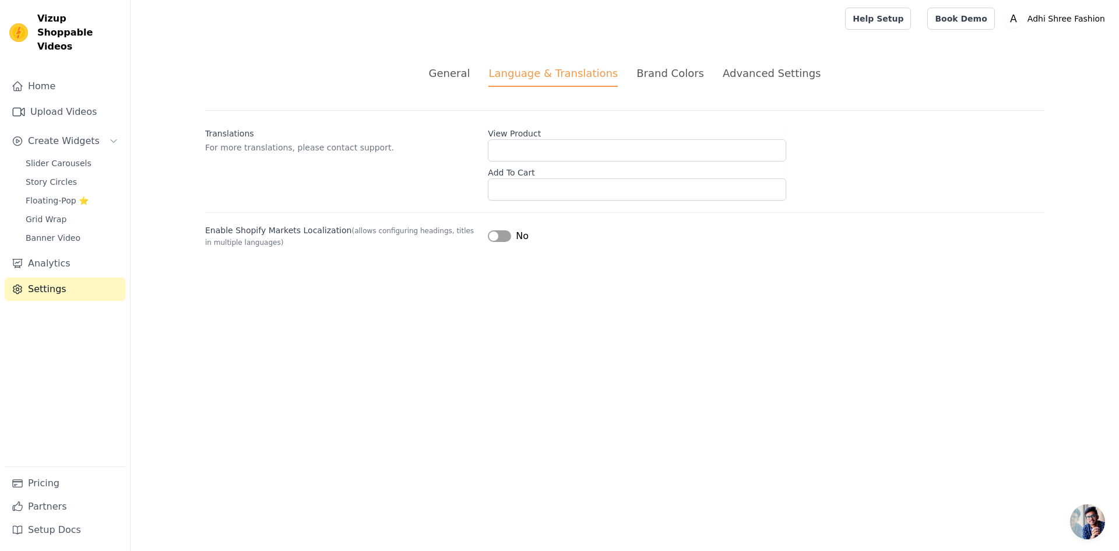
click at [635, 72] on ul "General Language & Translations Brand Colors Advanced Settings" at bounding box center [624, 76] width 839 height 22
click at [648, 72] on div "Brand Colors" at bounding box center [670, 73] width 68 height 16
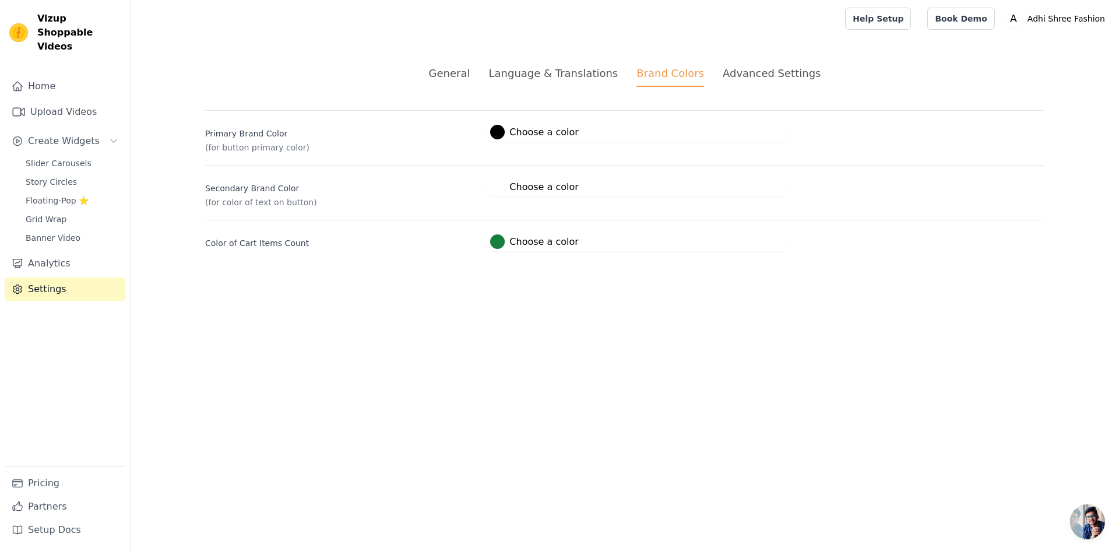
click at [733, 72] on div "Advanced Settings" at bounding box center [772, 73] width 98 height 16
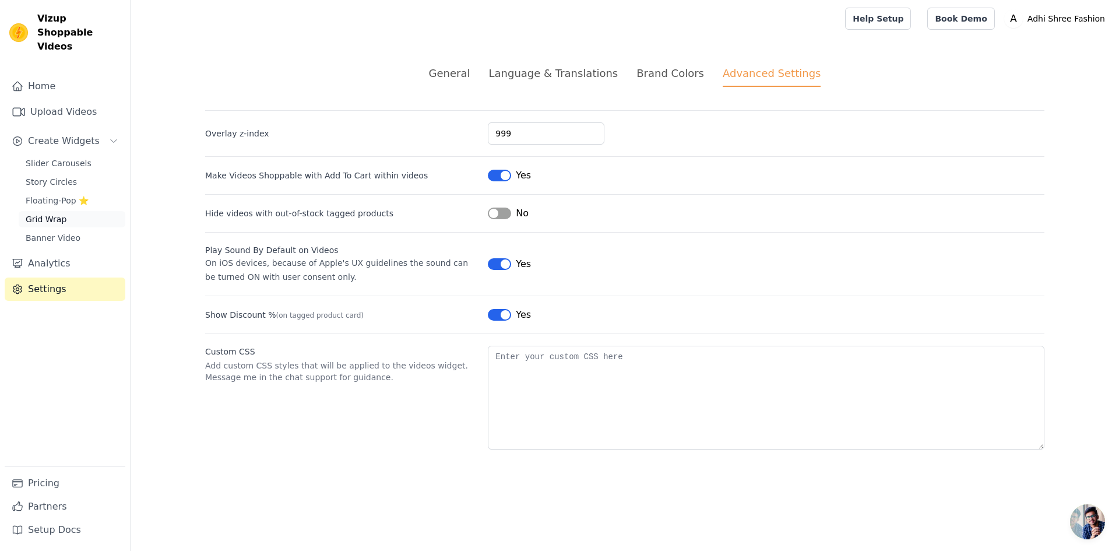
click at [75, 211] on link "Grid Wrap" at bounding box center [72, 219] width 107 height 16
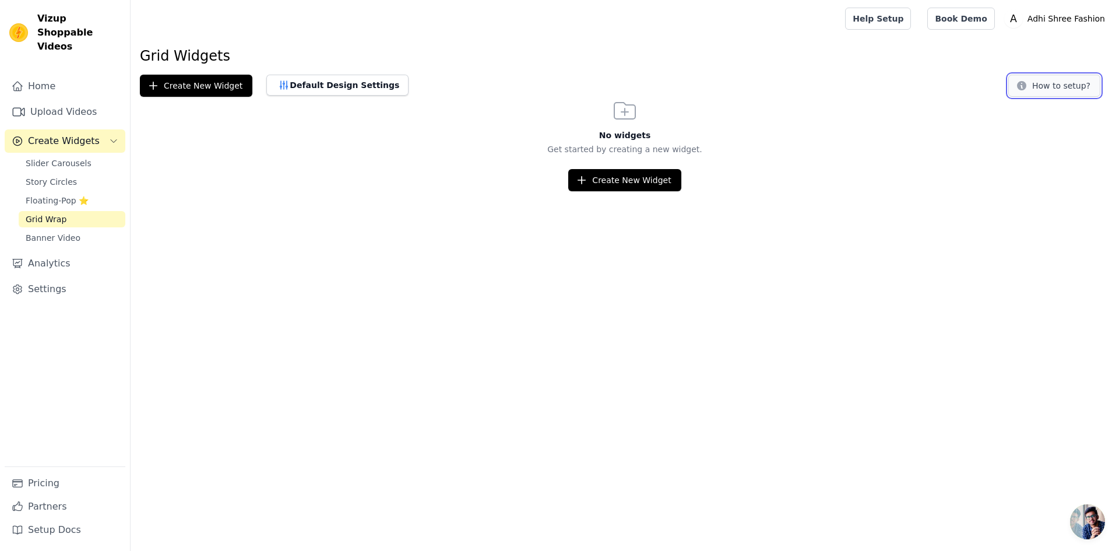
click at [1055, 79] on button "How to setup?" at bounding box center [1054, 86] width 92 height 22
click at [63, 195] on span "Floating-Pop ⭐" at bounding box center [57, 201] width 63 height 12
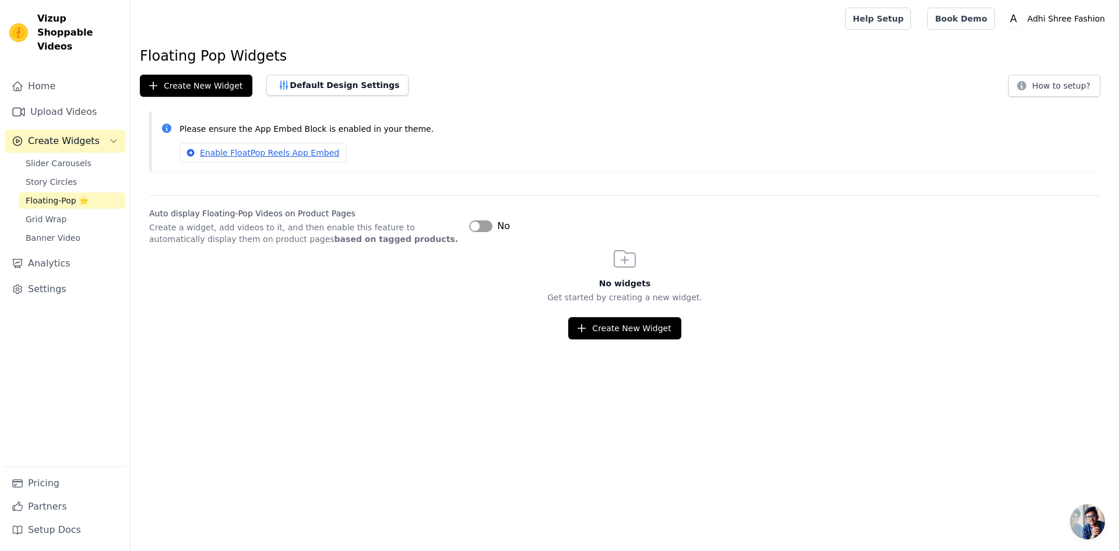
click at [473, 231] on button "Label" at bounding box center [480, 226] width 23 height 12
click at [525, 256] on div "No widgets Get started by creating a new widget. Create New Widget" at bounding box center [625, 292] width 988 height 94
click at [584, 326] on icon "button" at bounding box center [582, 328] width 12 height 12
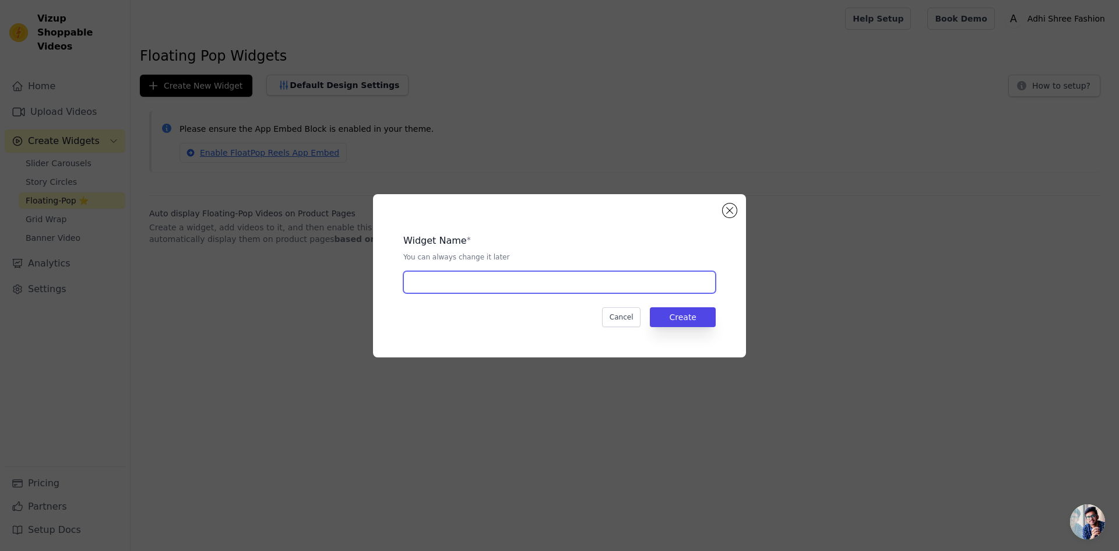
click at [558, 281] on input "text" at bounding box center [559, 282] width 312 height 22
type input "M"
type input "Adhi Shree"
click at [706, 314] on button "Create" at bounding box center [683, 317] width 66 height 20
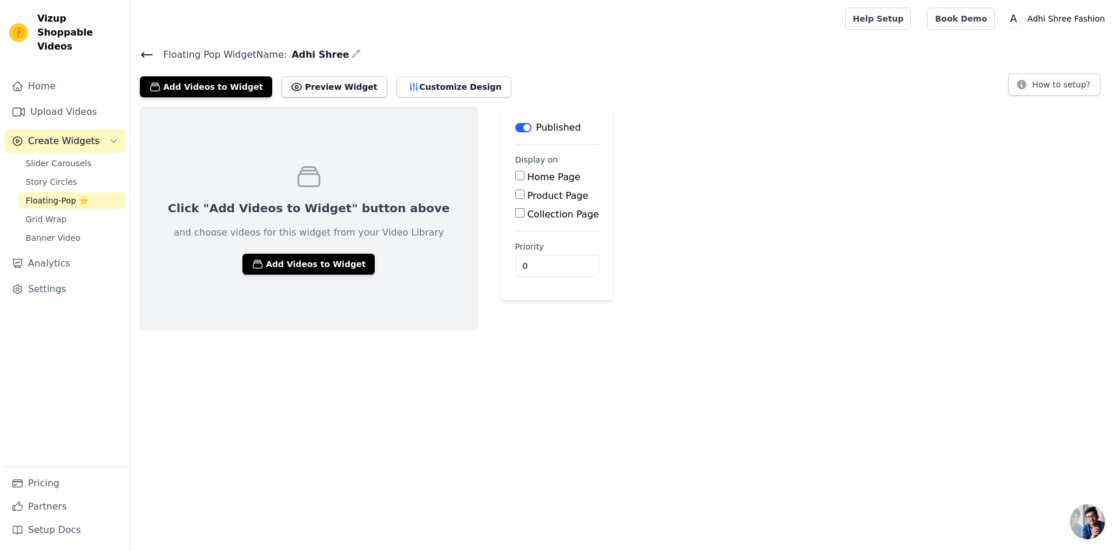
click at [235, 281] on div "Click "Add Videos to Widget" button above and choose videos for this widget fro…" at bounding box center [309, 219] width 338 height 224
click at [253, 260] on icon "button" at bounding box center [257, 264] width 9 height 8
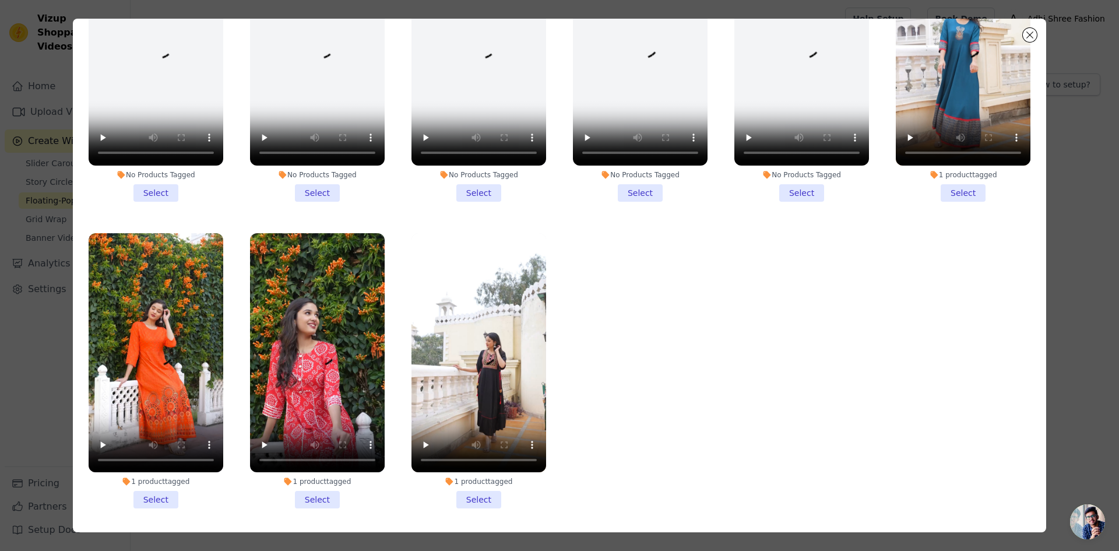
scroll to position [101, 0]
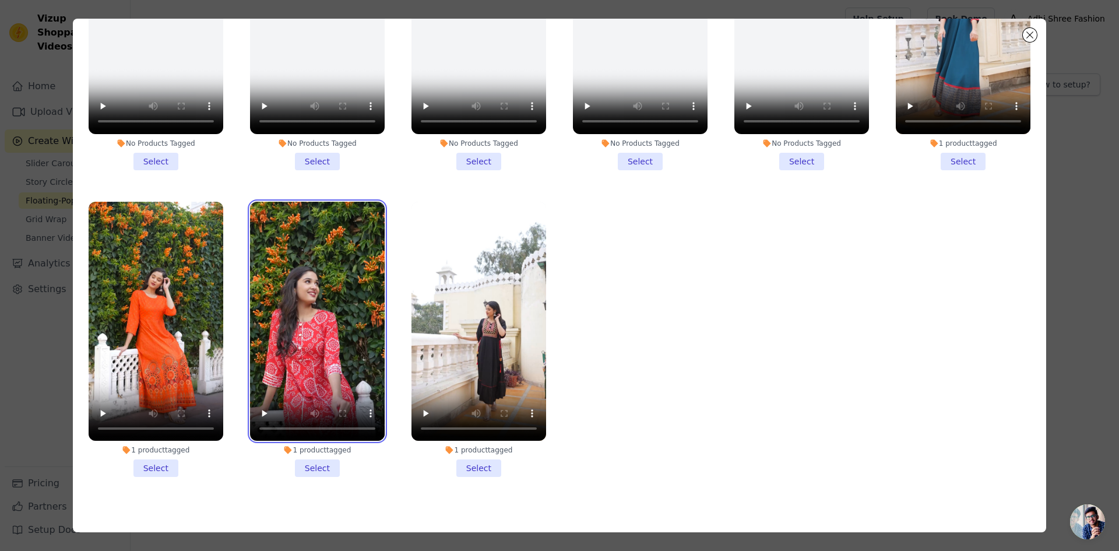
click at [296, 304] on video at bounding box center [317, 322] width 135 height 240
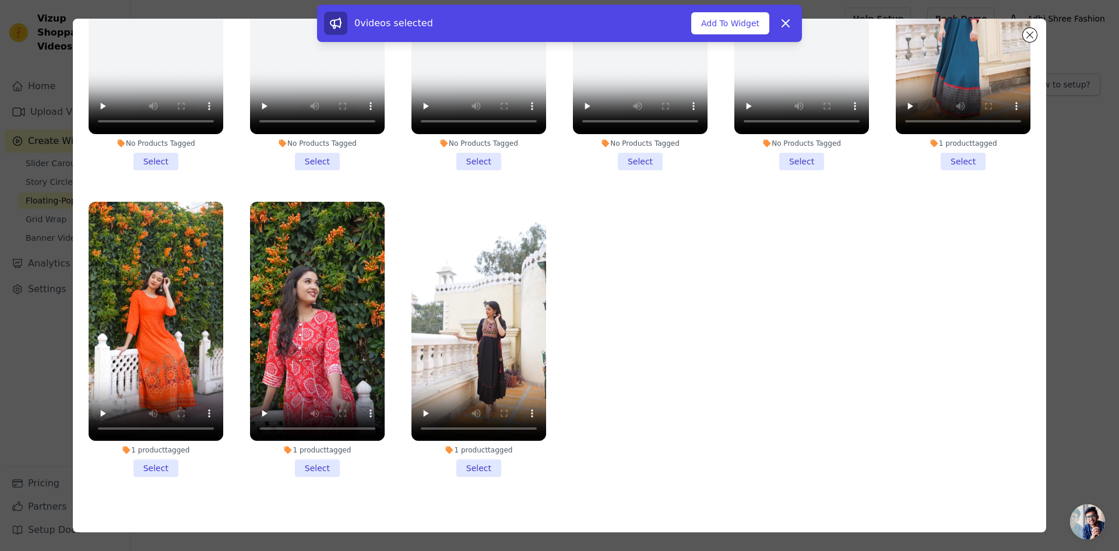
click at [326, 447] on li "1 product tagged Select" at bounding box center [317, 340] width 135 height 276
click at [0, 0] on input "1 product tagged Select" at bounding box center [0, 0] width 0 height 0
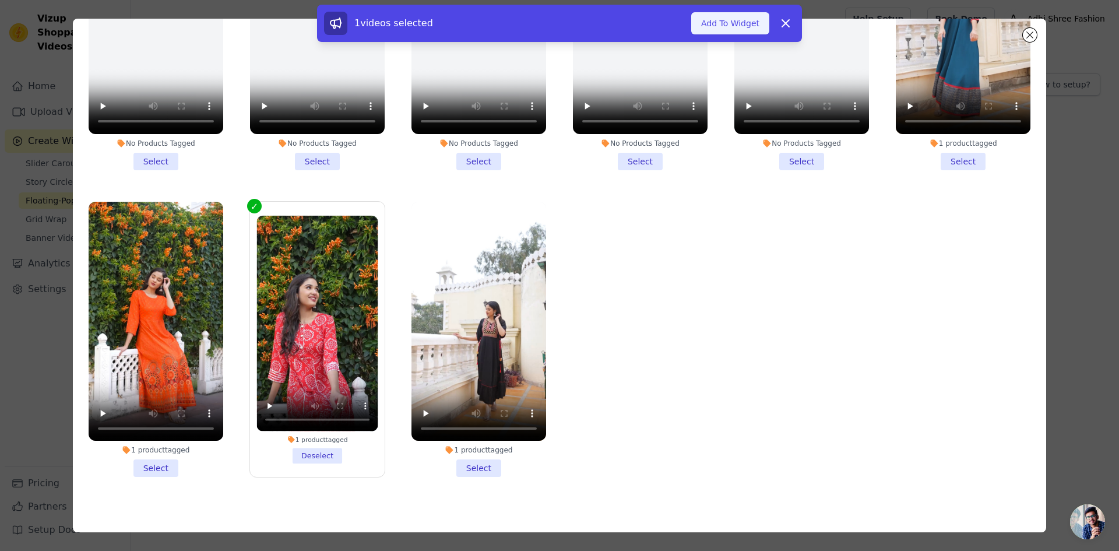
click at [725, 20] on button "Add To Widget" at bounding box center [730, 23] width 78 height 22
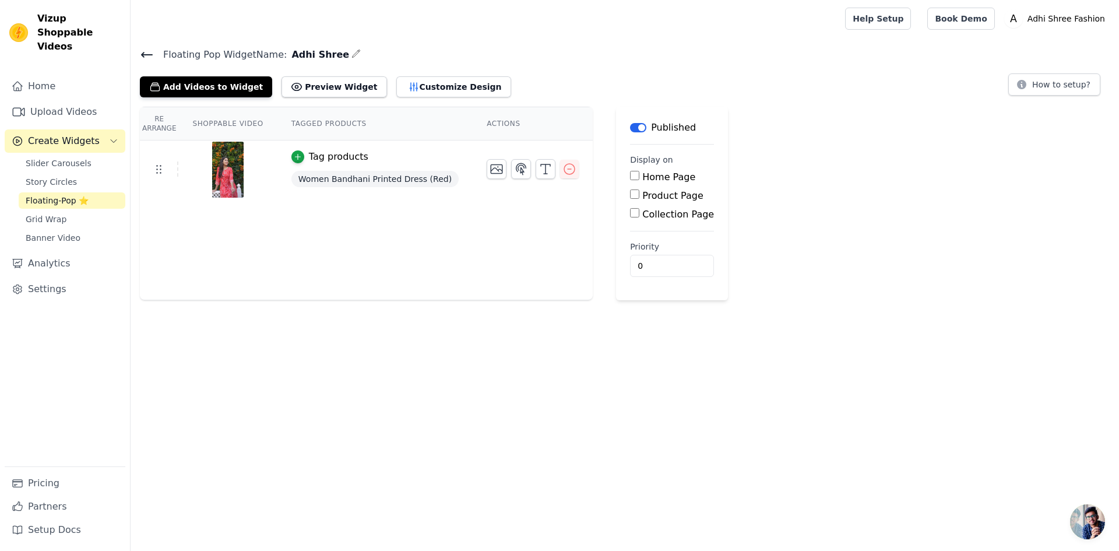
click at [642, 200] on label "Product Page" at bounding box center [672, 195] width 61 height 11
click at [638, 199] on input "Product Page" at bounding box center [634, 193] width 9 height 9
checkbox input "true"
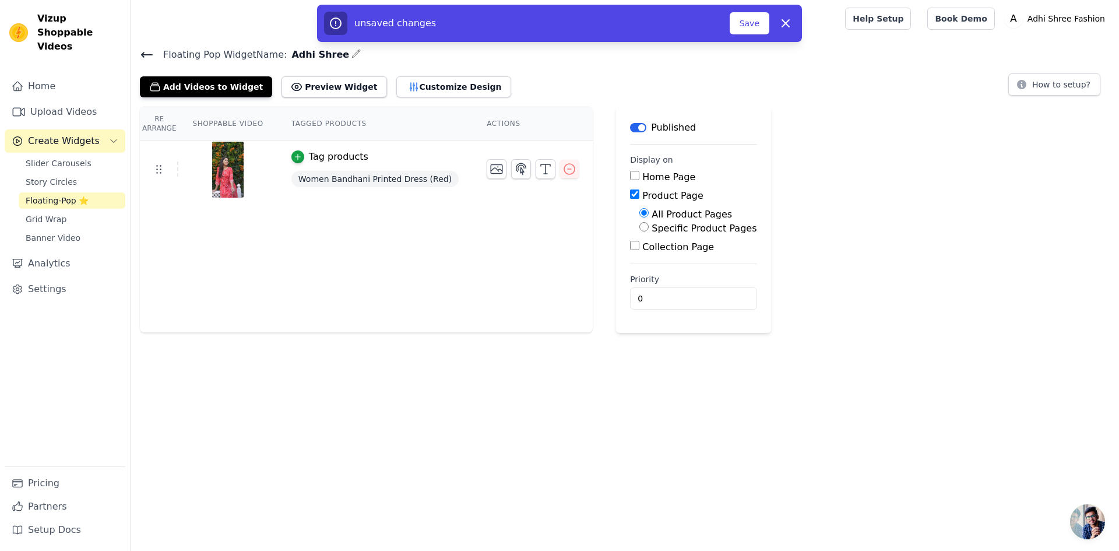
click at [667, 230] on label "Specific Product Pages" at bounding box center [703, 228] width 105 height 11
click at [649, 230] on input "Specific Product Pages" at bounding box center [643, 226] width 9 height 9
radio input "true"
drag, startPoint x: 638, startPoint y: 240, endPoint x: 639, endPoint y: 258, distance: 18.1
click at [638, 241] on div "All Product Pages Specific Product Pages Select Products" at bounding box center [693, 240] width 126 height 66
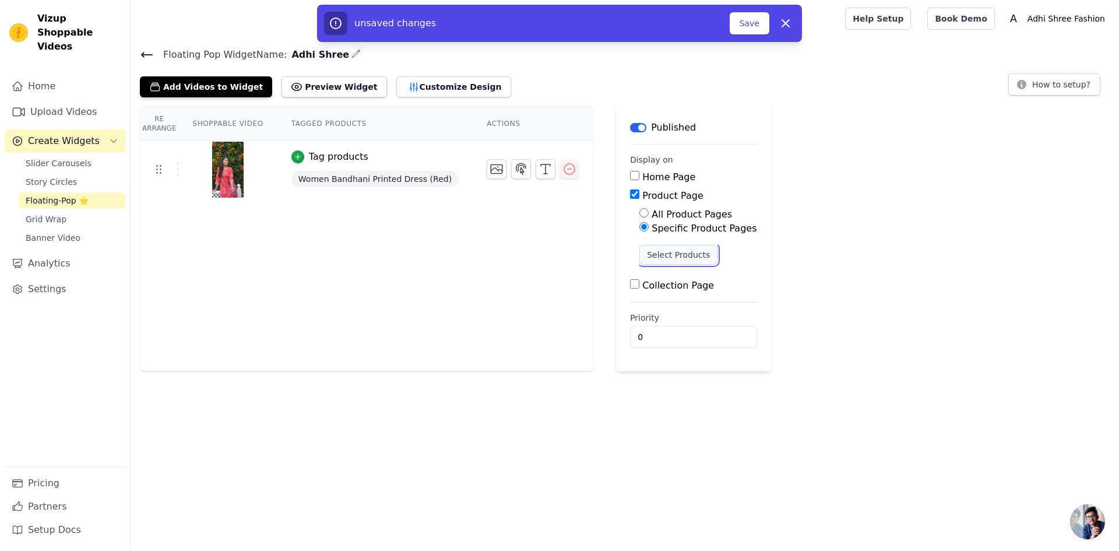
click at [639, 260] on button "Select Products" at bounding box center [678, 255] width 78 height 20
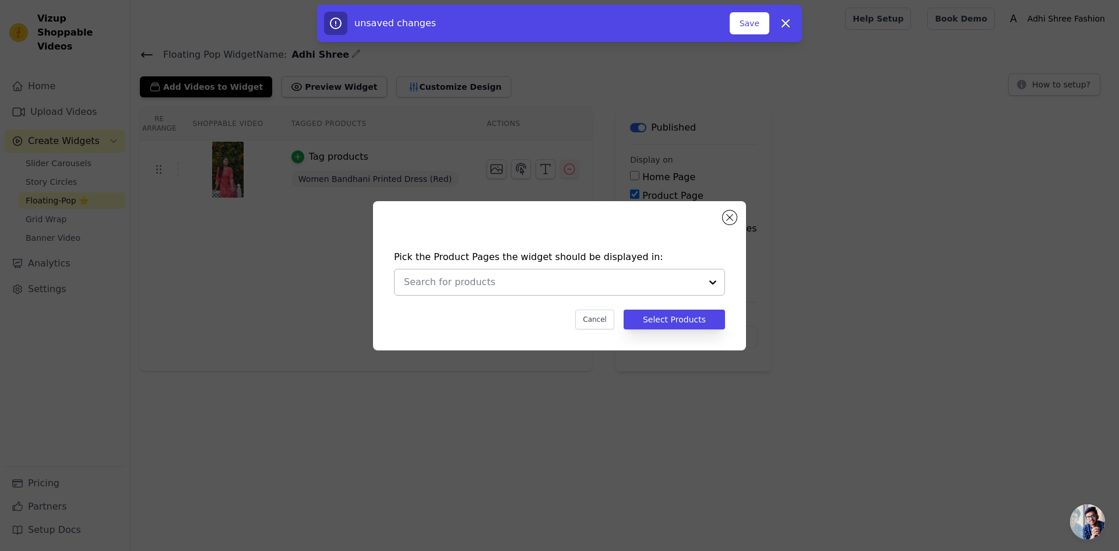
click at [644, 295] on div at bounding box center [559, 282] width 331 height 27
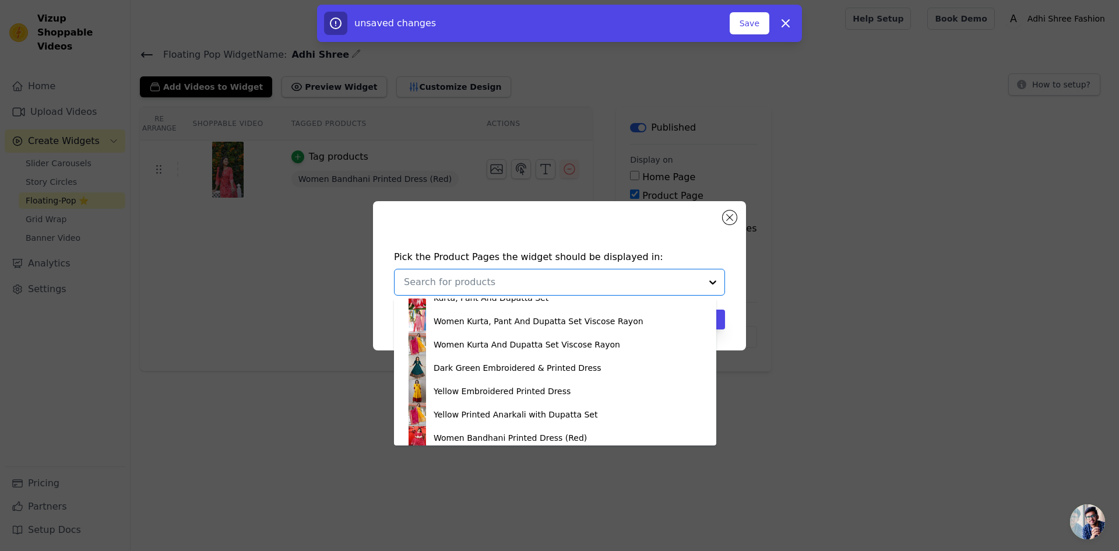
scroll to position [793, 0]
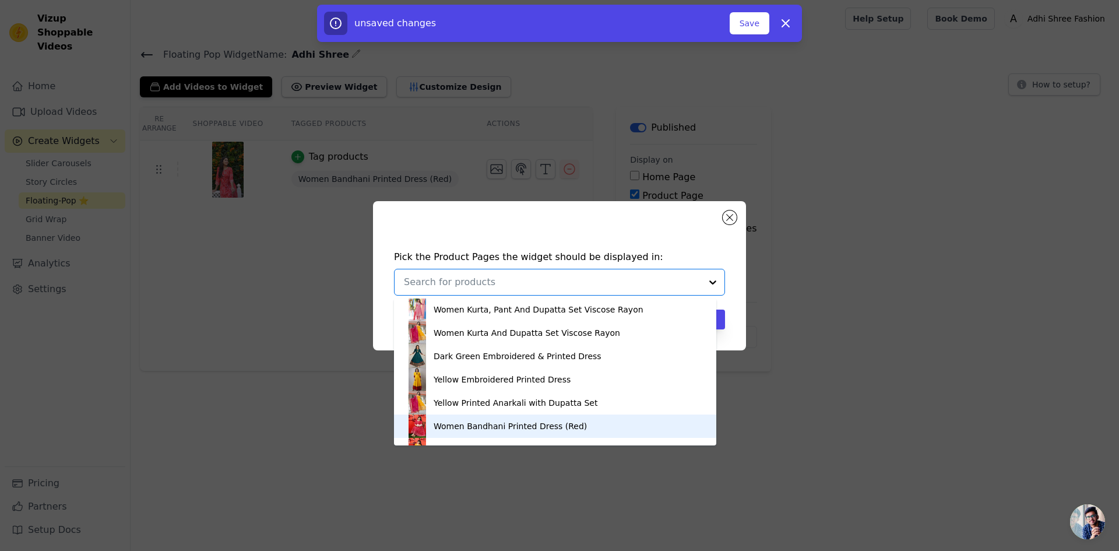
click at [581, 428] on div "Women Bandhani Printed Dress (Red)" at bounding box center [555, 425] width 299 height 23
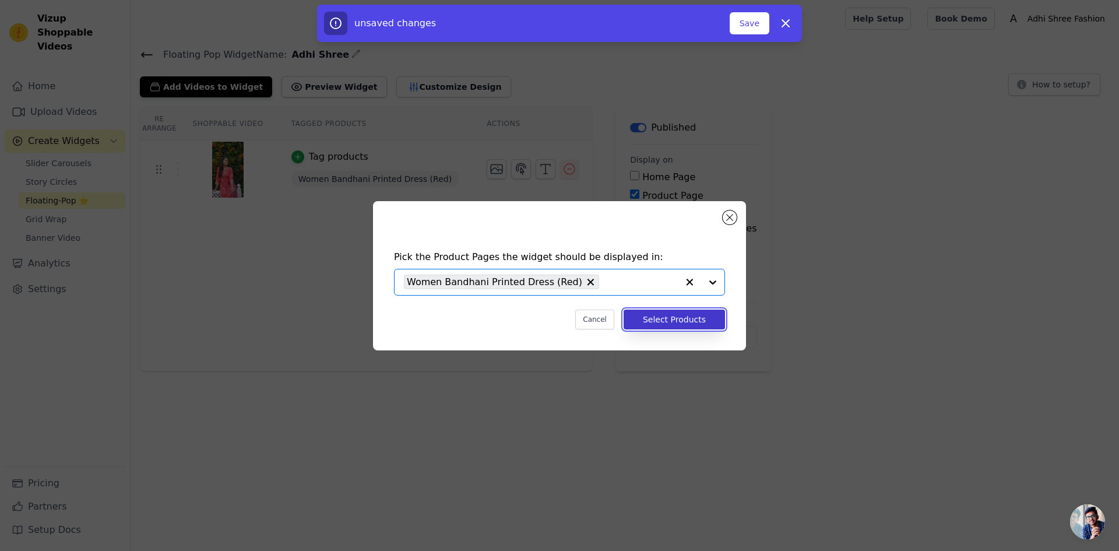
click at [672, 323] on button "Select Products" at bounding box center [674, 319] width 101 height 20
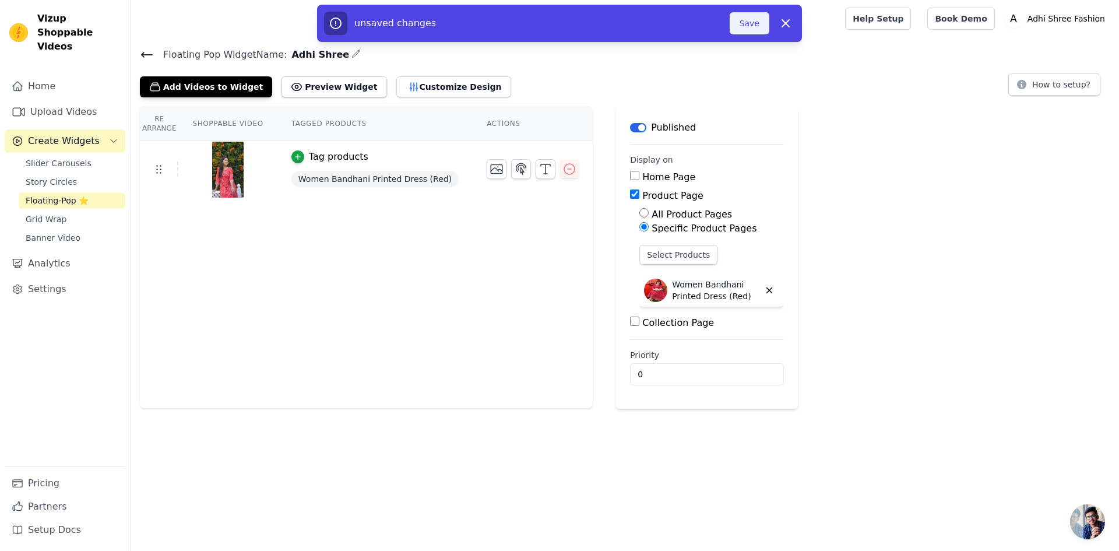
click at [742, 27] on button "Save" at bounding box center [750, 23] width 40 height 22
